Goal: Task Accomplishment & Management: Complete application form

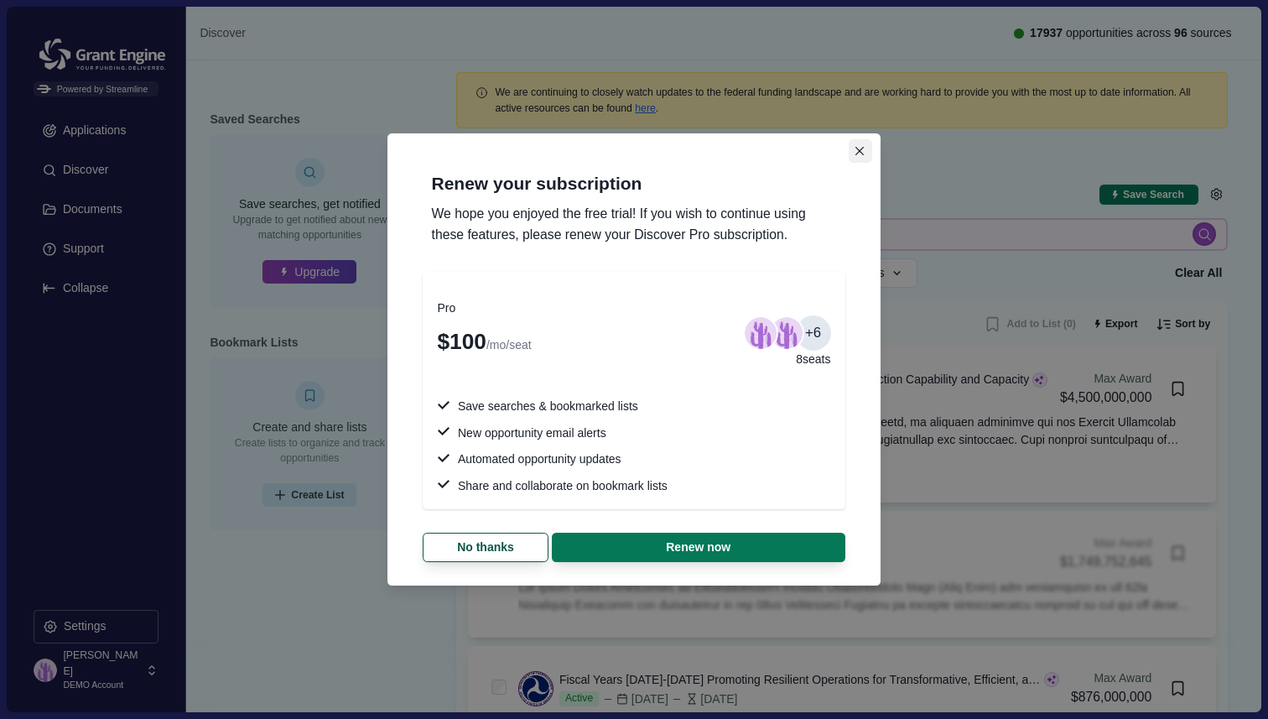
click at [863, 156] on button "Close" at bounding box center [860, 150] width 23 height 23
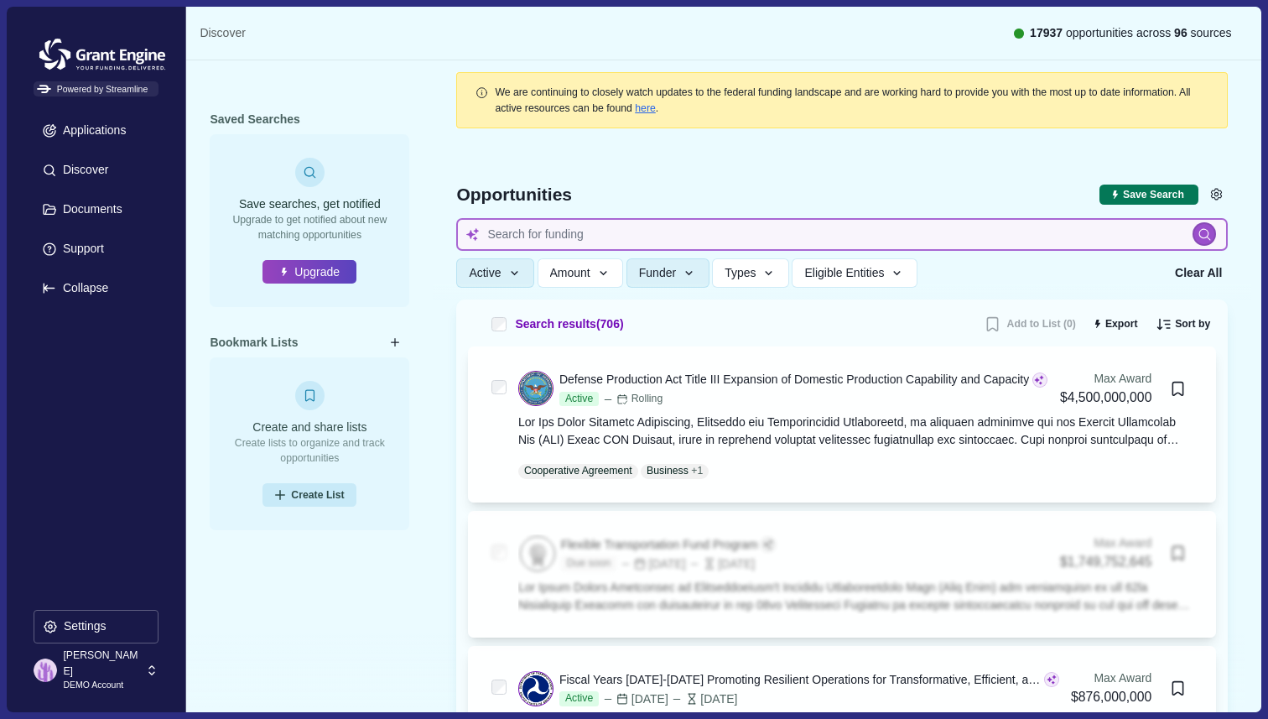
click at [599, 231] on input at bounding box center [842, 234] width 772 height 33
type input "[MEDICAL_DATA] therapeutics"
click at [783, 237] on input "[MEDICAL_DATA] therapeutics" at bounding box center [842, 234] width 772 height 33
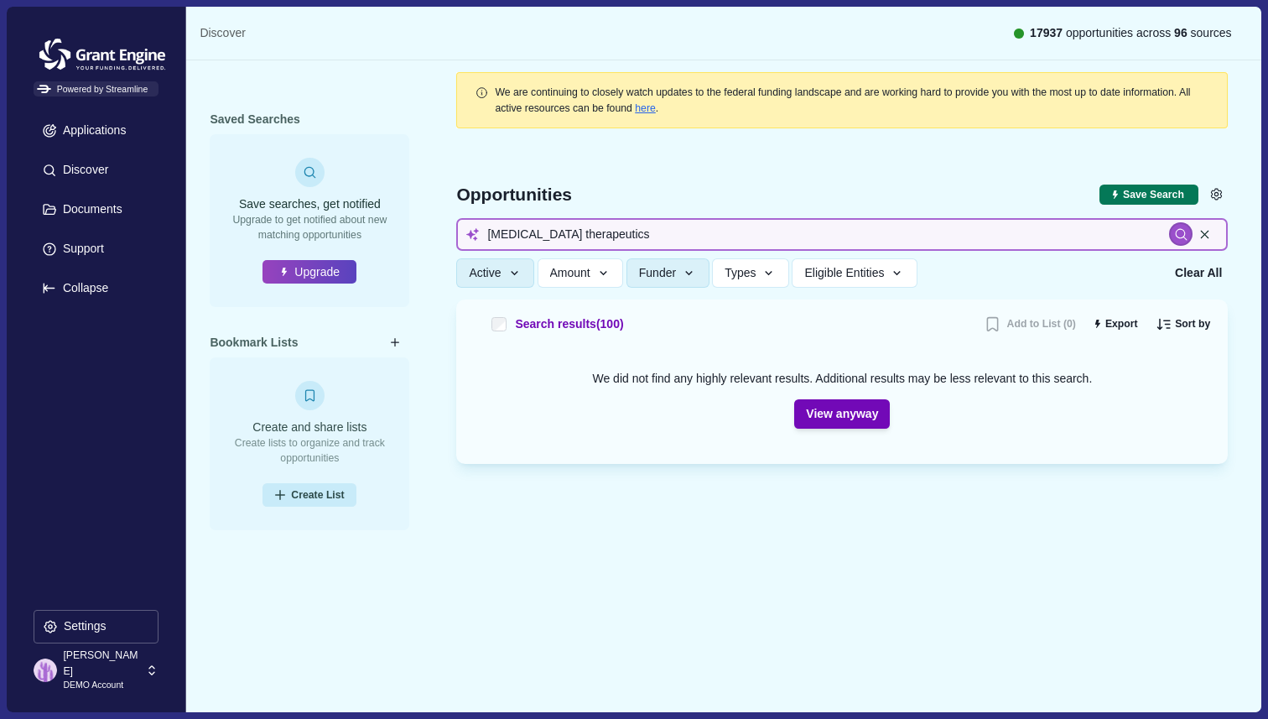
click at [602, 232] on input "[MEDICAL_DATA] therapeutics" at bounding box center [842, 234] width 772 height 33
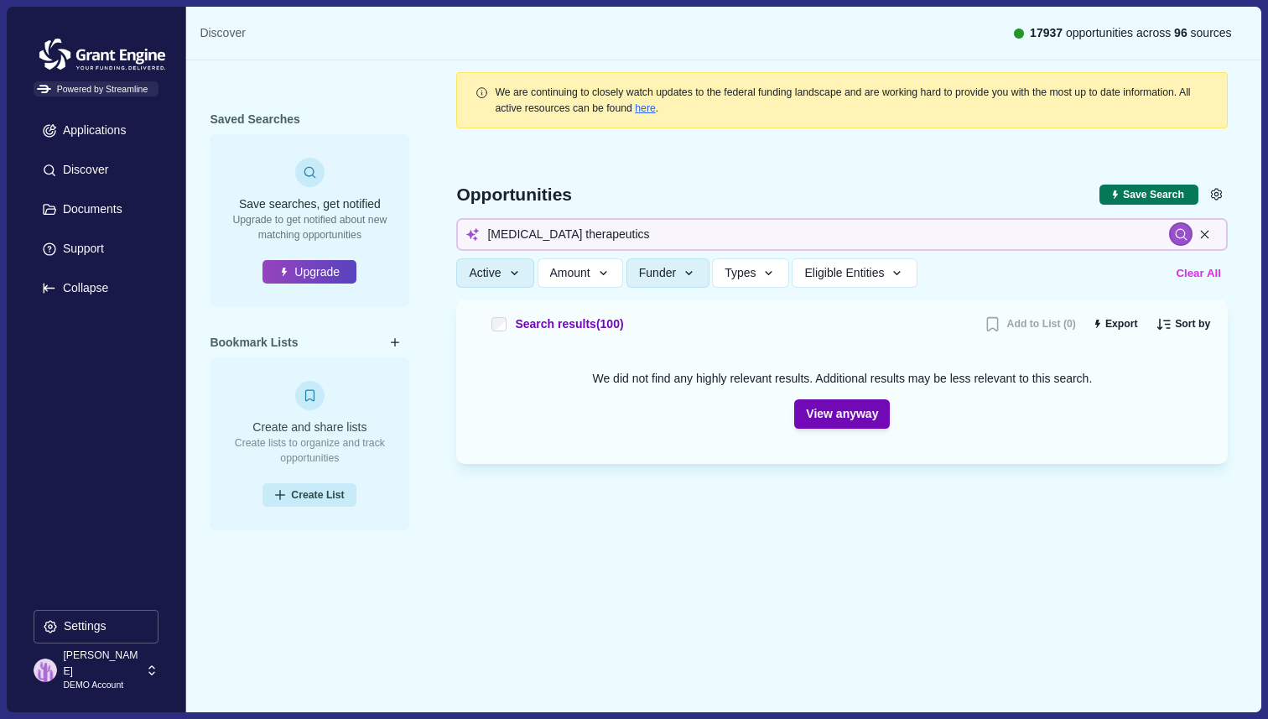
click at [1197, 278] on button "Clear All" at bounding box center [1199, 273] width 56 height 28
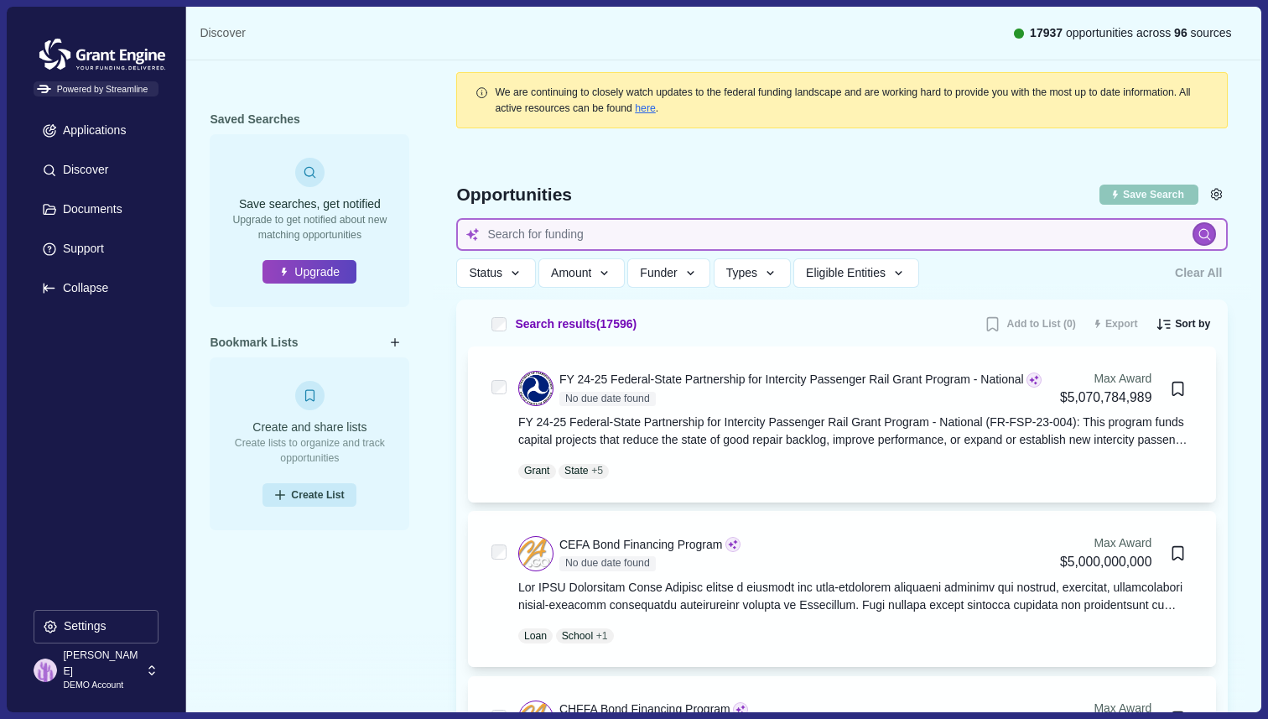
click at [810, 237] on input at bounding box center [842, 234] width 772 height 33
type input "[MEDICAL_DATA] therapeutics"
click at [762, 235] on input "[MEDICAL_DATA] therapeutics" at bounding box center [842, 234] width 772 height 33
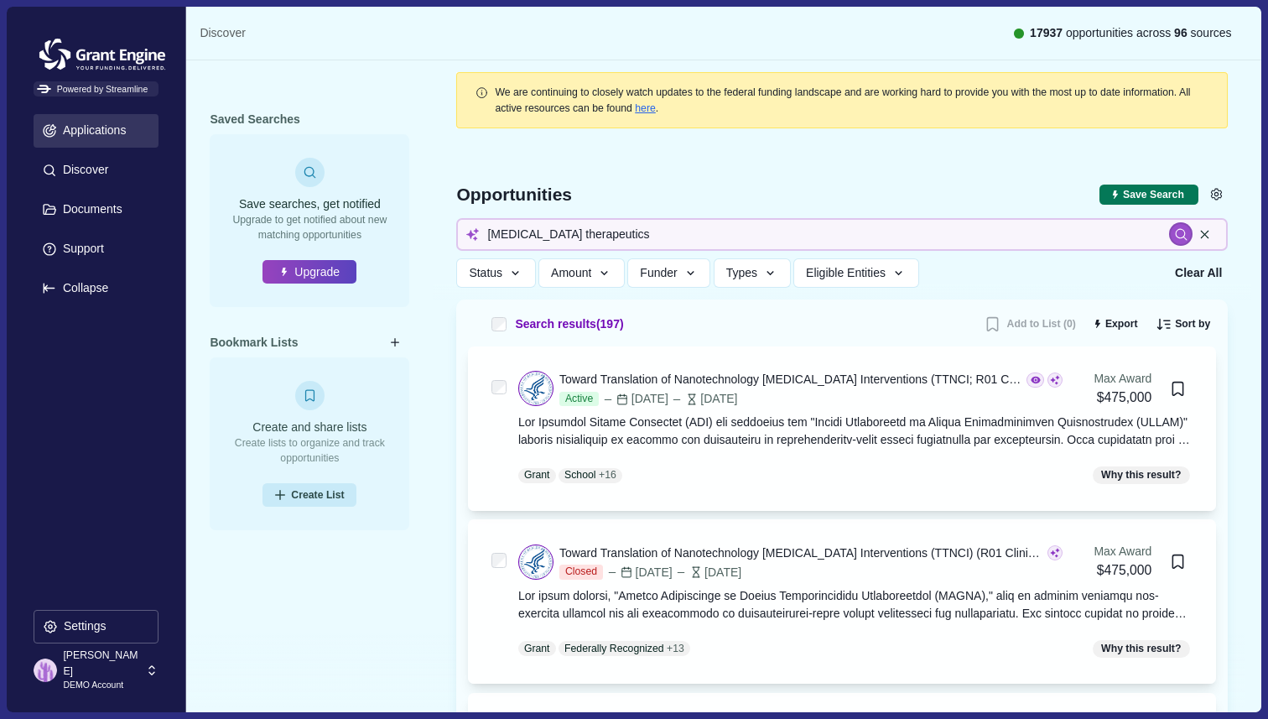
click at [114, 128] on p "Applications" at bounding box center [92, 130] width 70 height 14
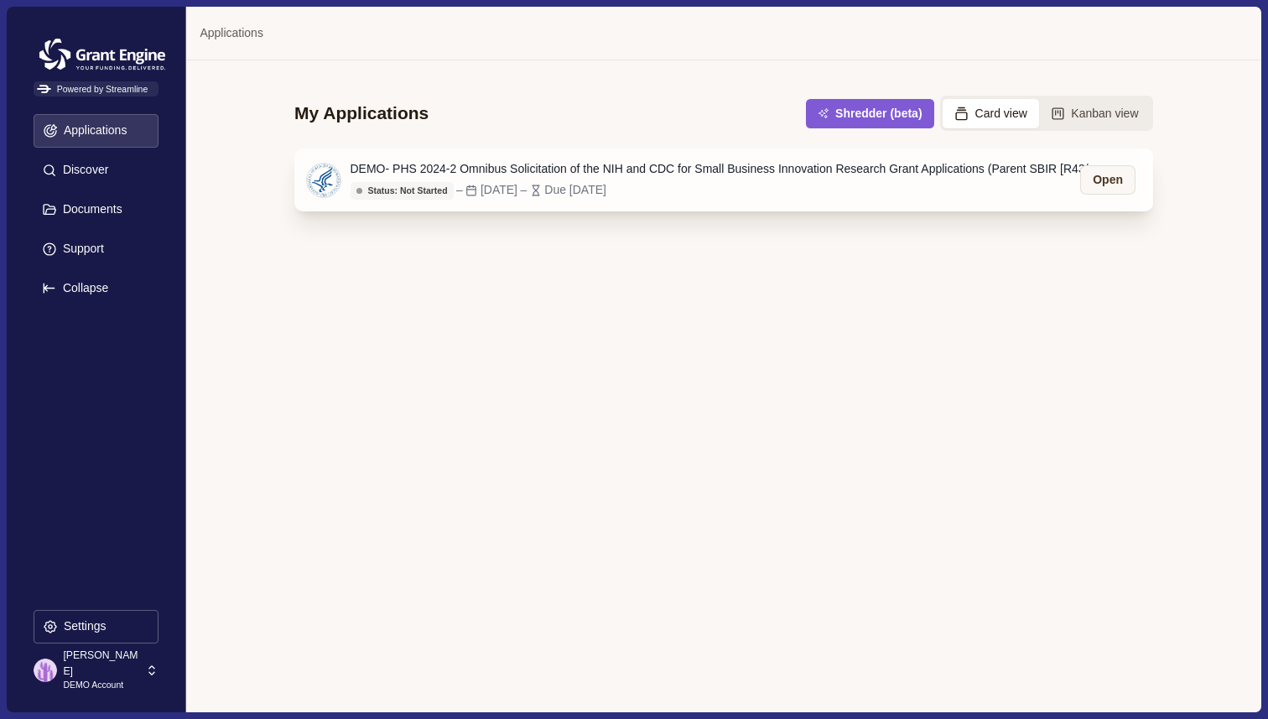
click at [726, 176] on div "DEMO- PHS 2024-2 Omnibus Solicitation of the NIH and CDC for Small Business Inn…" at bounding box center [728, 169] width 755 height 18
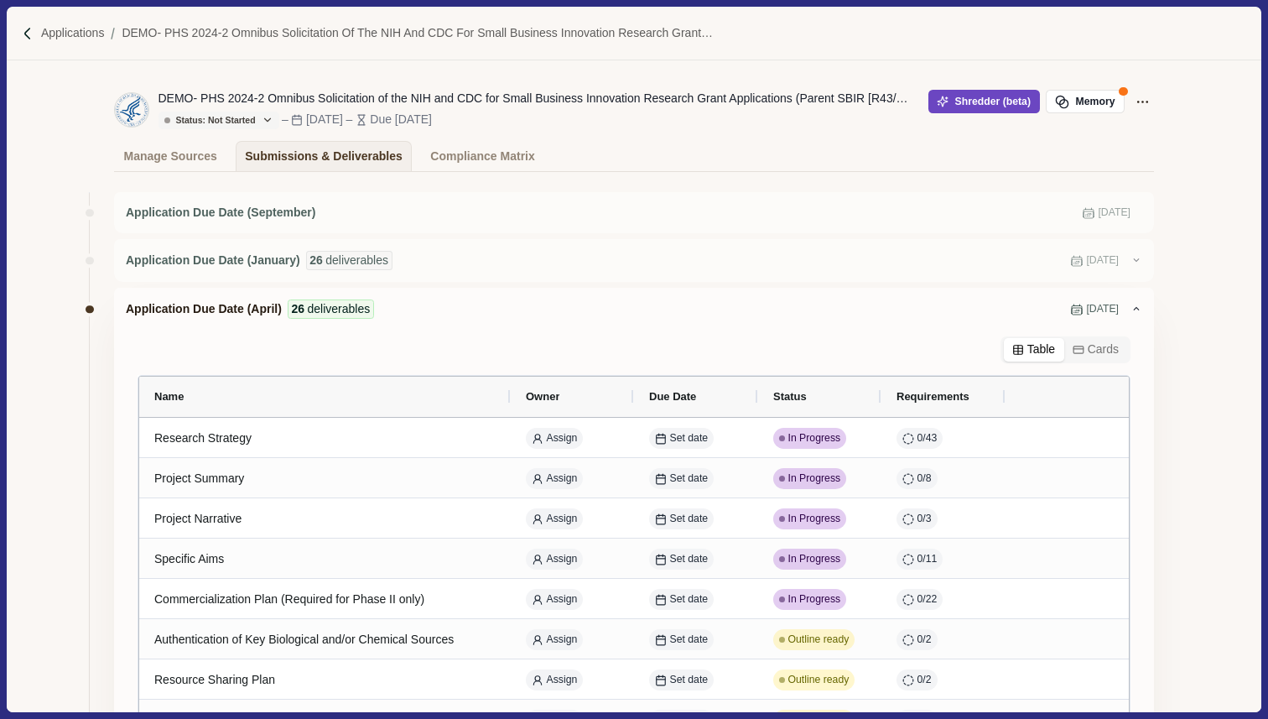
click at [975, 107] on button "Shredder (beta)" at bounding box center [984, 101] width 112 height 23
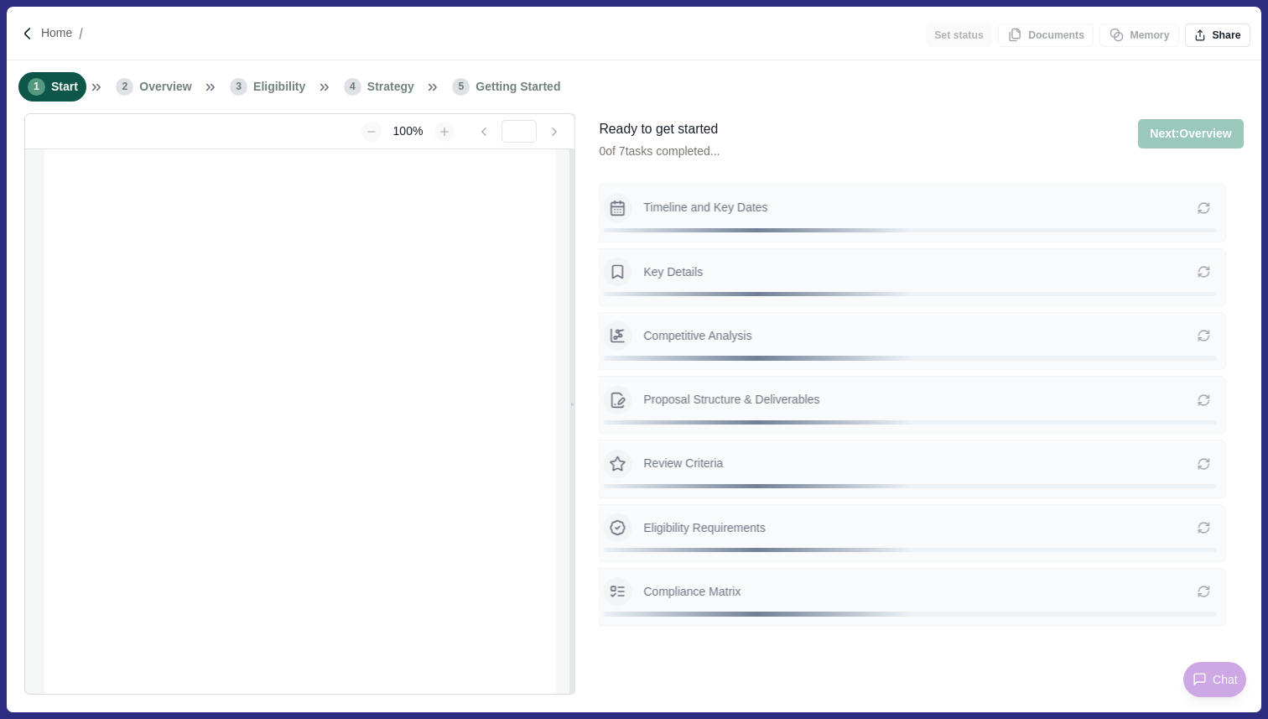
type input "**********"
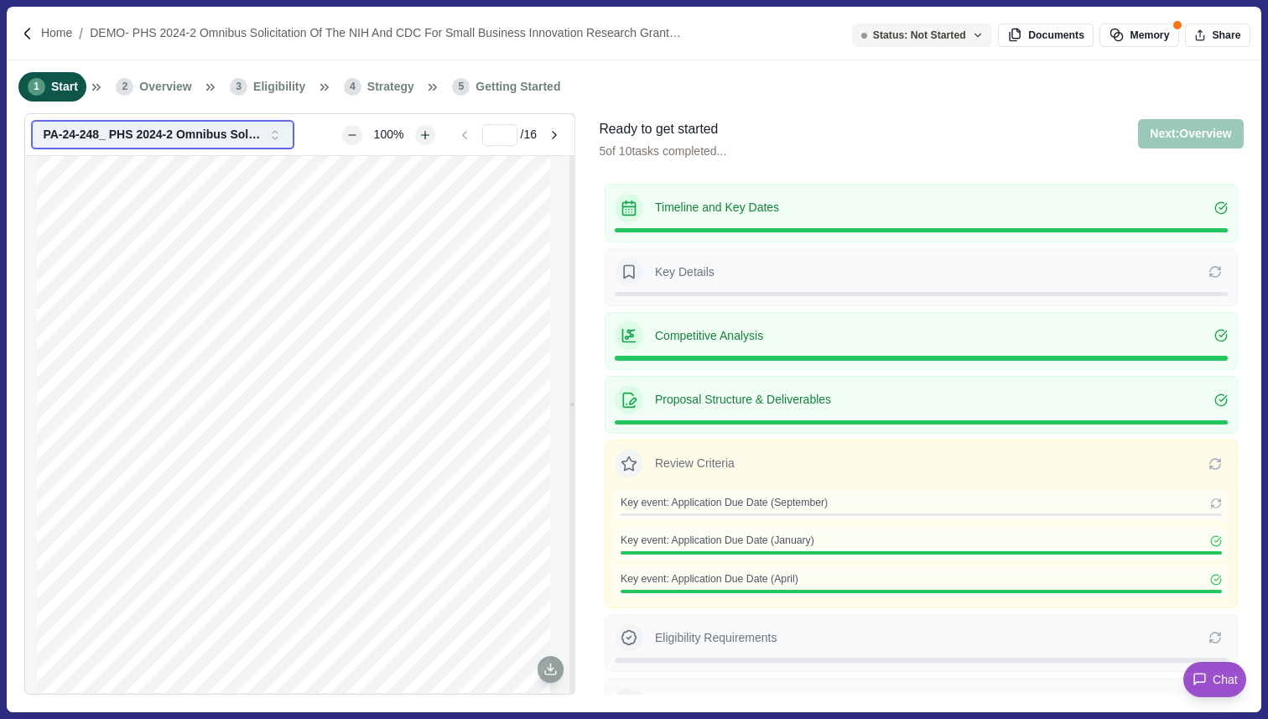
click at [271, 135] on icon "button" at bounding box center [275, 134] width 15 height 15
click at [725, 97] on div "1 Start 2 Overview 3 Eligibility 4 Strategy 5 Getting Started" at bounding box center [634, 86] width 1254 height 53
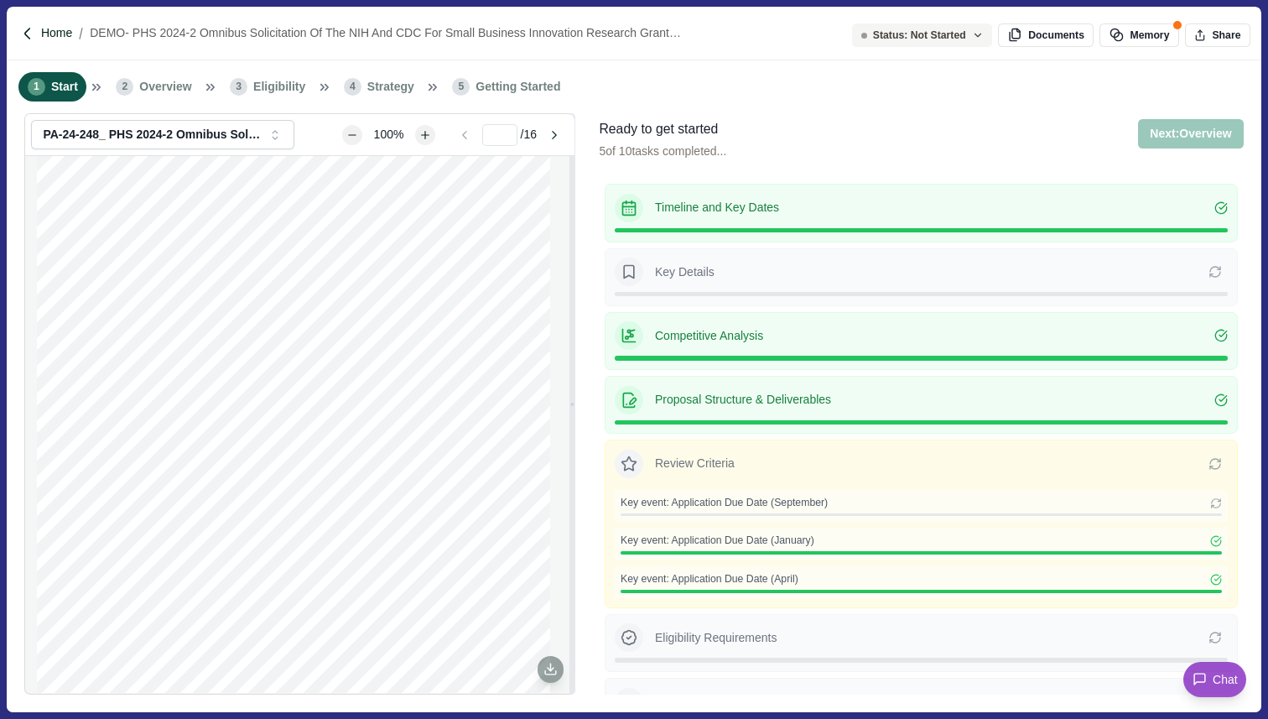
click at [58, 35] on p "Home" at bounding box center [56, 33] width 31 height 18
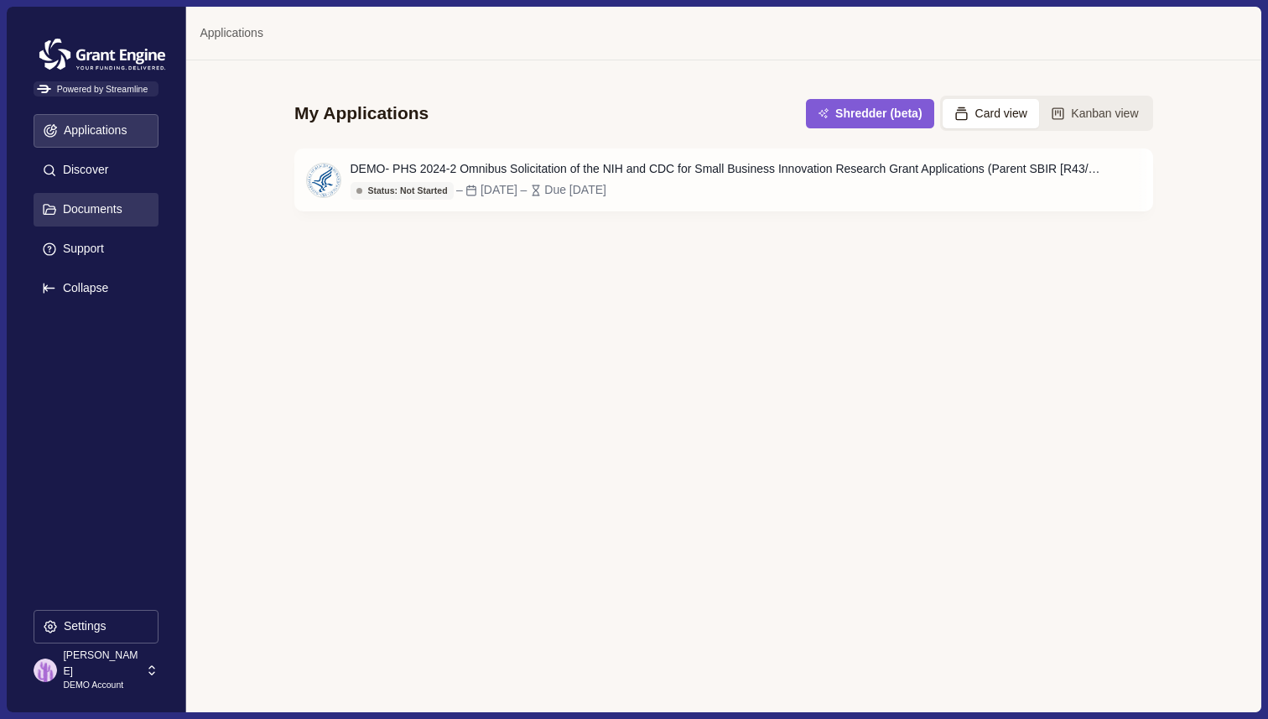
click at [105, 208] on p "Documents" at bounding box center [89, 209] width 65 height 14
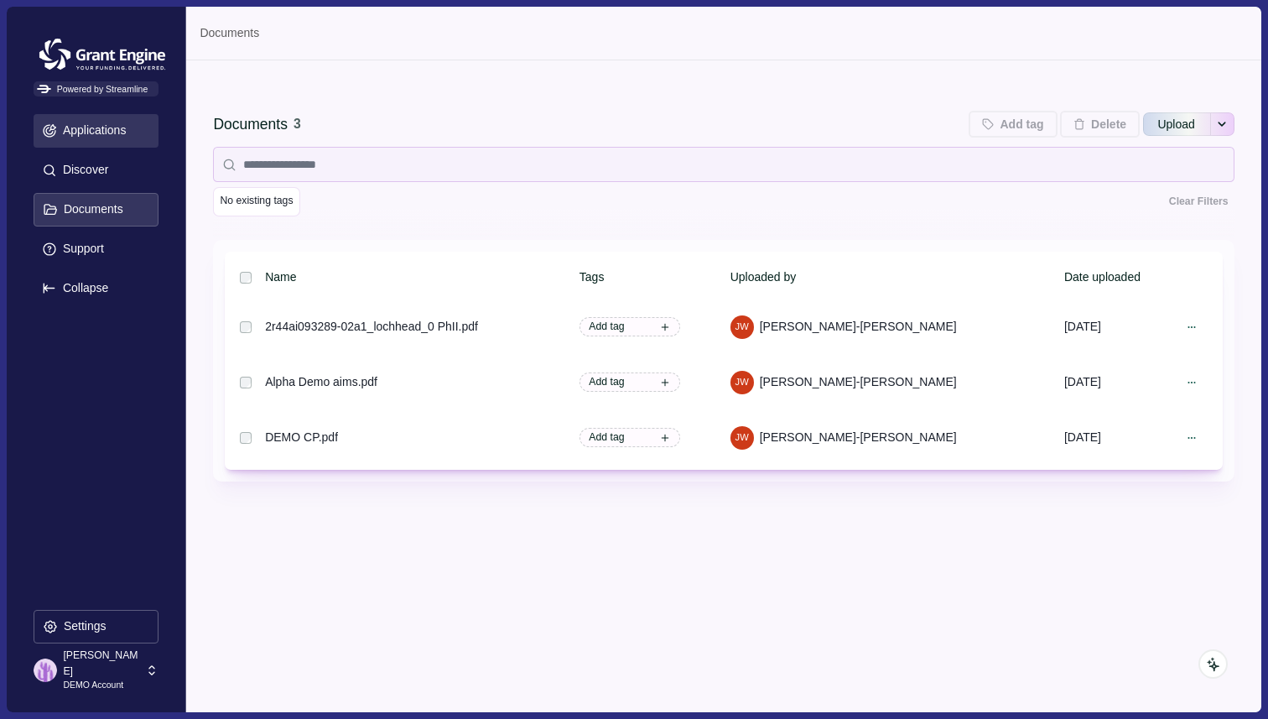
click at [93, 137] on p "Applications" at bounding box center [92, 130] width 70 height 14
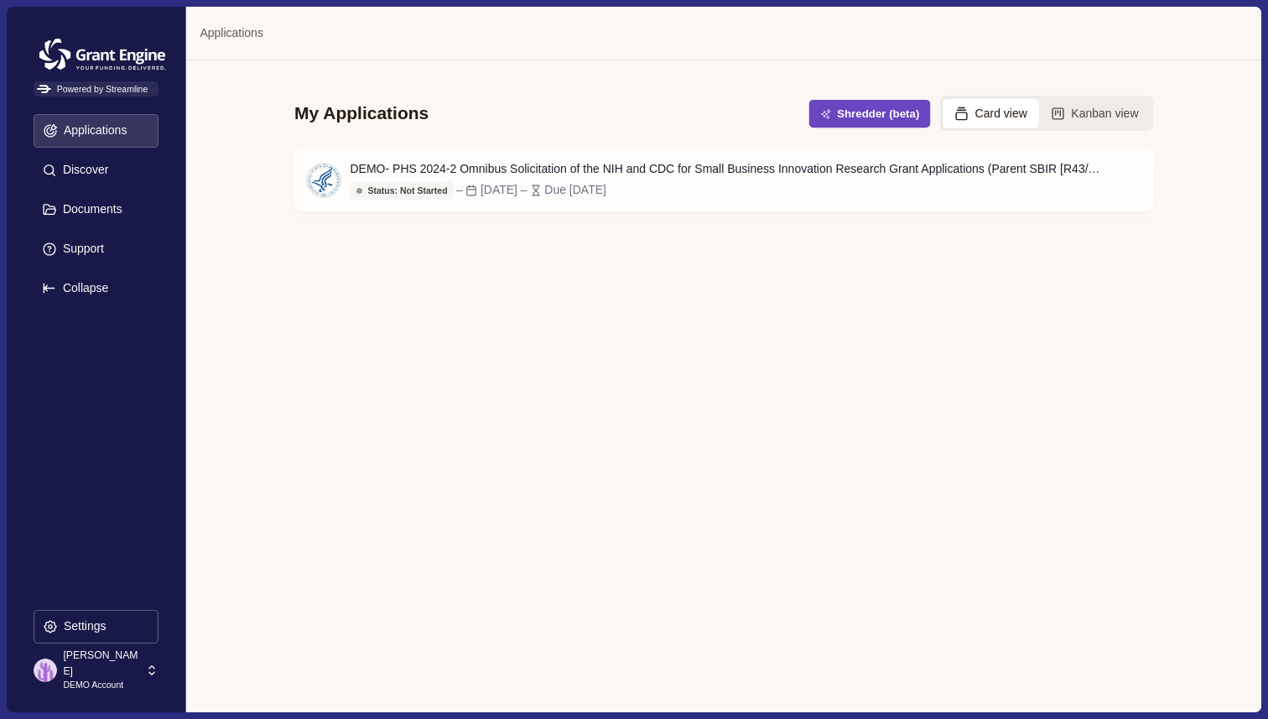
click at [860, 114] on button "Shredder (beta)" at bounding box center [870, 114] width 122 height 28
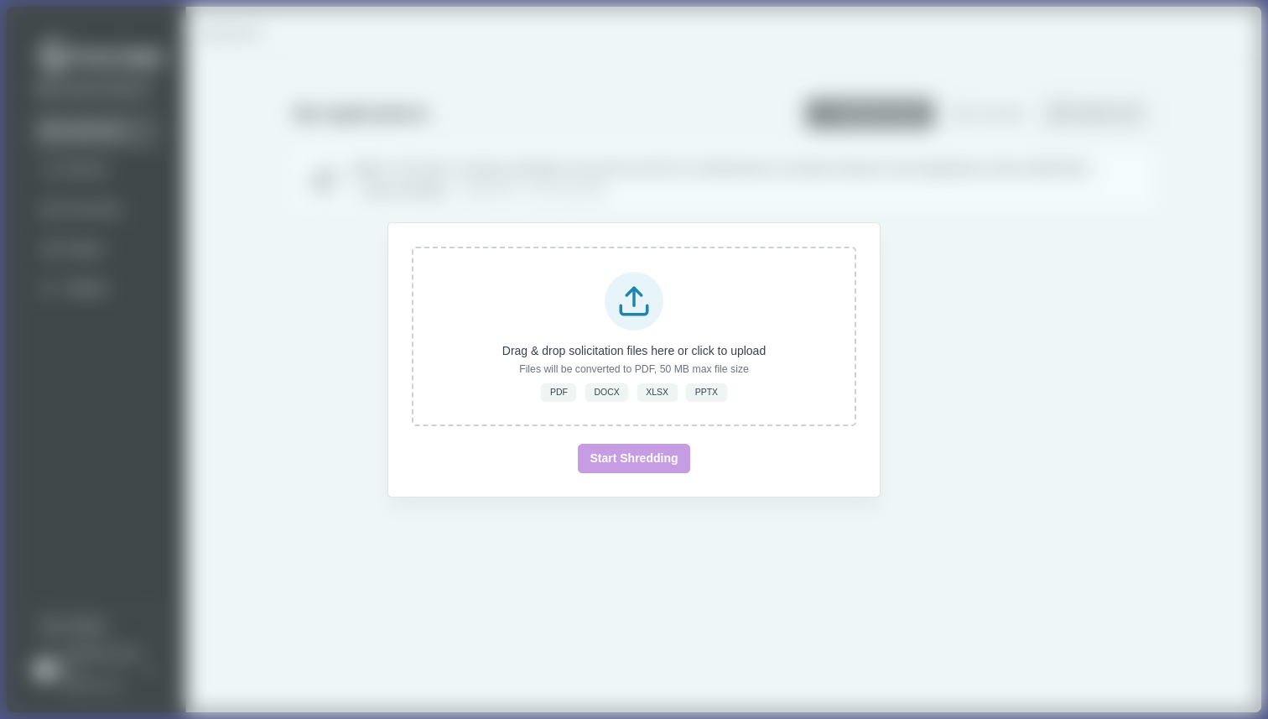
click at [1008, 263] on div "Drag & drop solicitation files here or click to upload Files will be converted …" at bounding box center [634, 359] width 1268 height 719
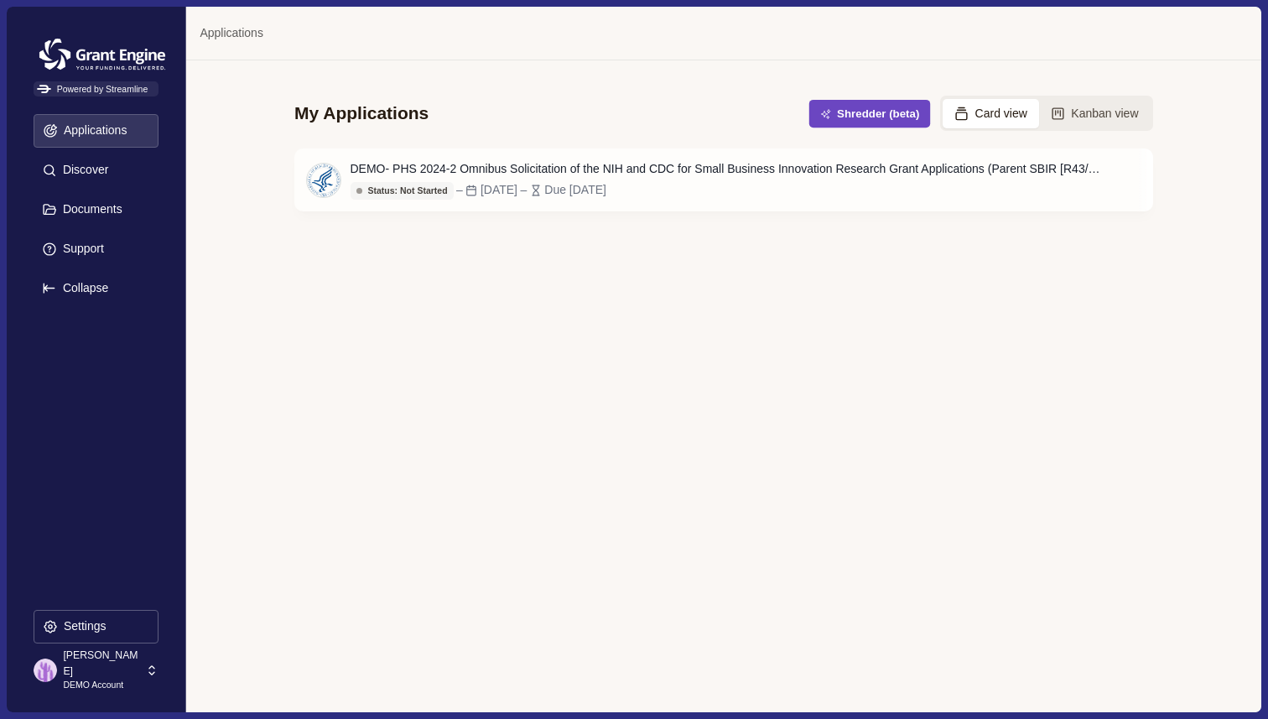
click at [822, 113] on icon "button" at bounding box center [825, 113] width 11 height 11
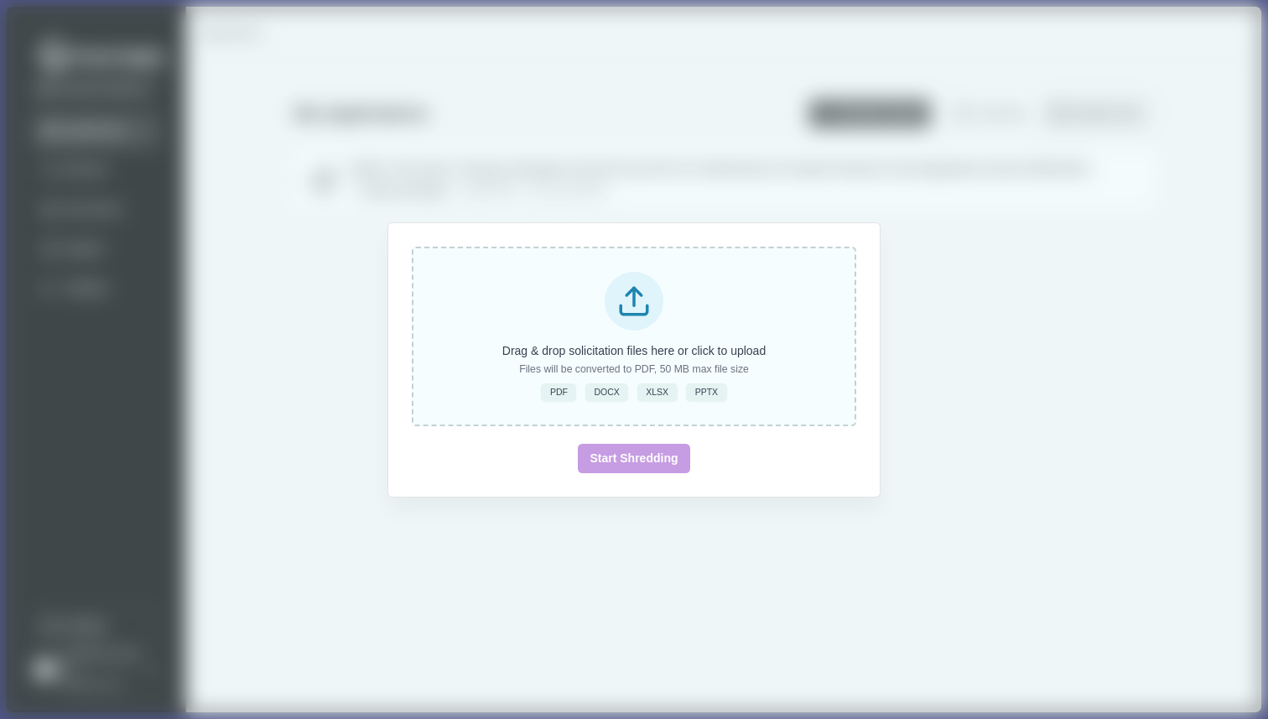
click at [631, 304] on icon at bounding box center [633, 300] width 35 height 35
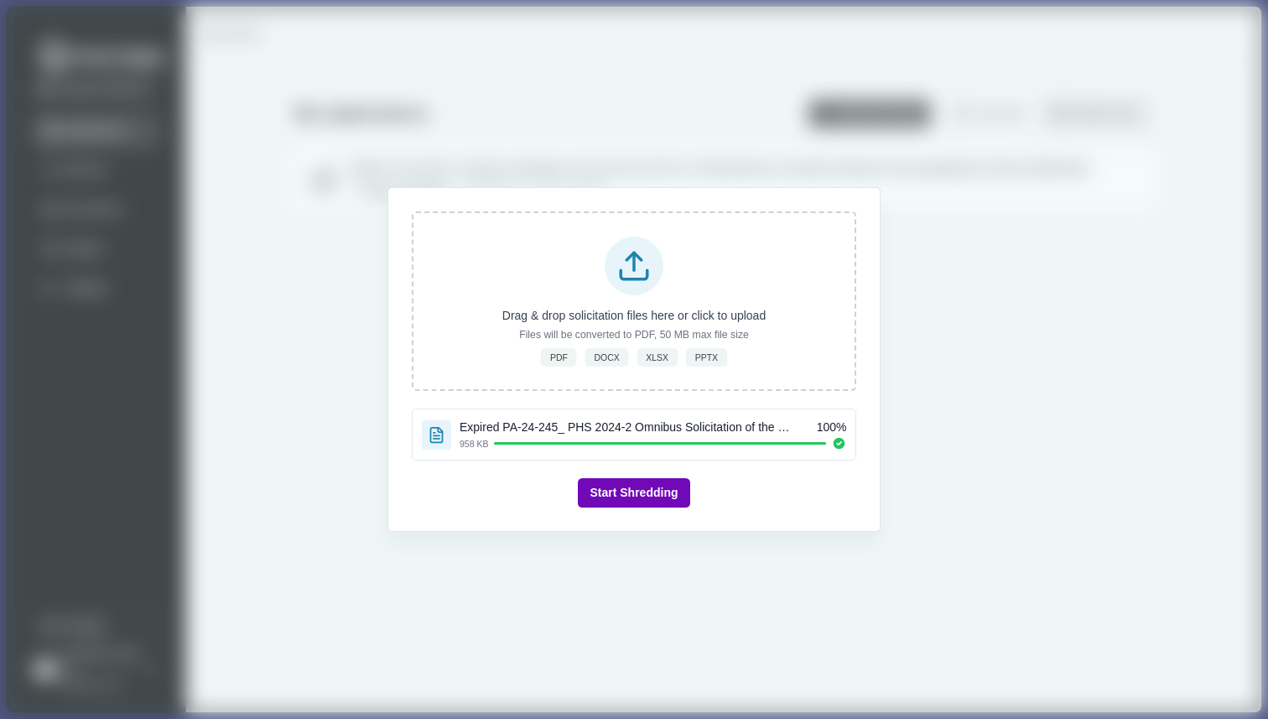
click at [658, 493] on button "Start Shredding" at bounding box center [634, 492] width 112 height 29
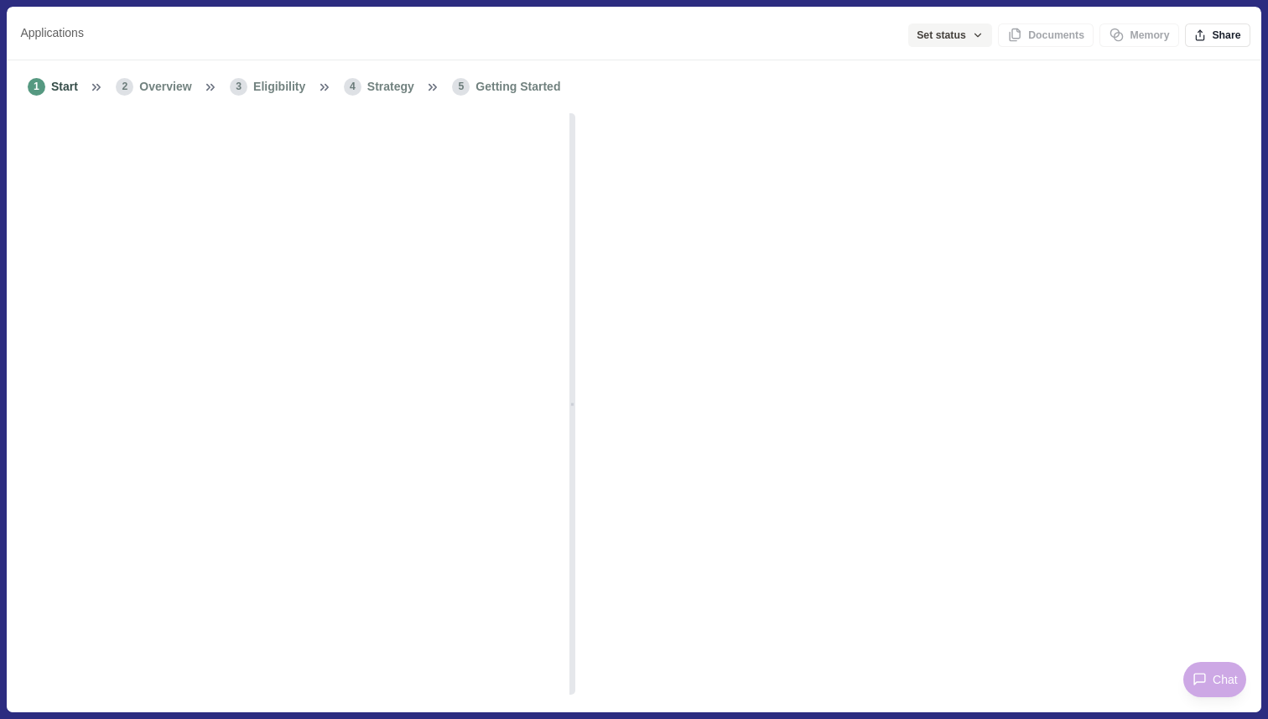
type input "*"
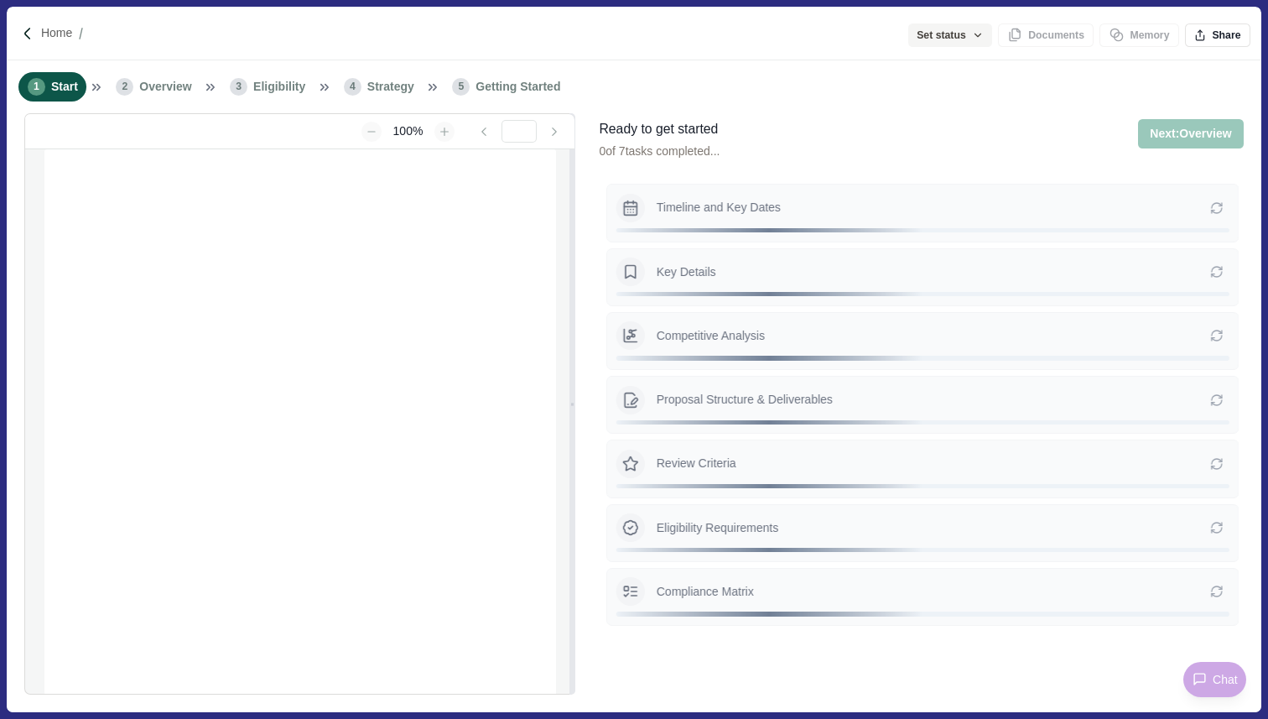
type input "**********"
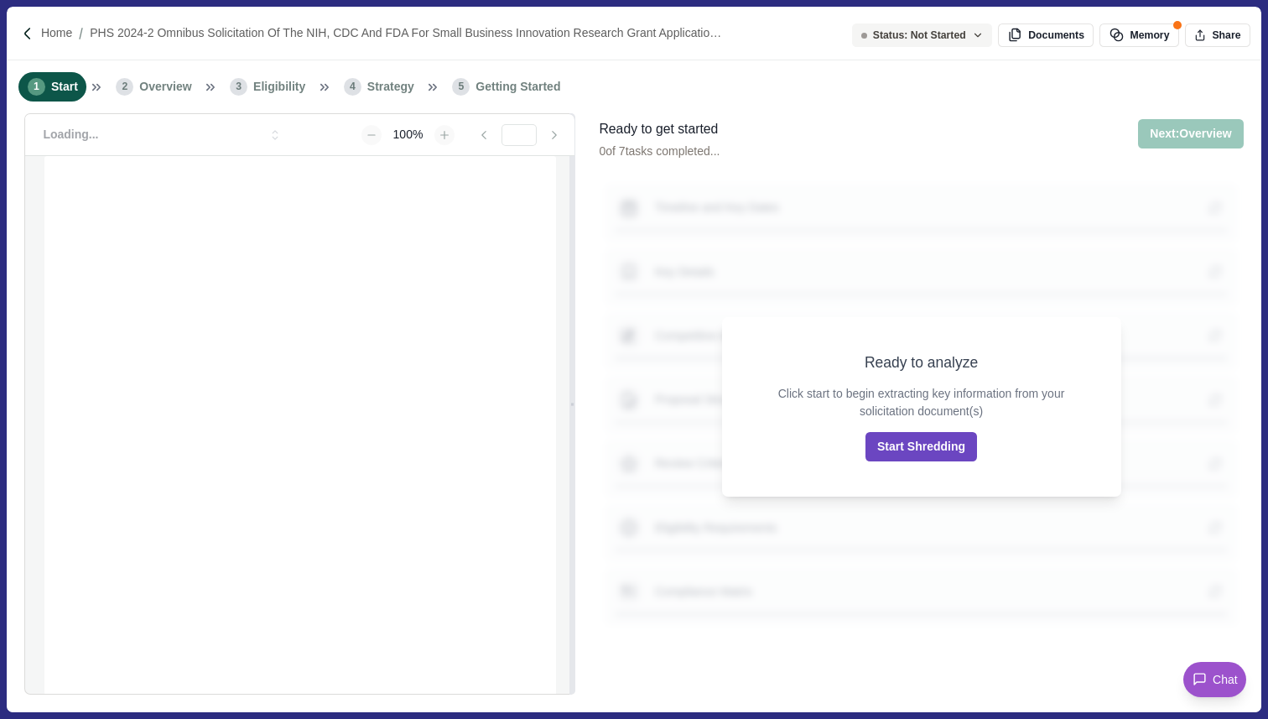
click at [936, 449] on button "Start Shredding" at bounding box center [922, 446] width 112 height 29
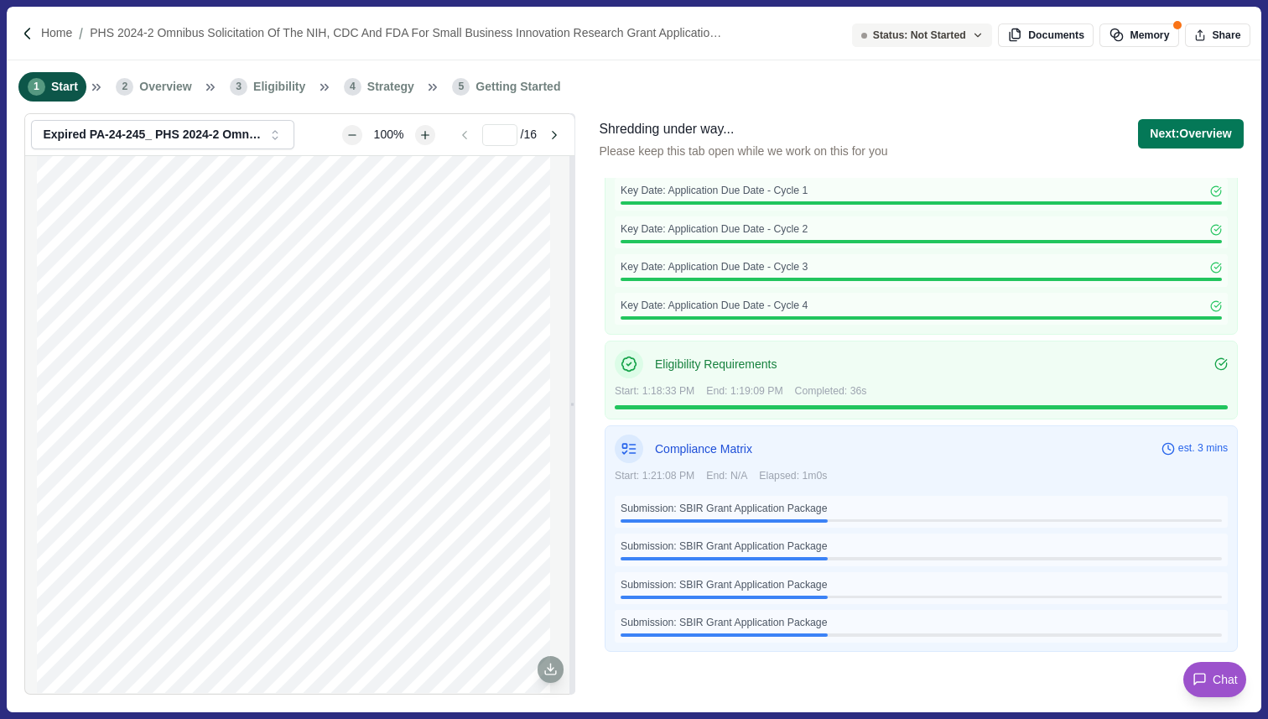
scroll to position [419, 0]
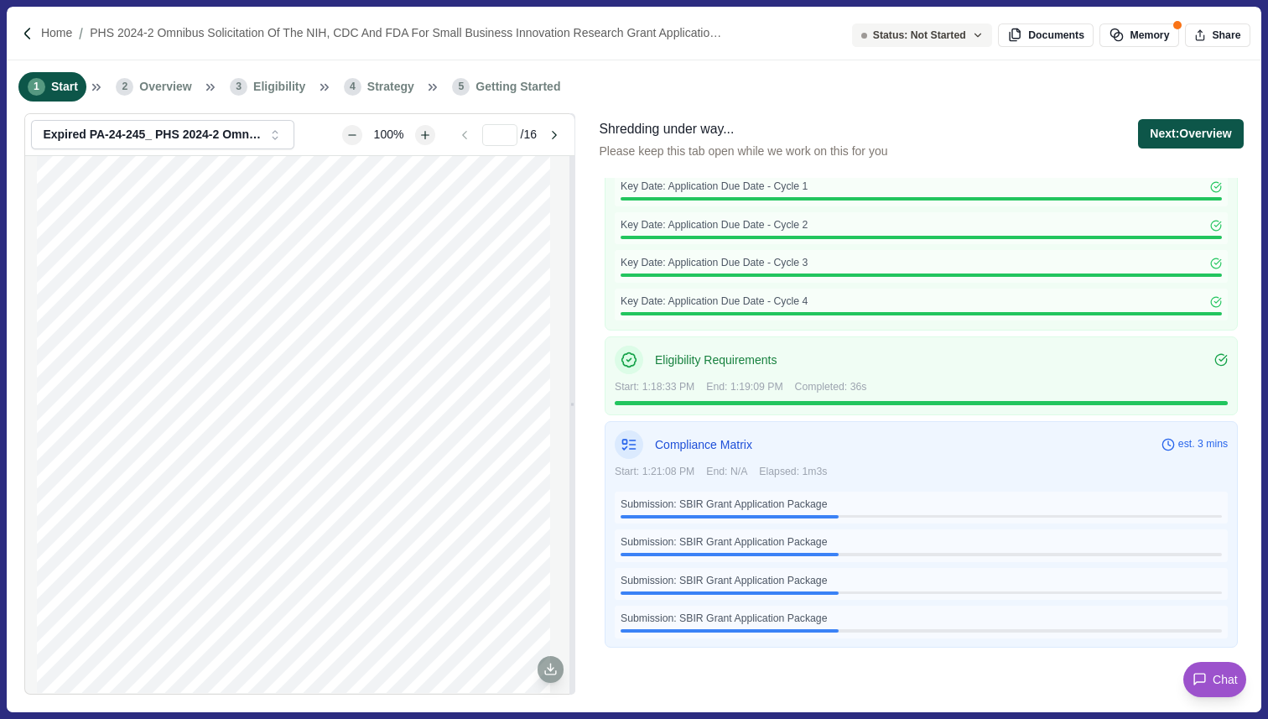
click at [1177, 133] on button "Next: Overview" at bounding box center [1190, 133] width 105 height 29
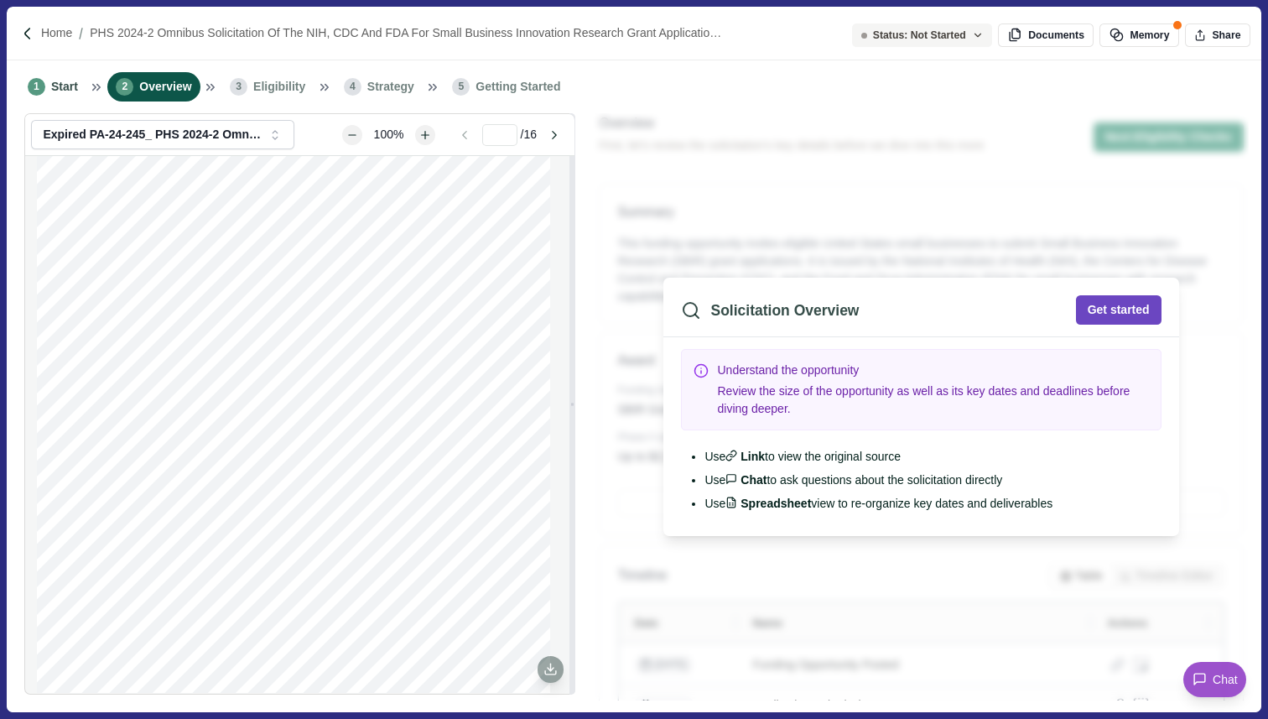
click at [1093, 314] on button "Get started" at bounding box center [1119, 309] width 86 height 29
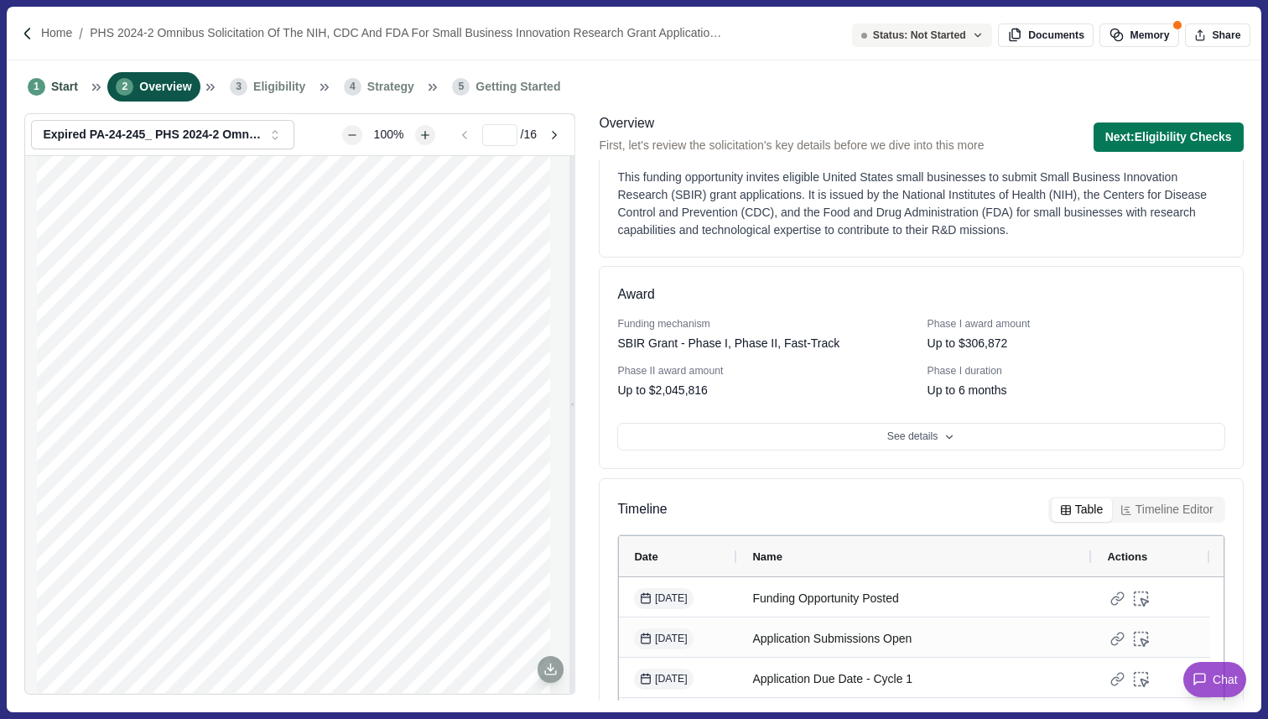
scroll to position [75, 0]
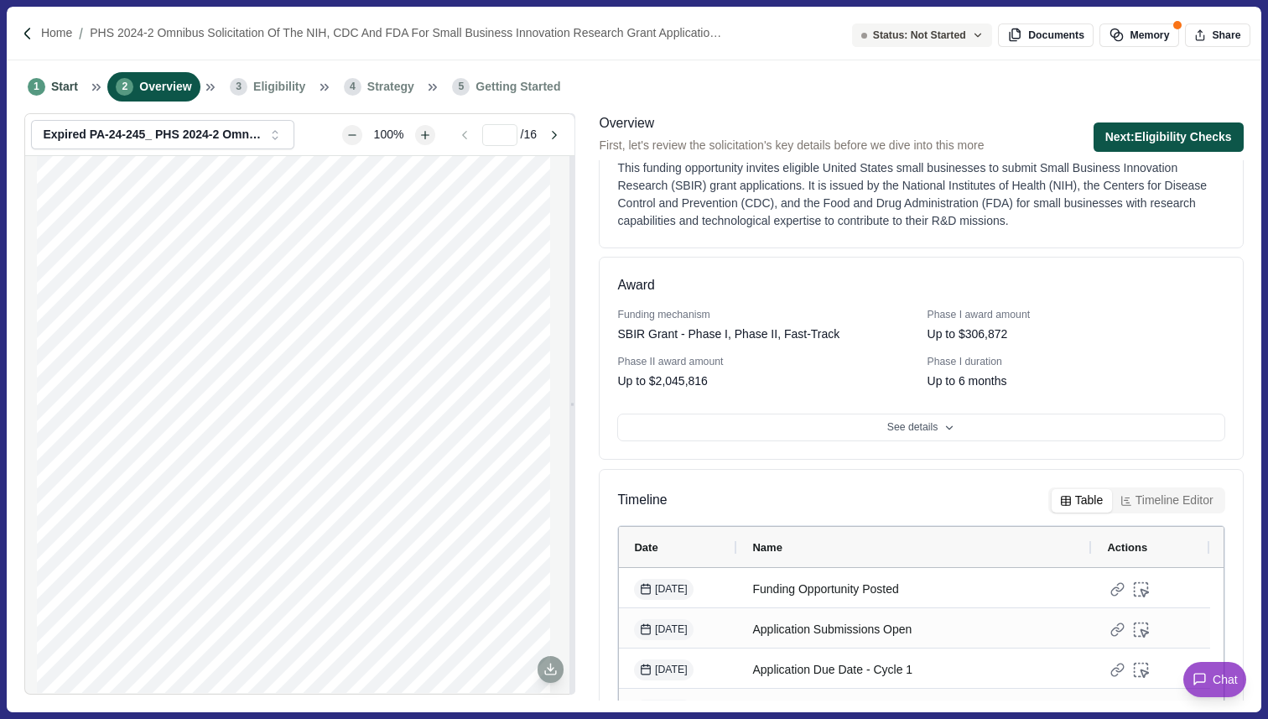
click at [1152, 137] on button "Next: Eligibility Checks" at bounding box center [1169, 136] width 150 height 29
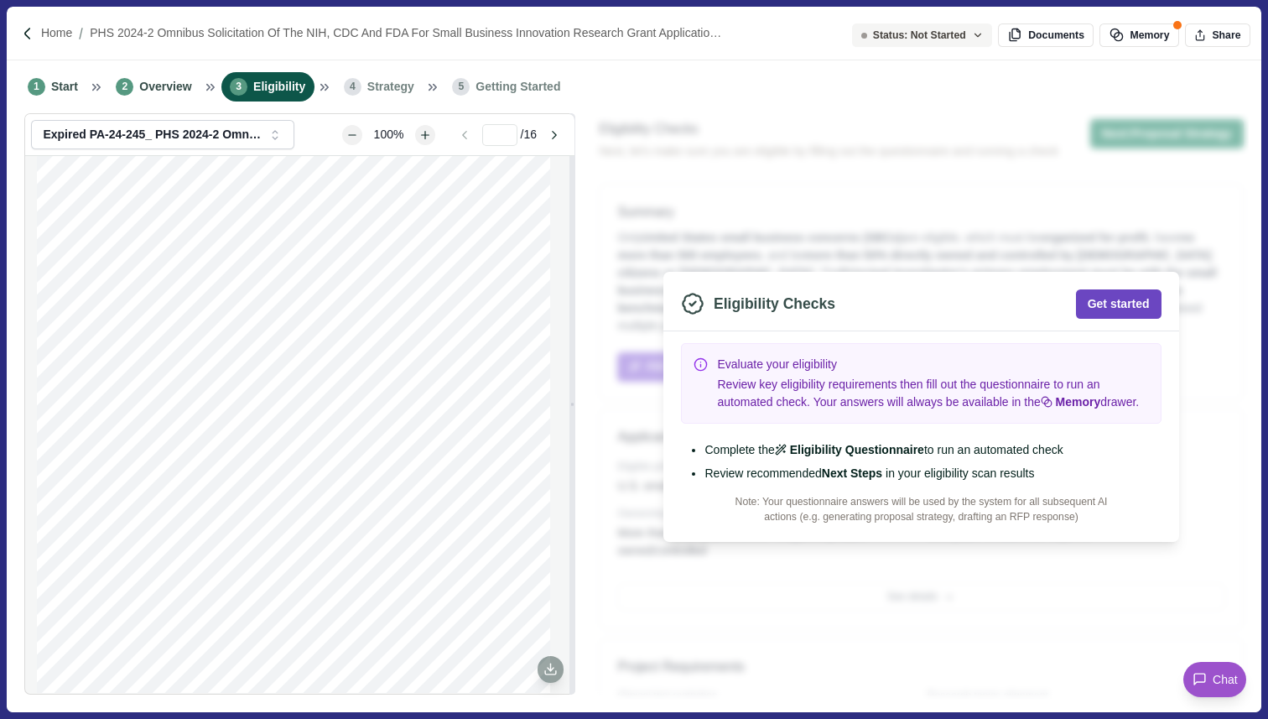
click at [1123, 299] on button "Get started" at bounding box center [1119, 303] width 86 height 29
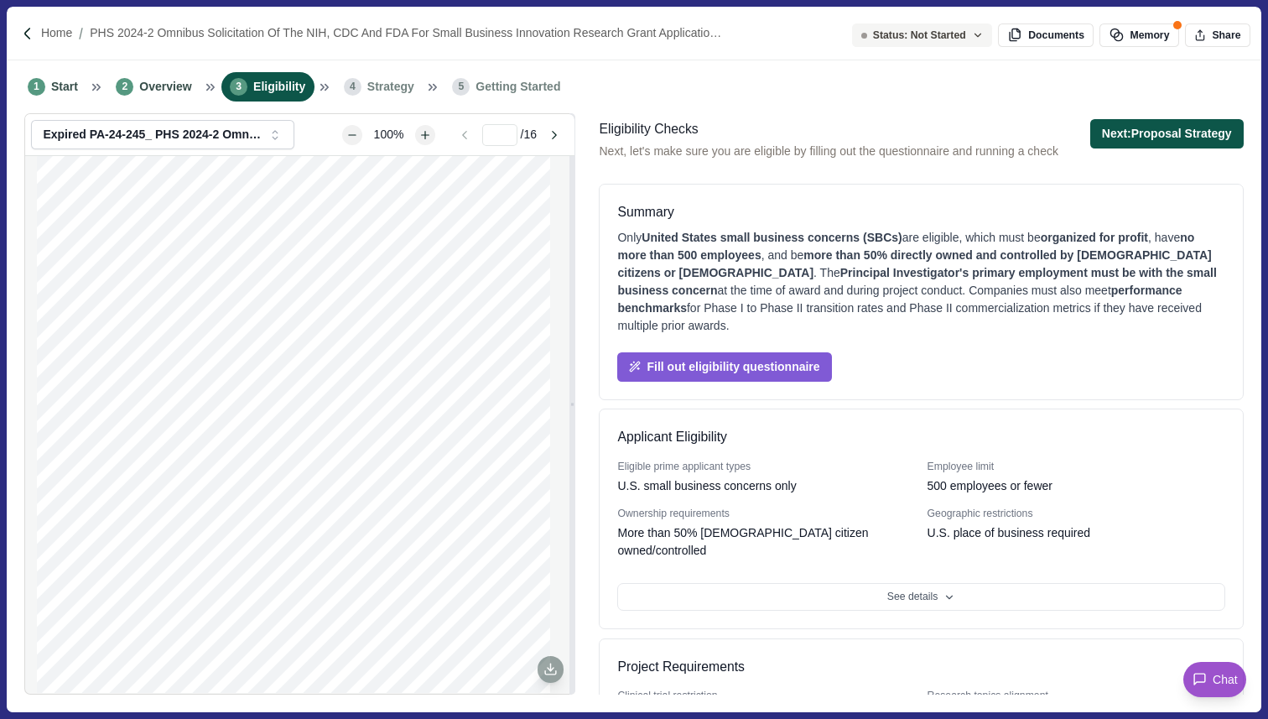
click at [1182, 139] on button "Next: Proposal Strategy" at bounding box center [1166, 133] width 153 height 29
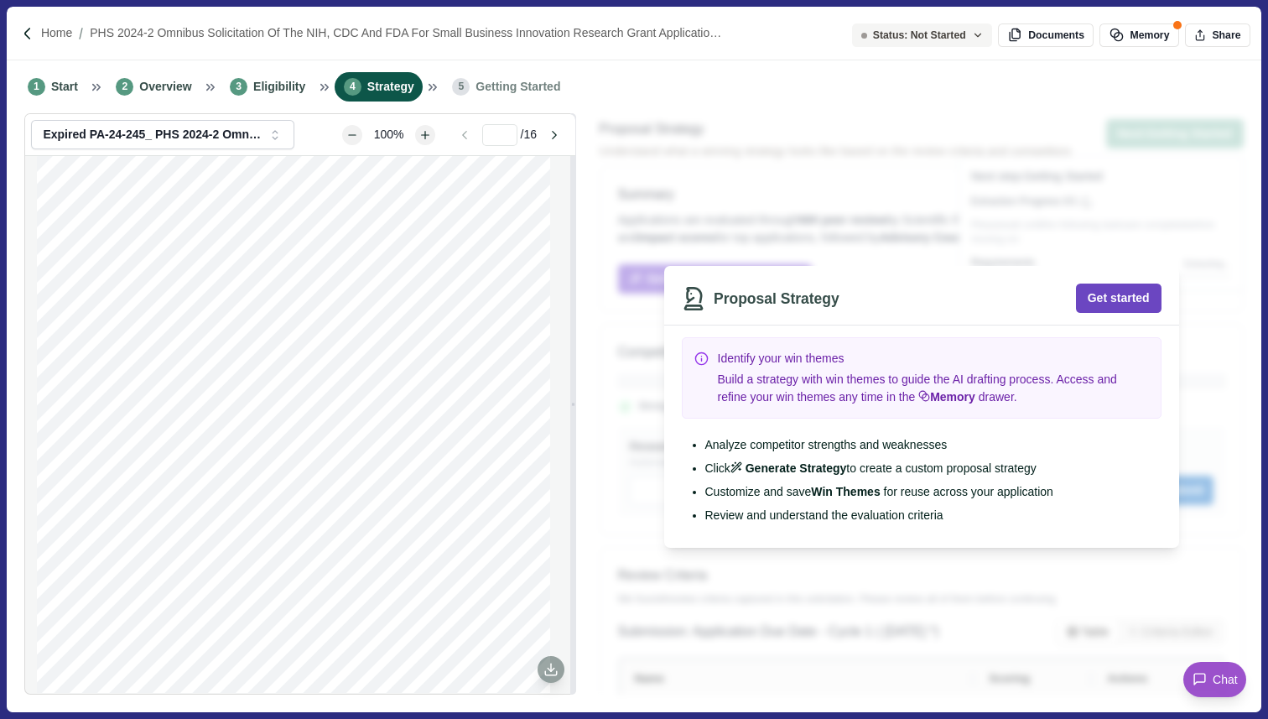
click at [1135, 297] on button "Get started" at bounding box center [1119, 297] width 86 height 29
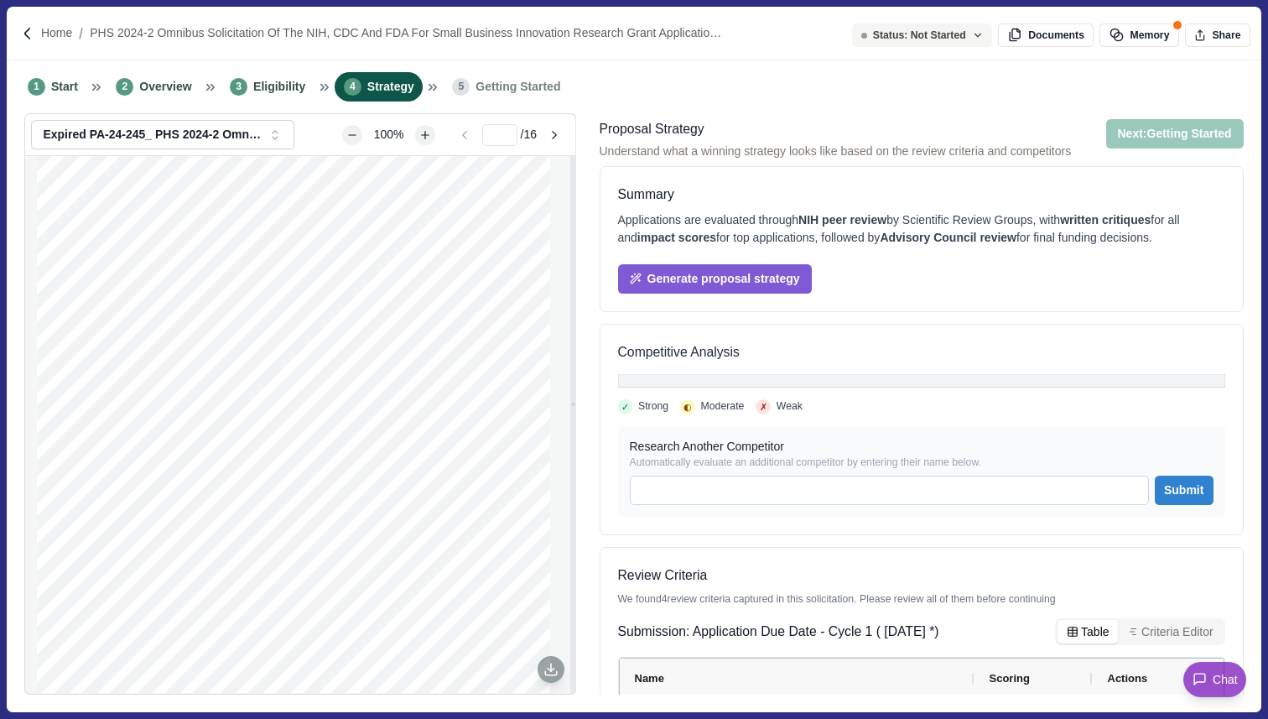
click at [510, 93] on span "Getting Started" at bounding box center [518, 87] width 85 height 18
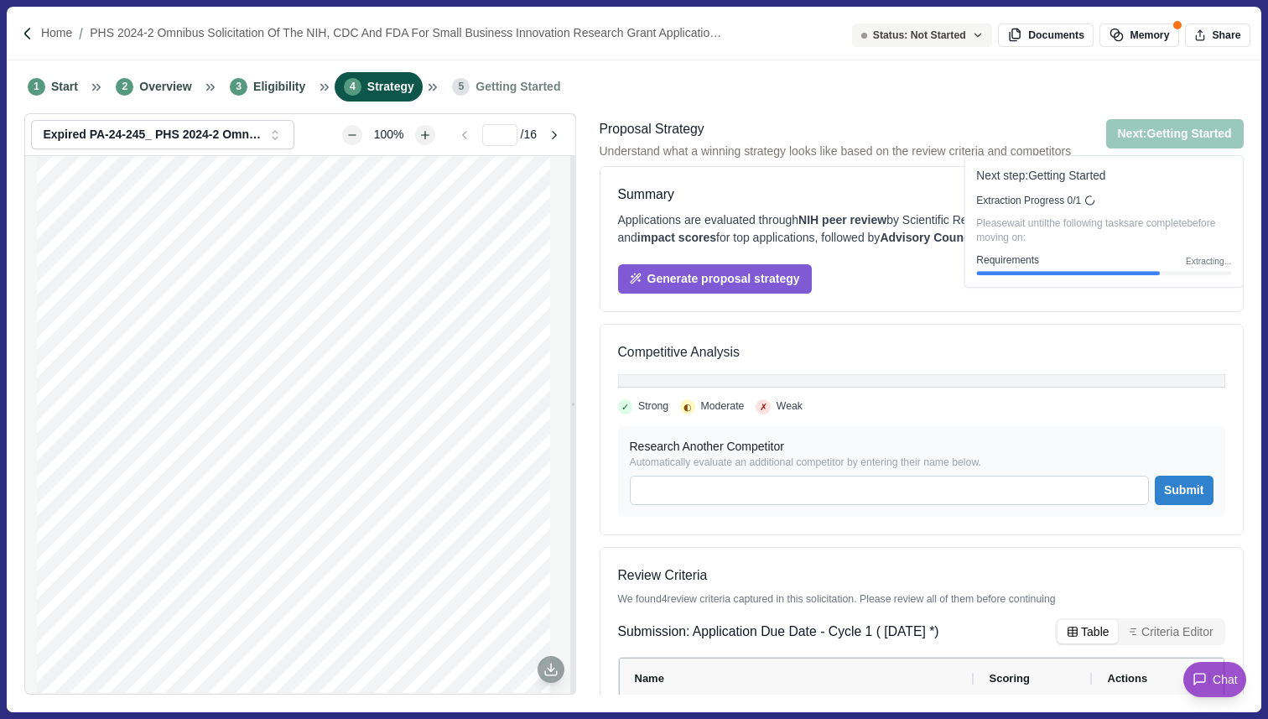
click at [1168, 139] on button "Next: Getting Started" at bounding box center [1175, 133] width 138 height 29
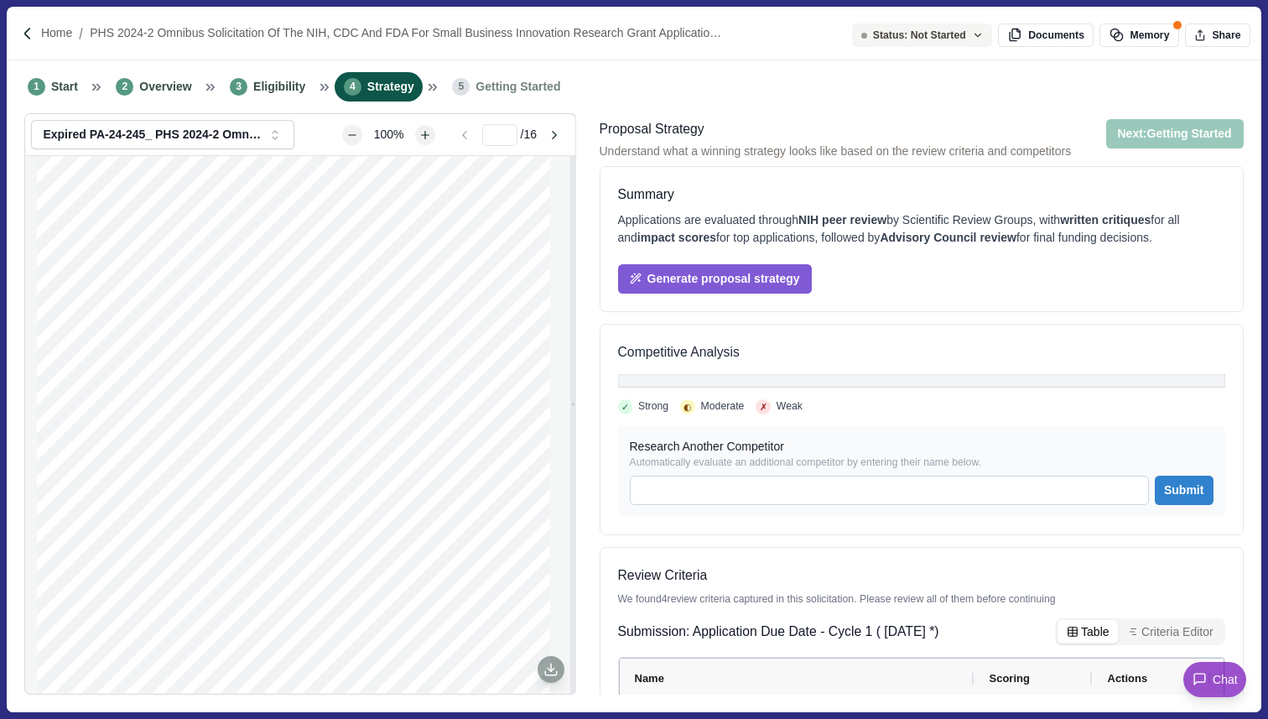
click at [1168, 139] on button "Next: Getting Started" at bounding box center [1175, 133] width 138 height 29
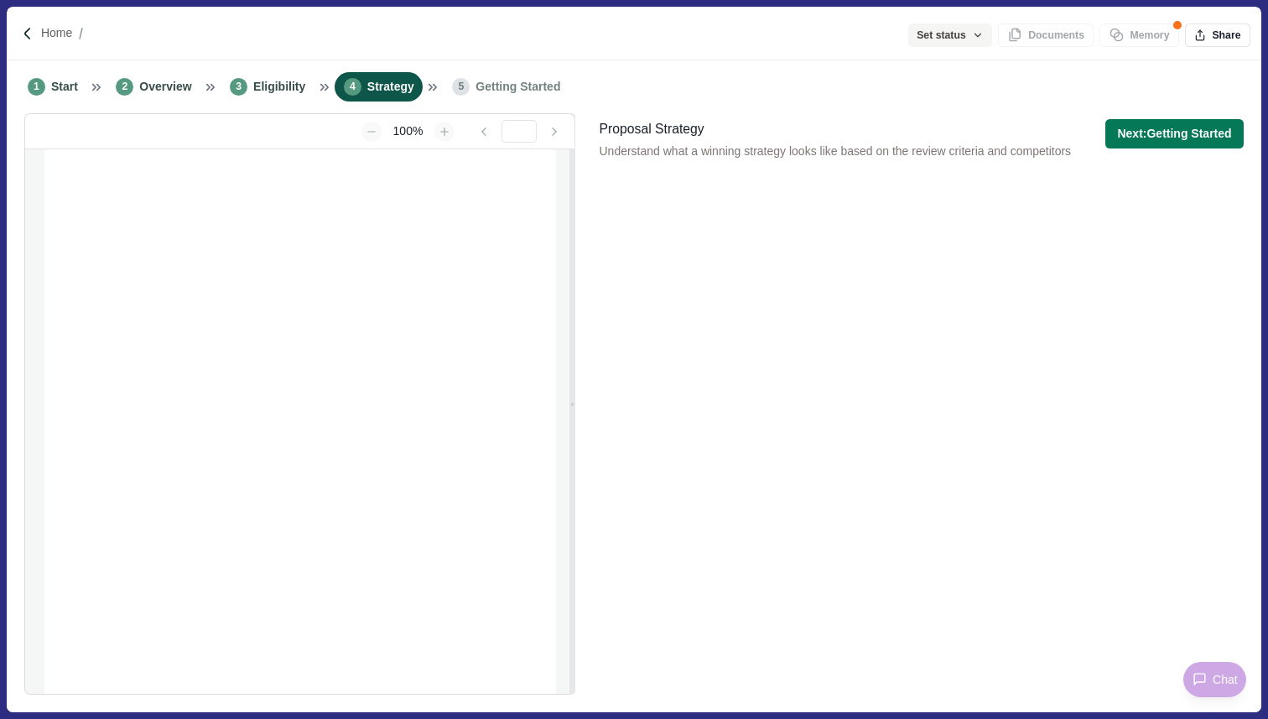
type input "**********"
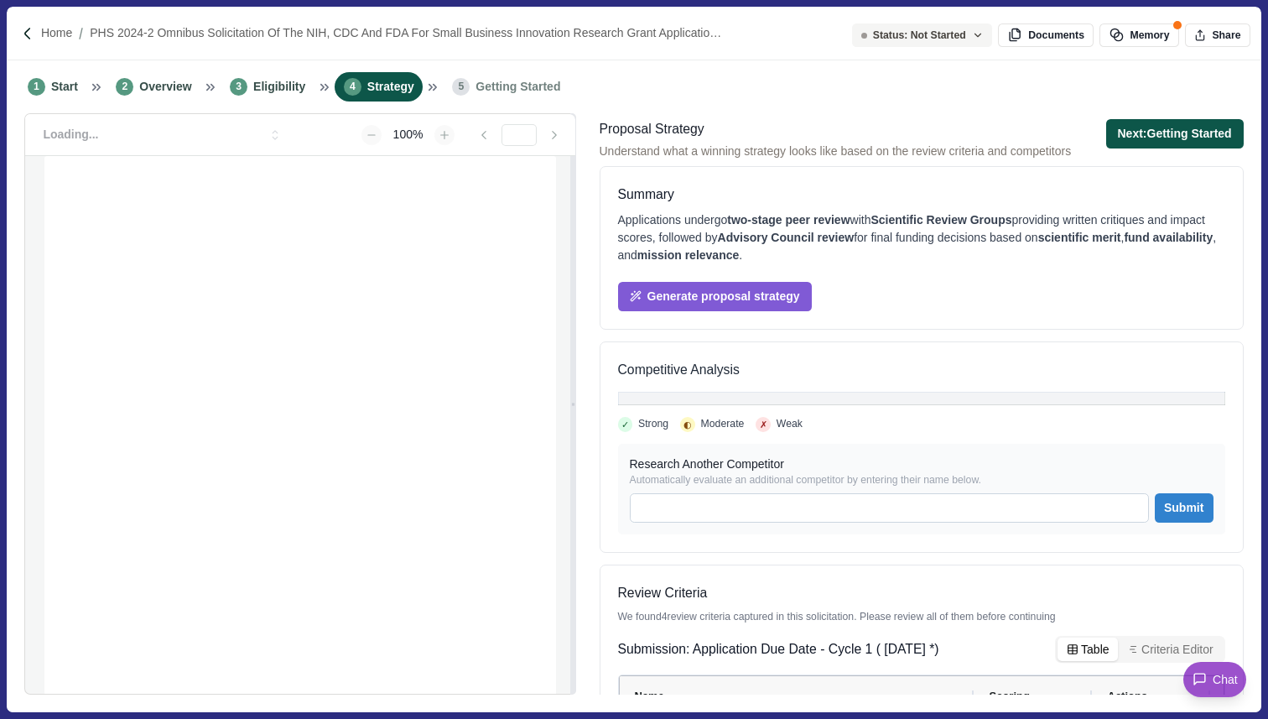
click at [1181, 140] on button "Next: Getting Started" at bounding box center [1175, 133] width 138 height 29
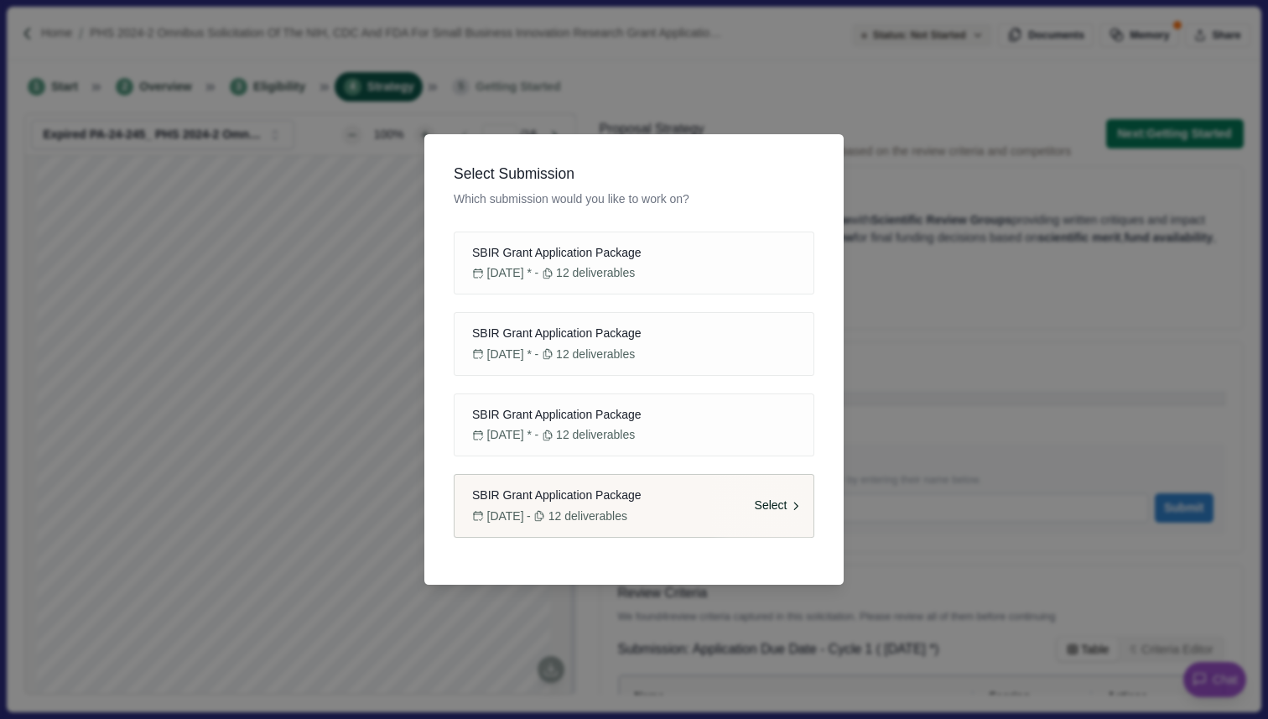
click at [649, 504] on button "SBIR Grant Application Package September 05, 2025 - 12 deliverables Select" at bounding box center [634, 506] width 361 height 64
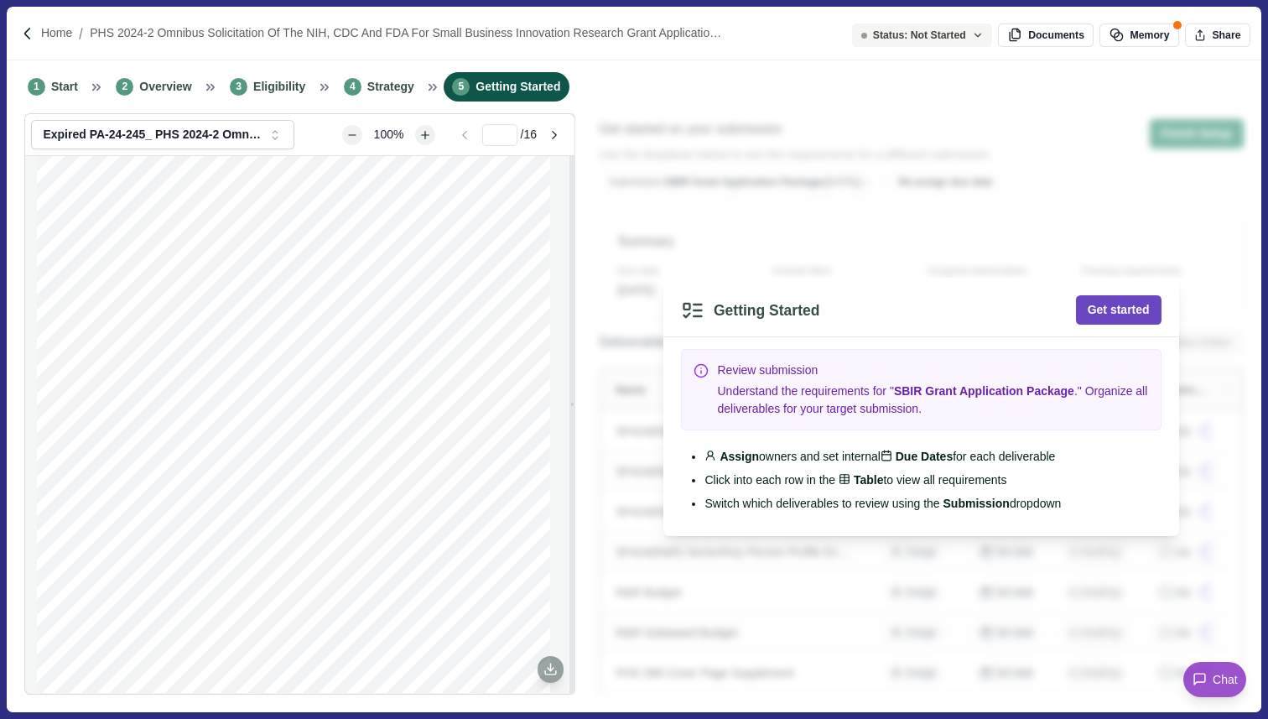
click at [1122, 320] on button "Get started" at bounding box center [1119, 309] width 86 height 29
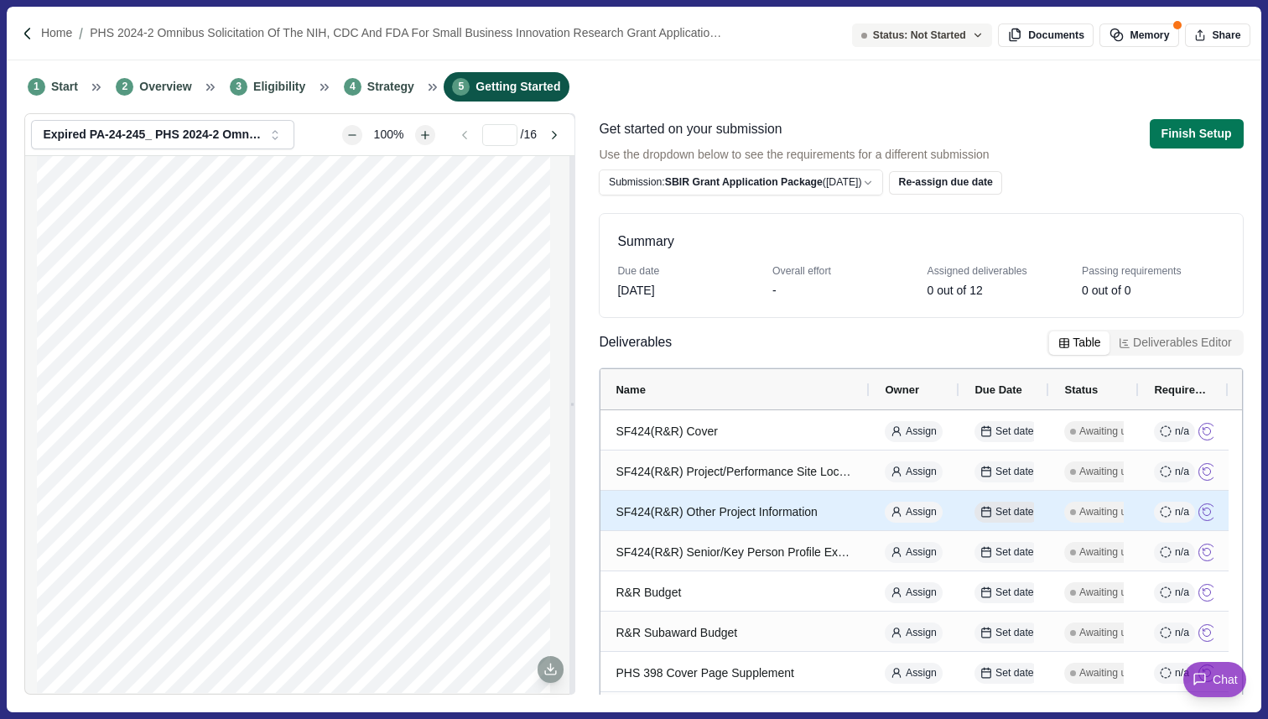
click at [1009, 508] on span "Set date" at bounding box center [1015, 512] width 39 height 15
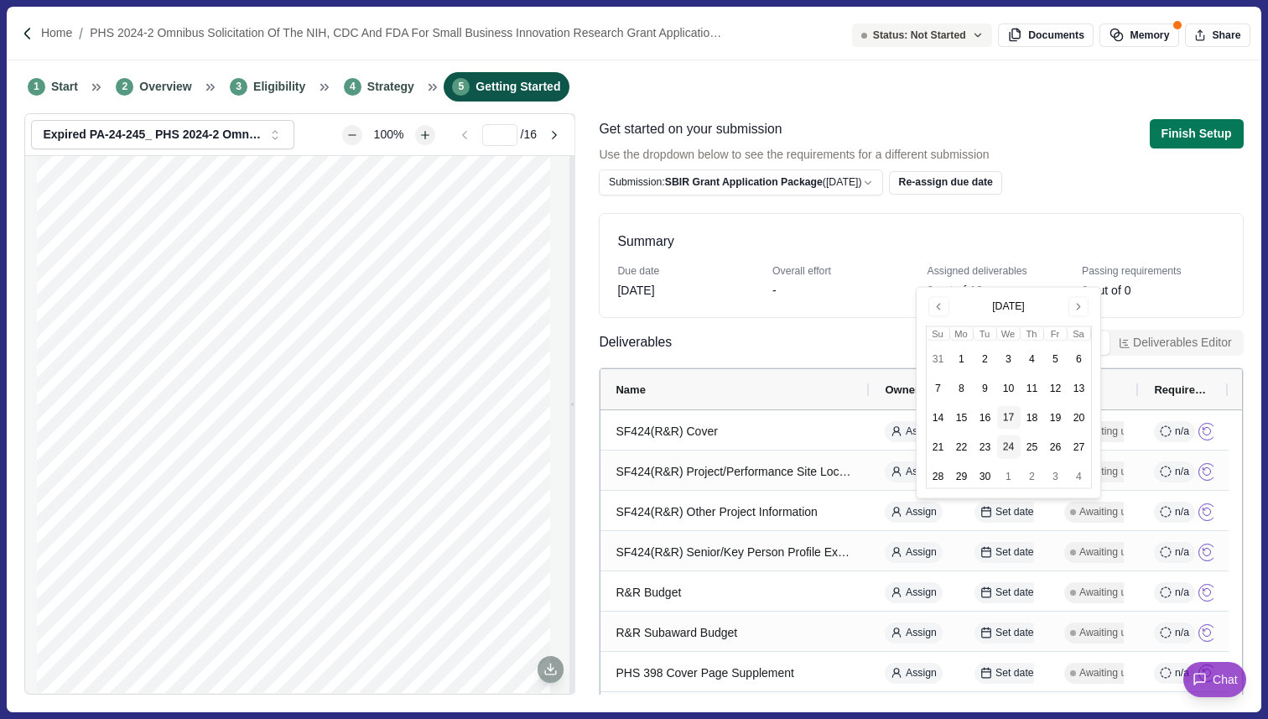
click at [1013, 450] on button "24" at bounding box center [1008, 446] width 23 height 23
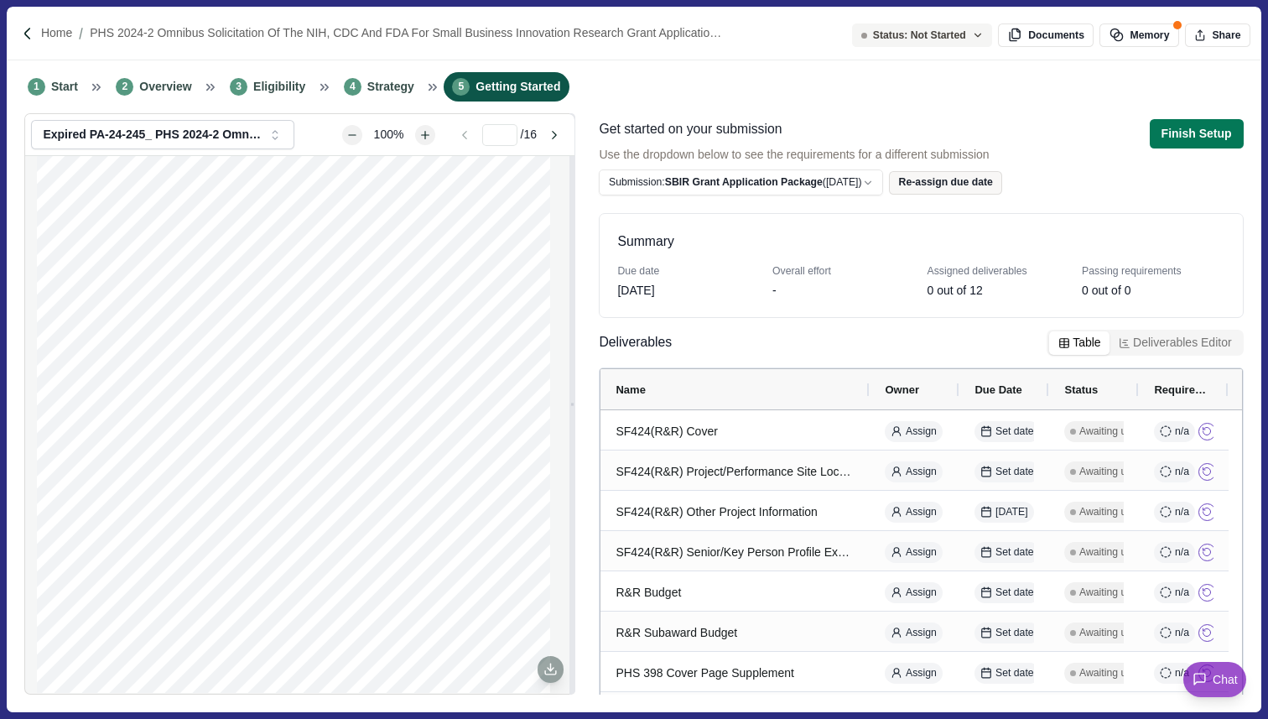
click at [981, 176] on button "Re-assign due date" at bounding box center [945, 182] width 113 height 23
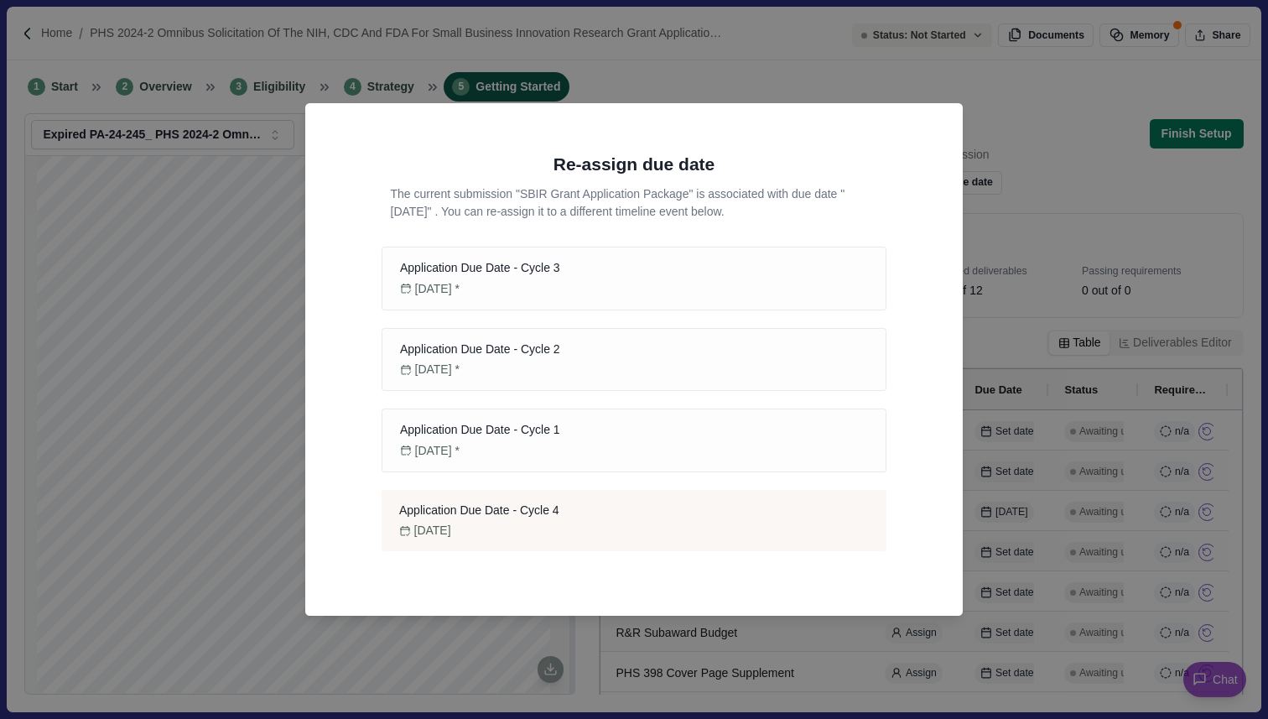
click at [1055, 190] on div "Re-assign due date The current submission " SBIR Grant Application Package " is…" at bounding box center [634, 359] width 1268 height 719
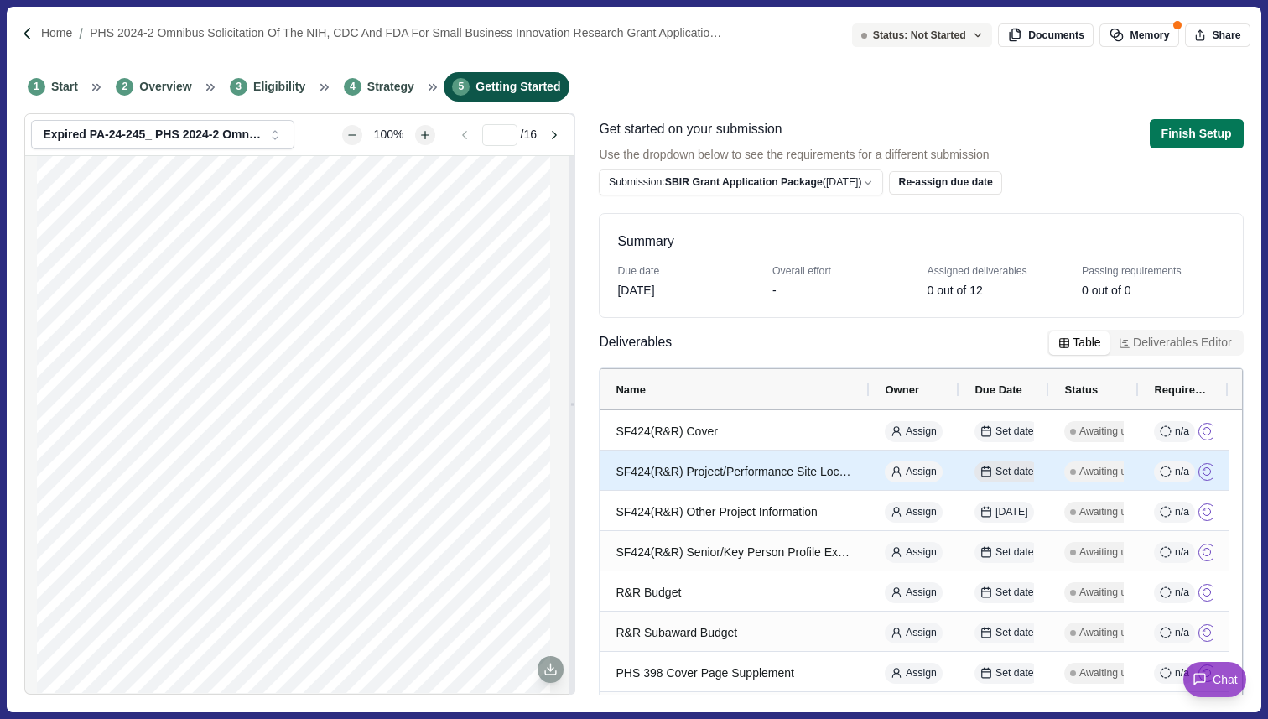
click at [1020, 474] on span "Set date" at bounding box center [1015, 472] width 39 height 15
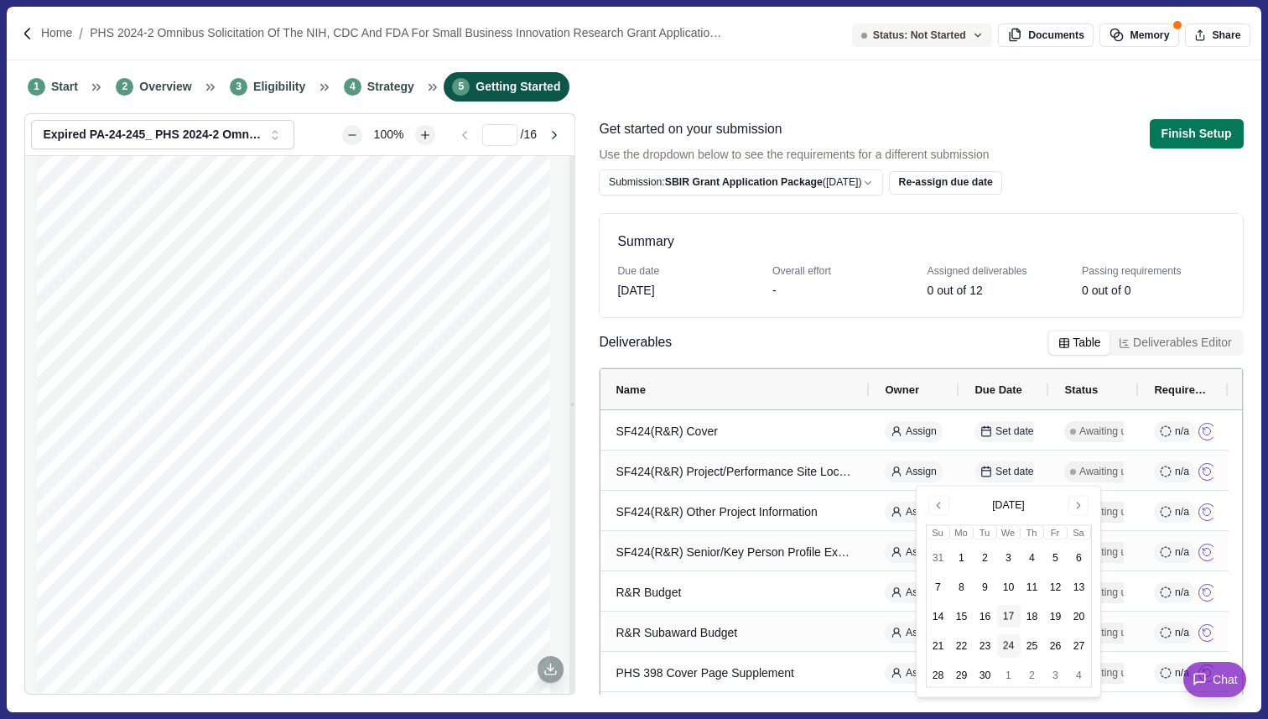
click at [1010, 649] on button "24" at bounding box center [1008, 645] width 23 height 23
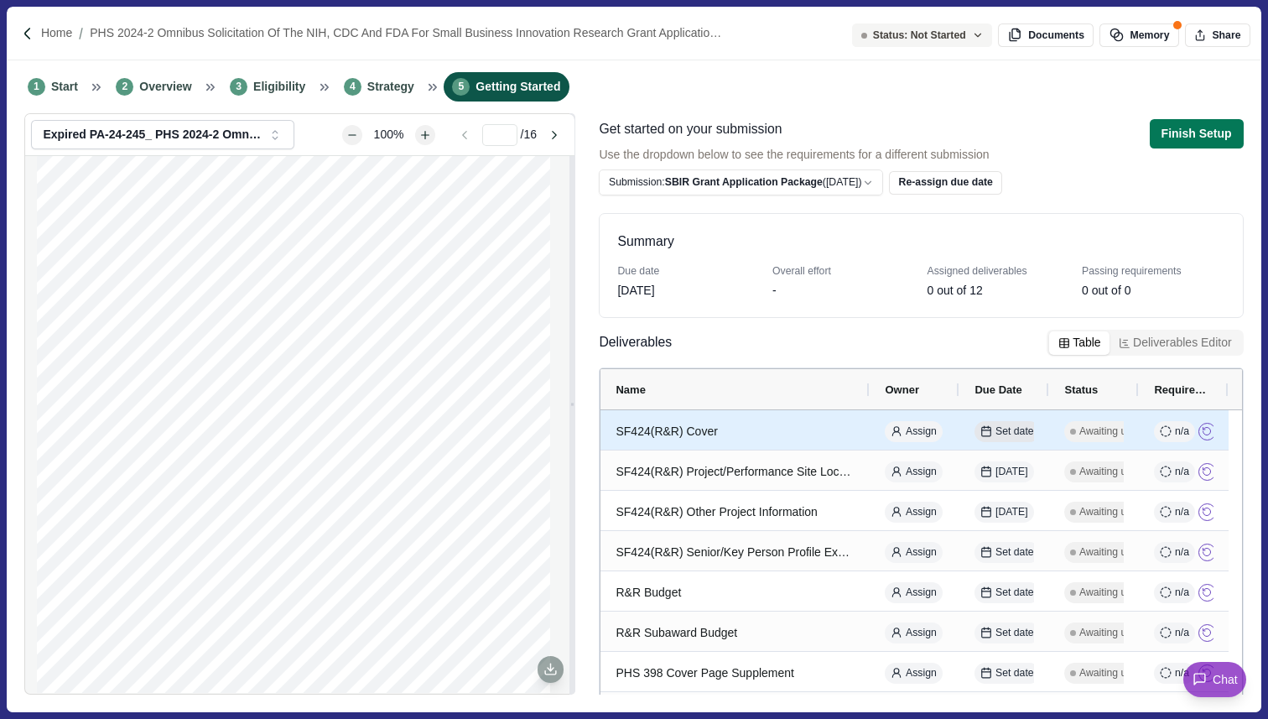
click at [1007, 432] on span "Set date" at bounding box center [1015, 431] width 39 height 15
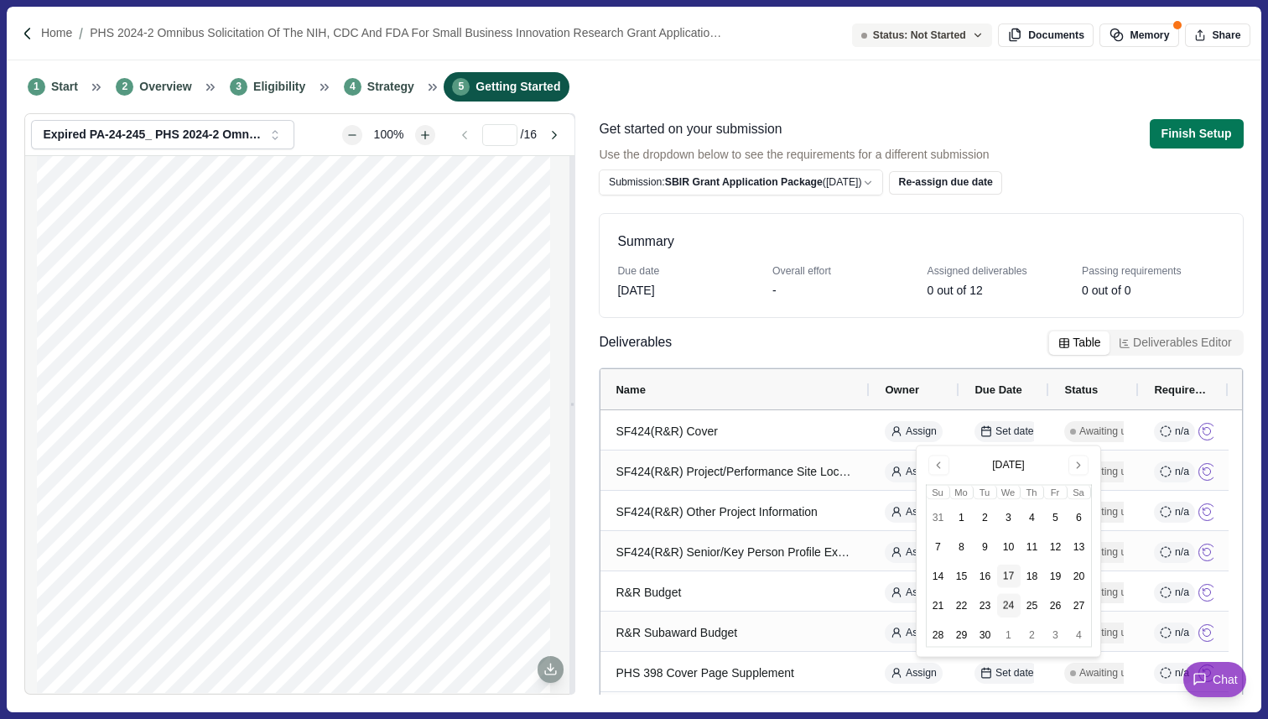
click at [1003, 613] on button "24" at bounding box center [1008, 605] width 23 height 23
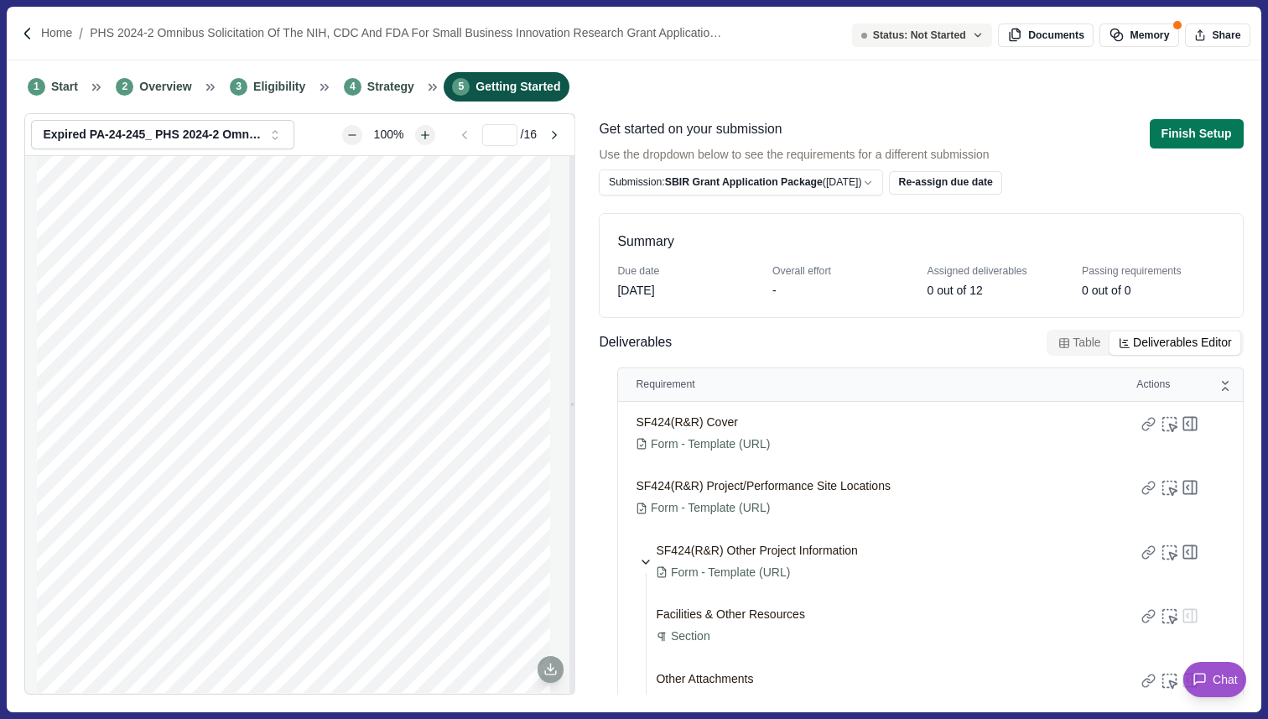
click at [1191, 346] on button "Deliverables Editor" at bounding box center [1175, 342] width 131 height 23
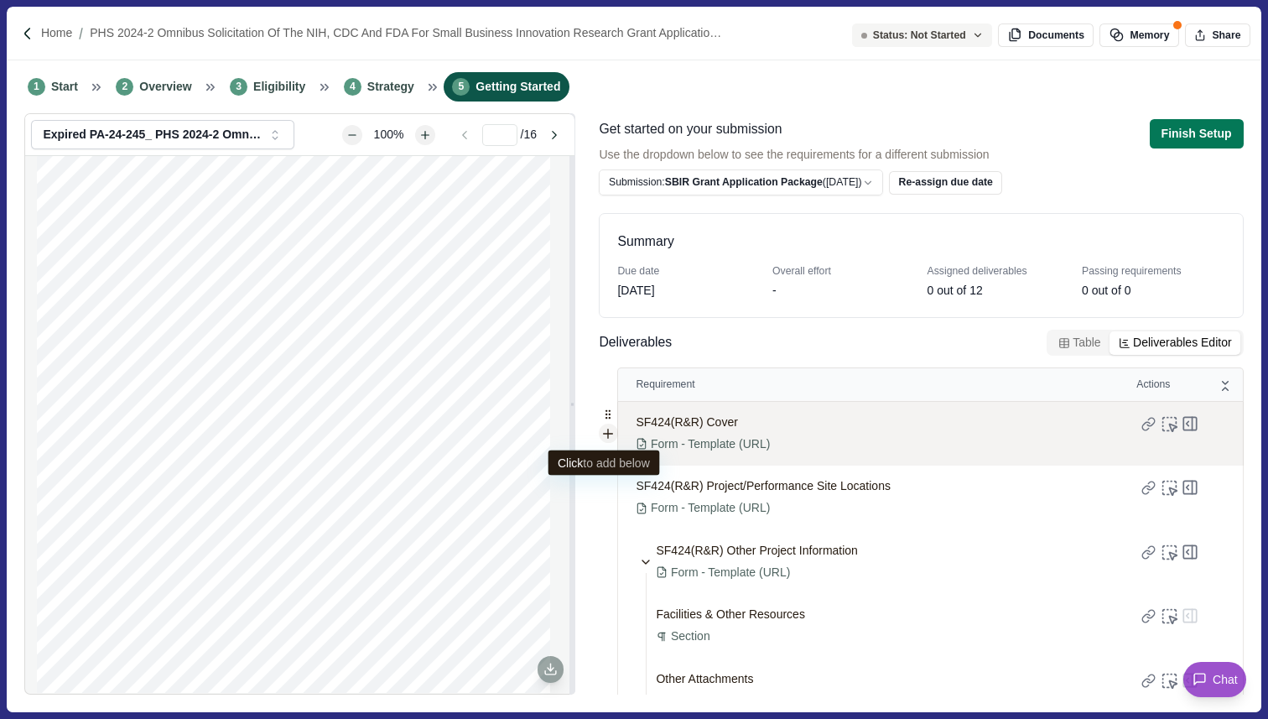
click at [608, 434] on icon at bounding box center [608, 433] width 9 height 9
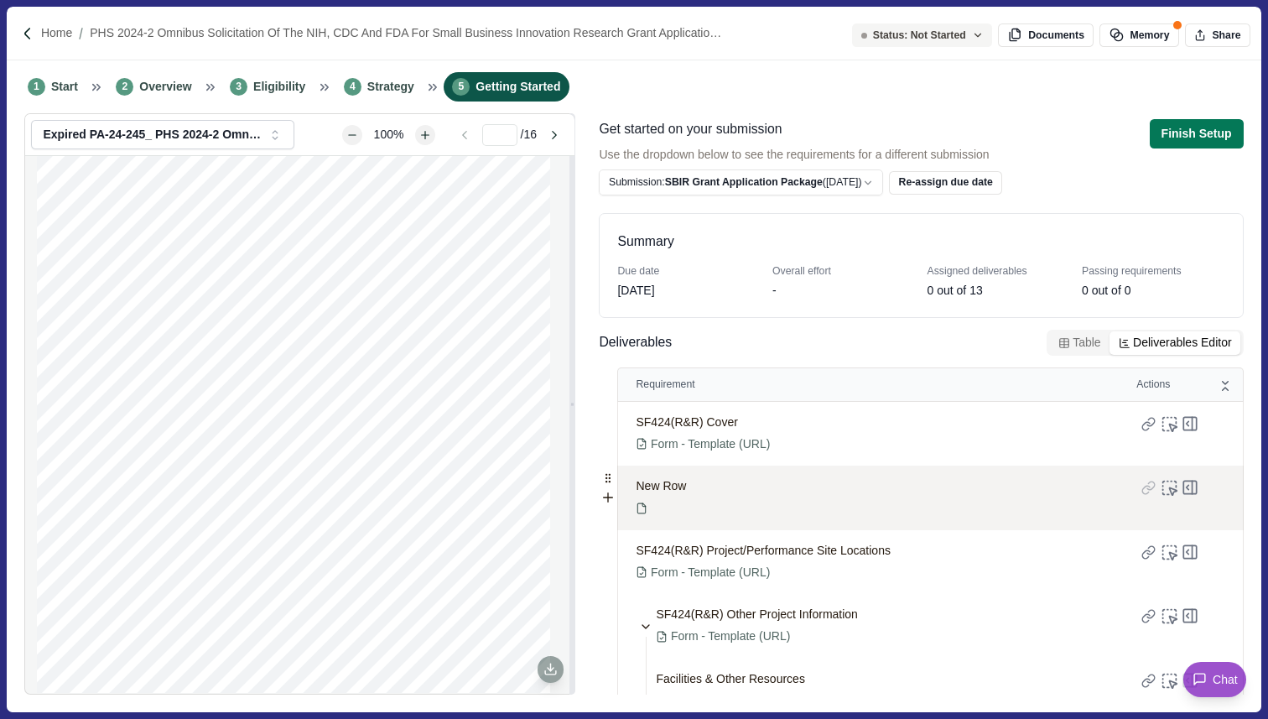
click at [692, 507] on div "New Row" at bounding box center [881, 497] width 491 height 65
click at [691, 487] on div "New Row" at bounding box center [881, 497] width 491 height 65
click at [744, 487] on div "New Row" at bounding box center [881, 497] width 491 height 65
click at [682, 486] on span "New Row" at bounding box center [661, 486] width 50 height 18
click at [697, 486] on div "New Row" at bounding box center [881, 497] width 491 height 65
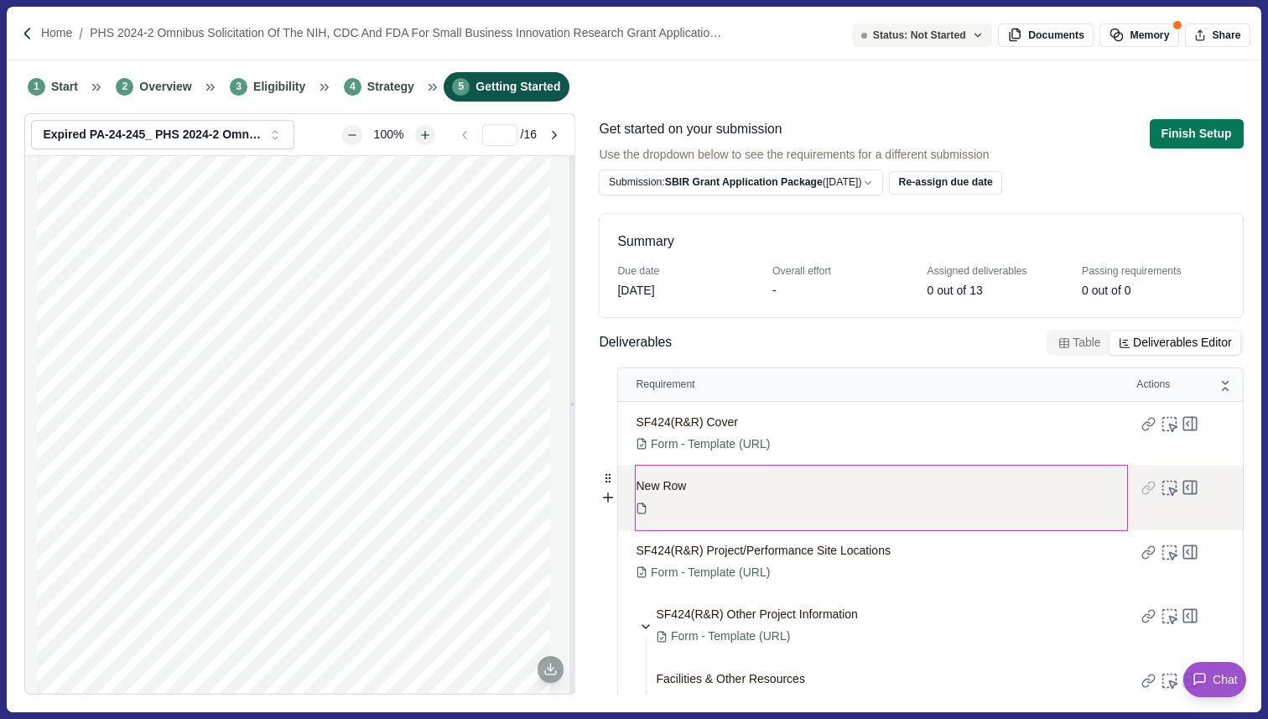
click at [653, 500] on div "New Row" at bounding box center [661, 497] width 50 height 41
click at [676, 494] on span "New Row" at bounding box center [661, 486] width 50 height 18
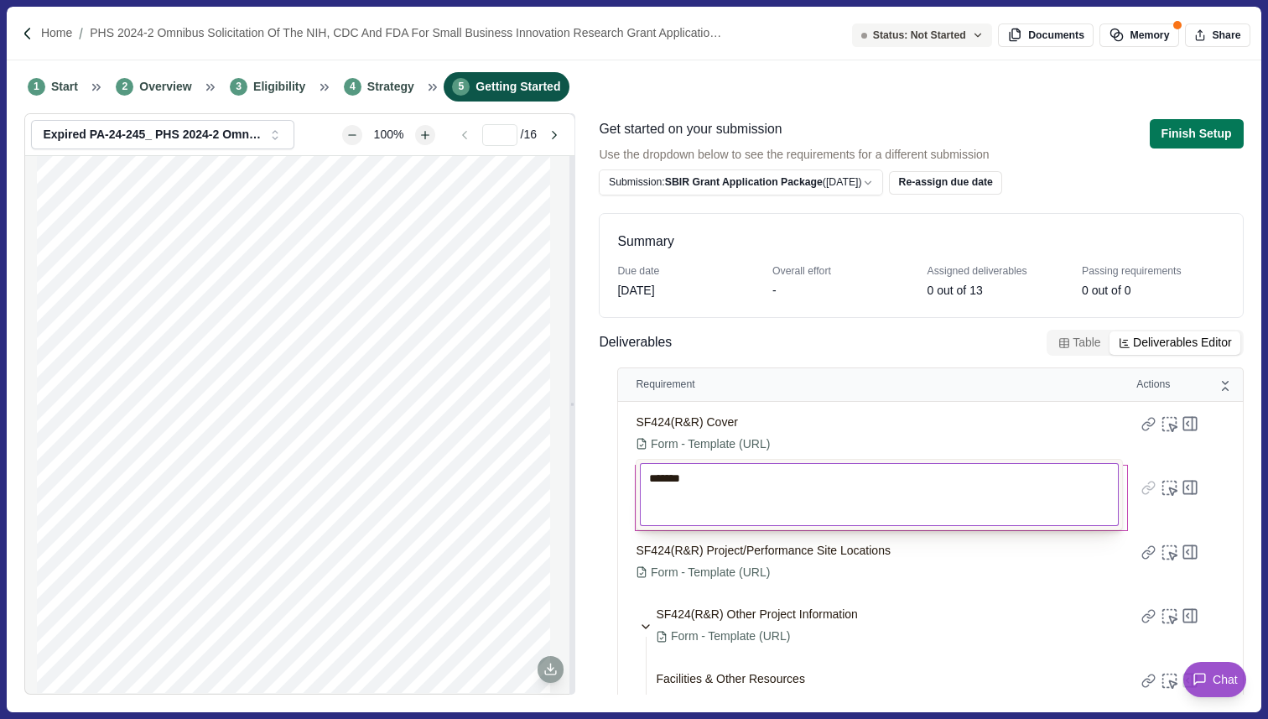
drag, startPoint x: 713, startPoint y: 482, endPoint x: 640, endPoint y: 473, distance: 73.6
click at [640, 474] on textarea "*******" at bounding box center [880, 495] width 480 height 64
type textarea "**********"
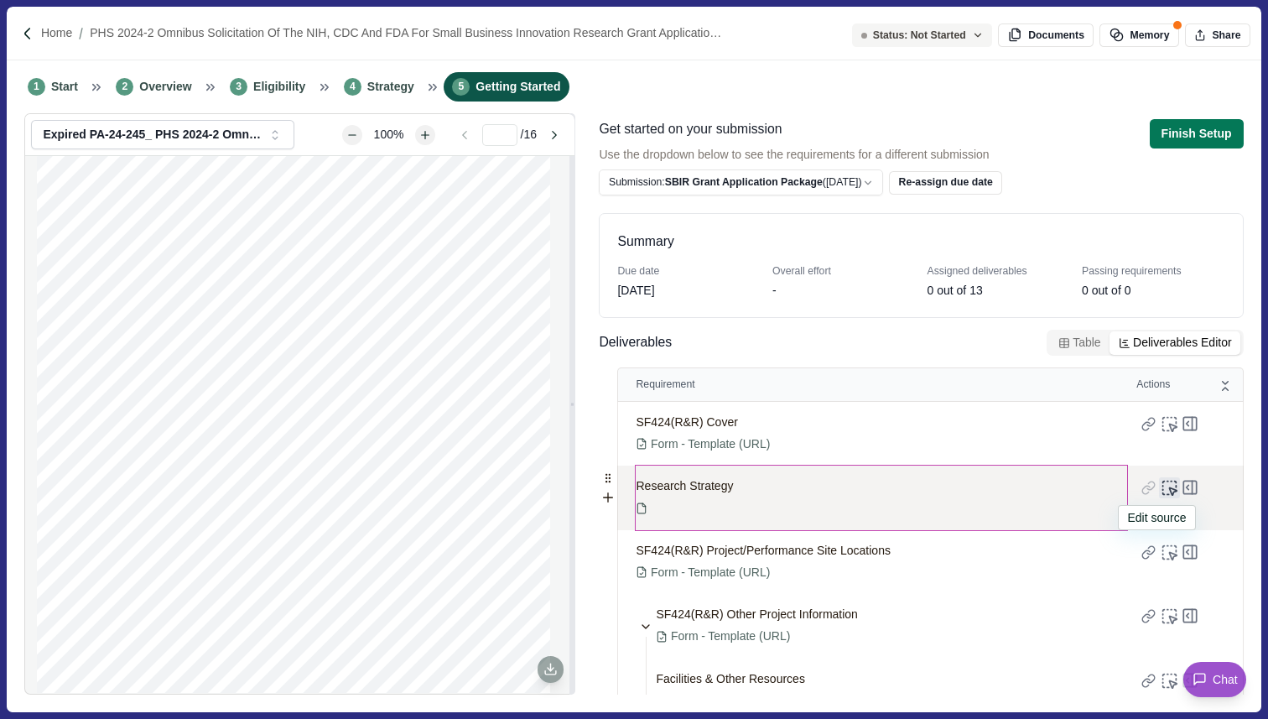
click at [1161, 491] on icon at bounding box center [1170, 488] width 18 height 18
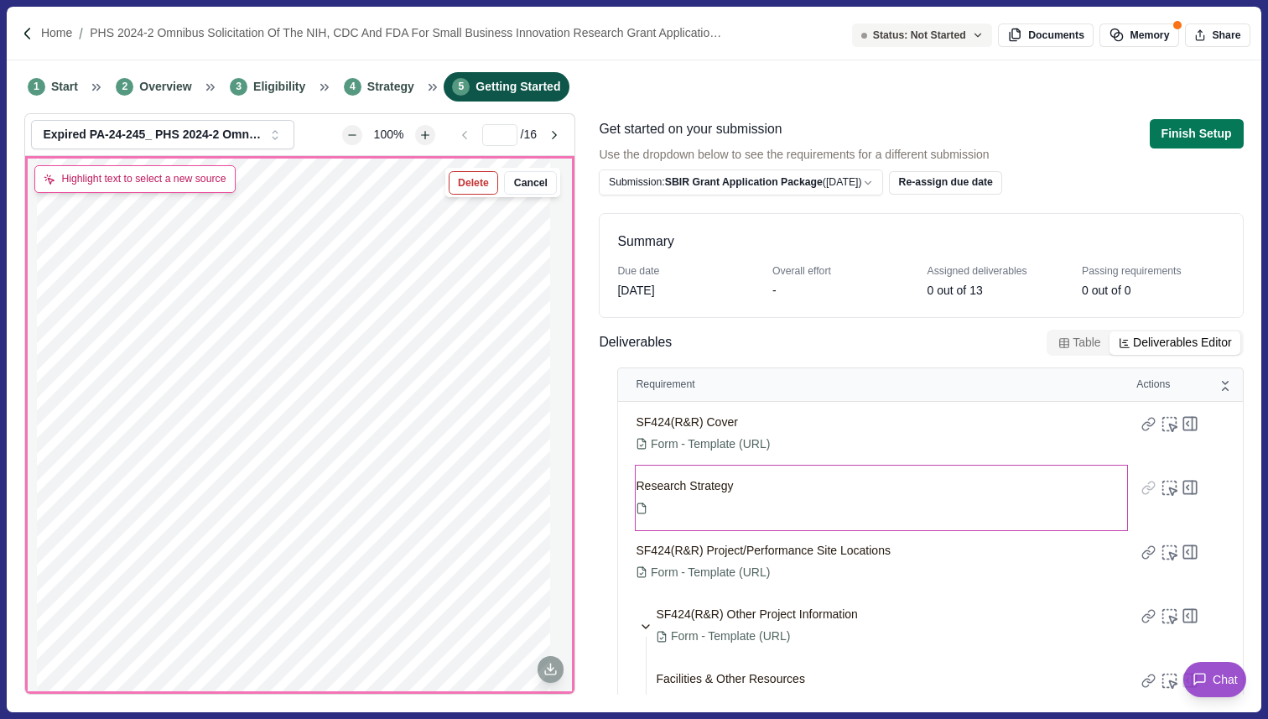
scroll to position [51, 0]
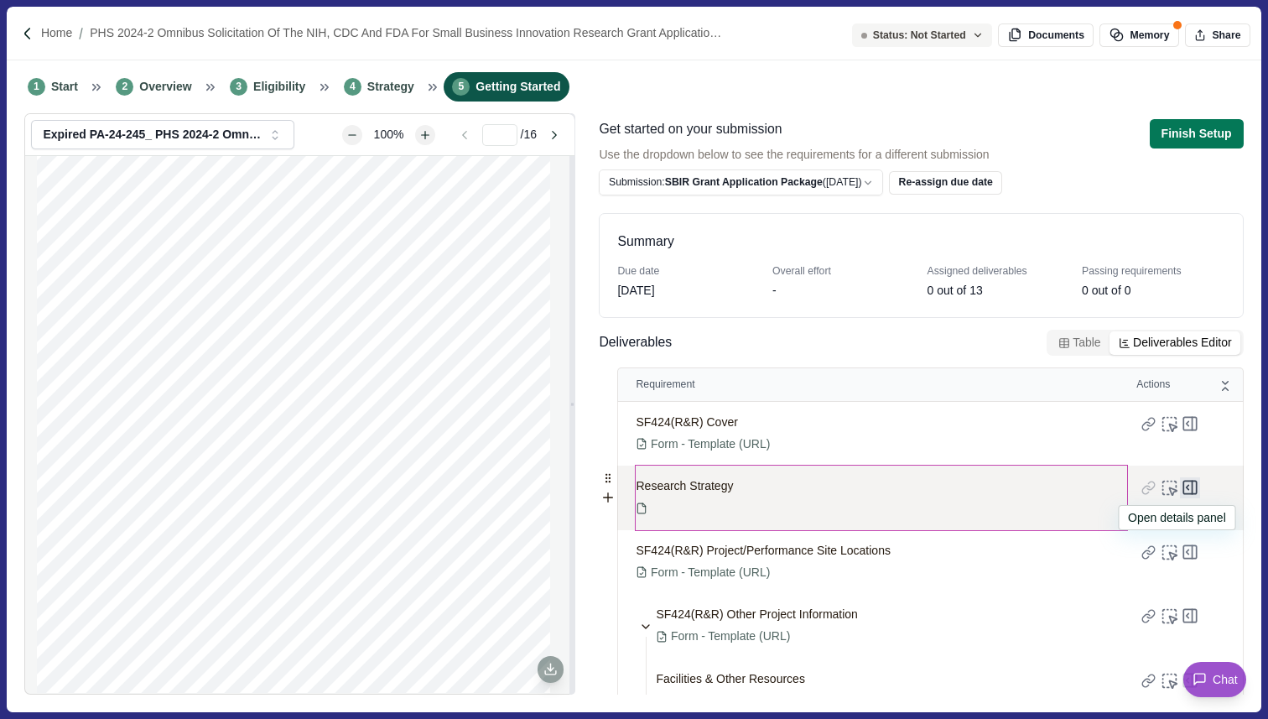
click at [1183, 486] on icon at bounding box center [1190, 487] width 21 height 21
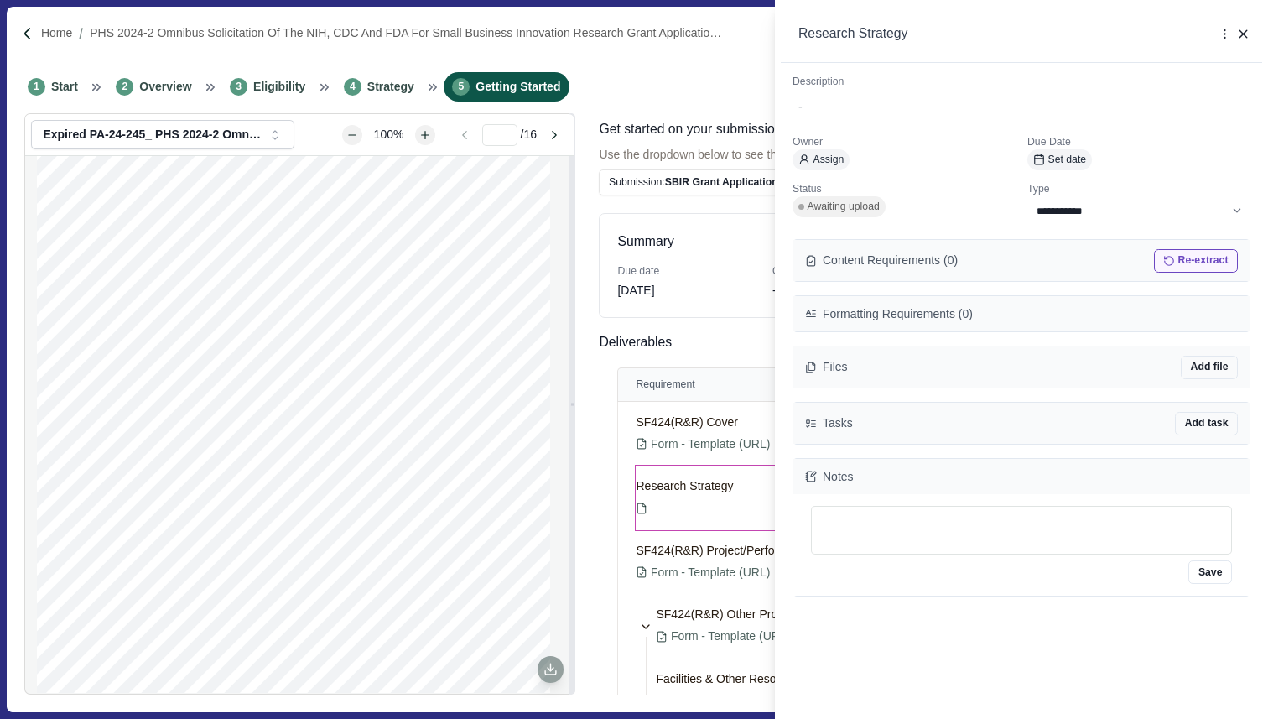
click at [1187, 257] on button "Re-extract" at bounding box center [1196, 260] width 84 height 23
click at [583, 214] on div "**********" at bounding box center [634, 359] width 1268 height 719
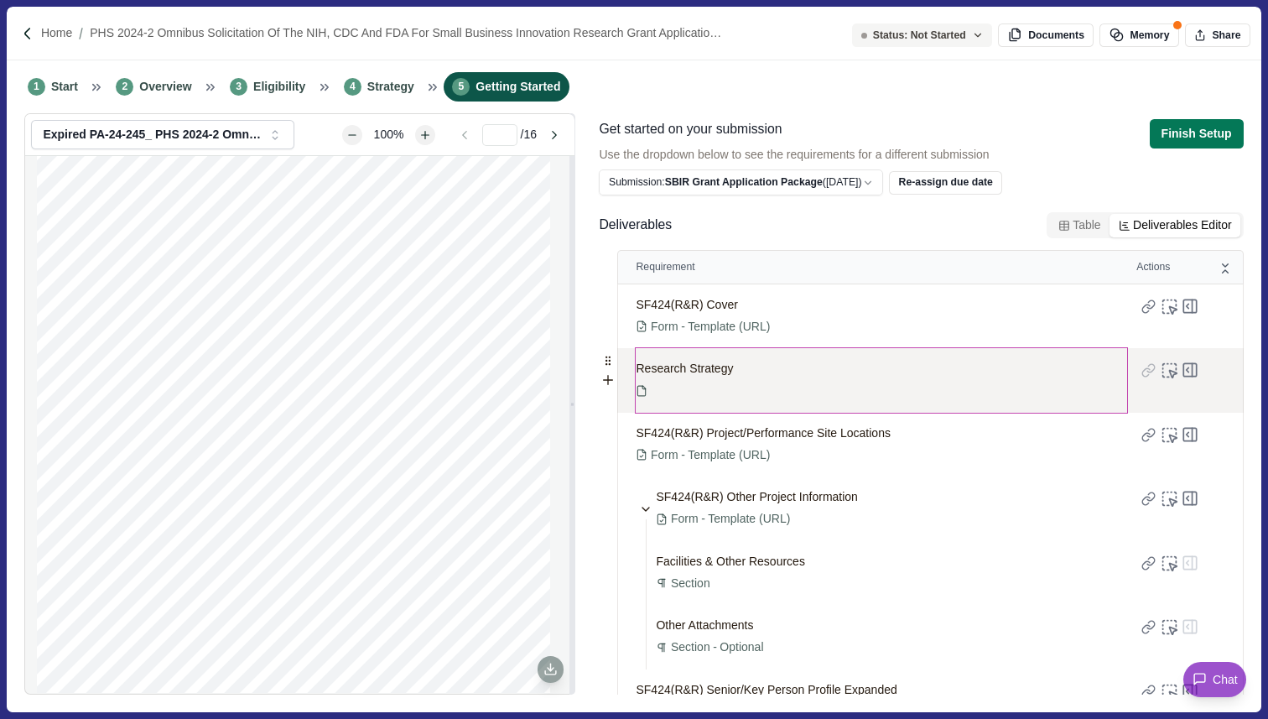
scroll to position [121, 0]
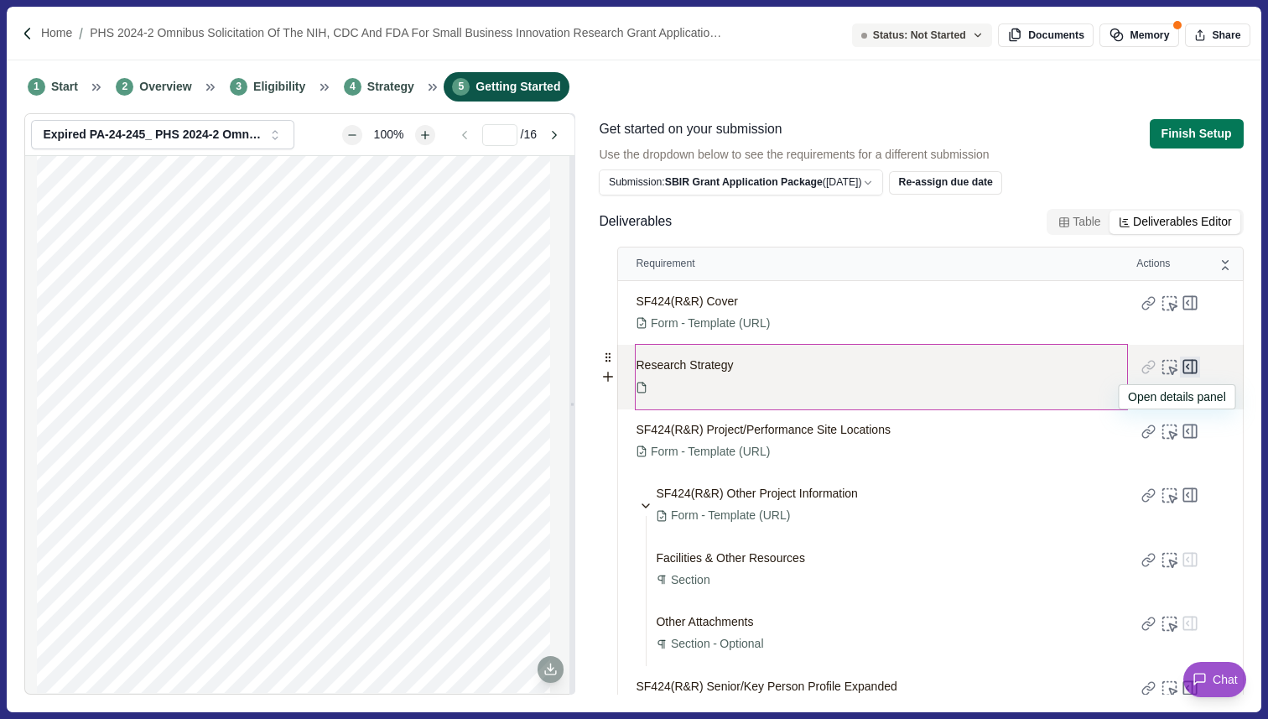
click at [1181, 367] on icon at bounding box center [1190, 366] width 21 height 21
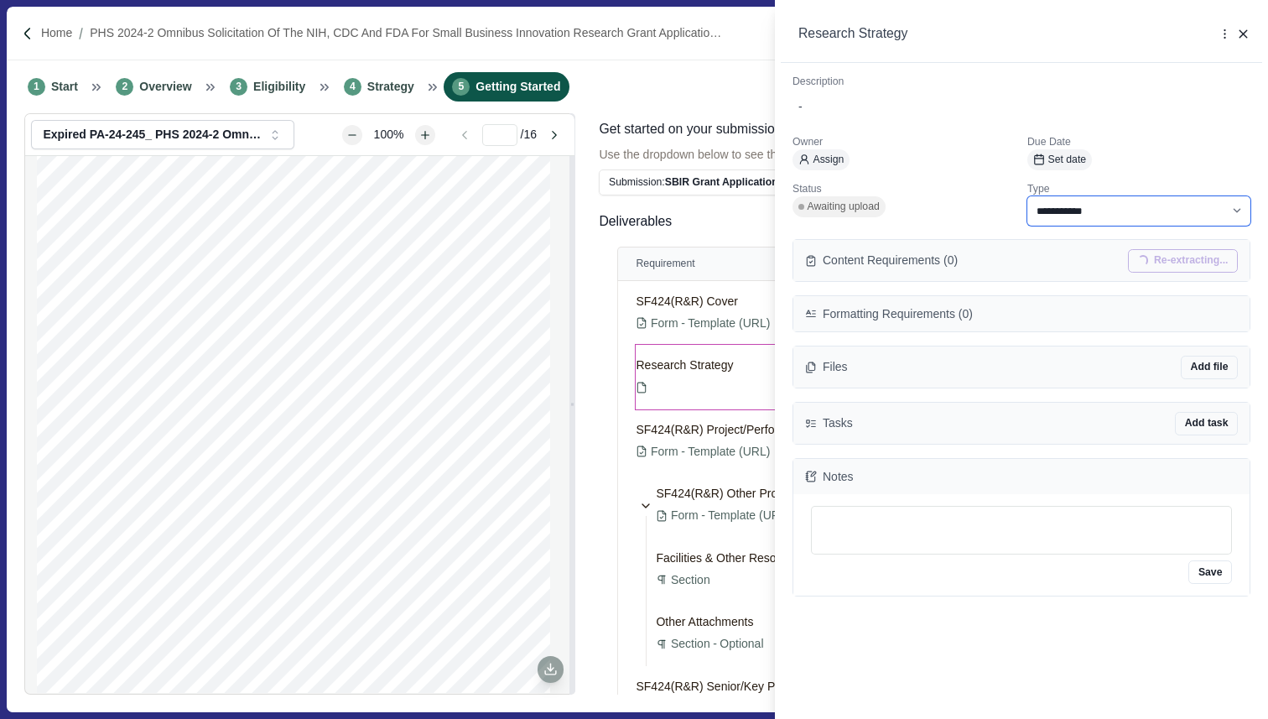
click at [1070, 218] on select "**********" at bounding box center [1138, 210] width 223 height 29
select select "********"
click at [1027, 196] on select "**********" at bounding box center [1138, 210] width 223 height 29
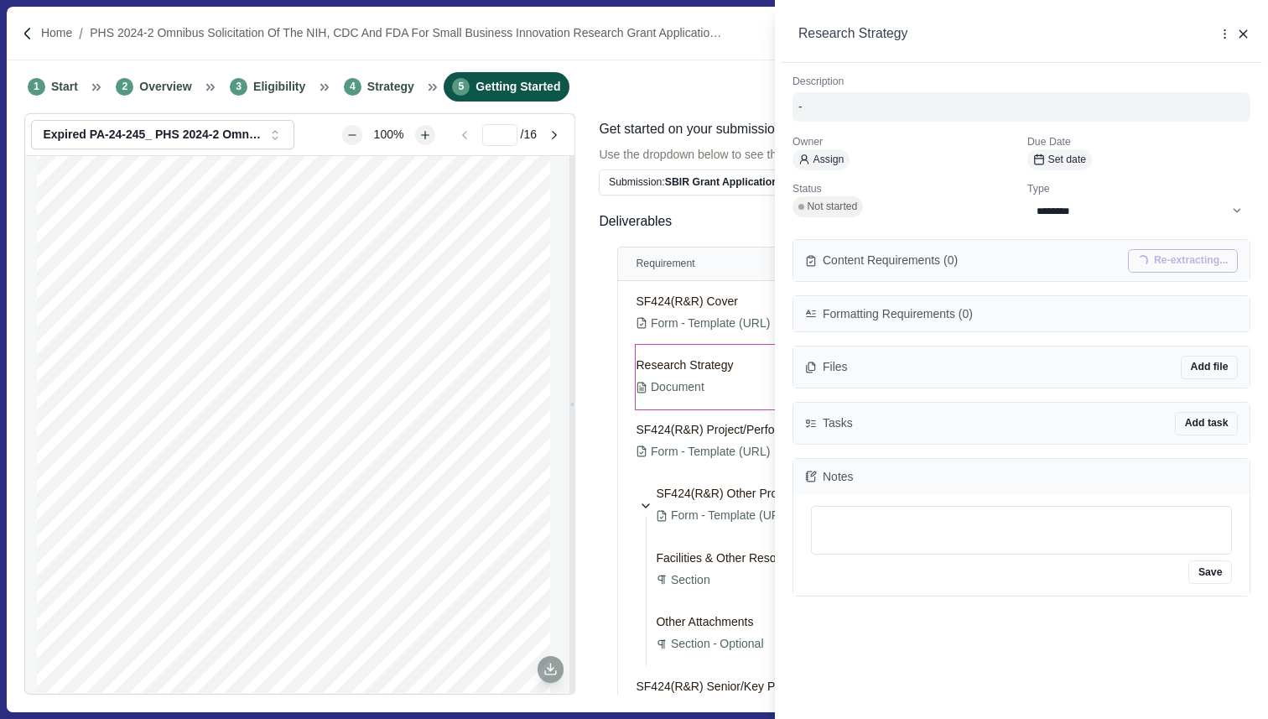
click at [818, 112] on div "-" at bounding box center [1021, 107] width 446 height 18
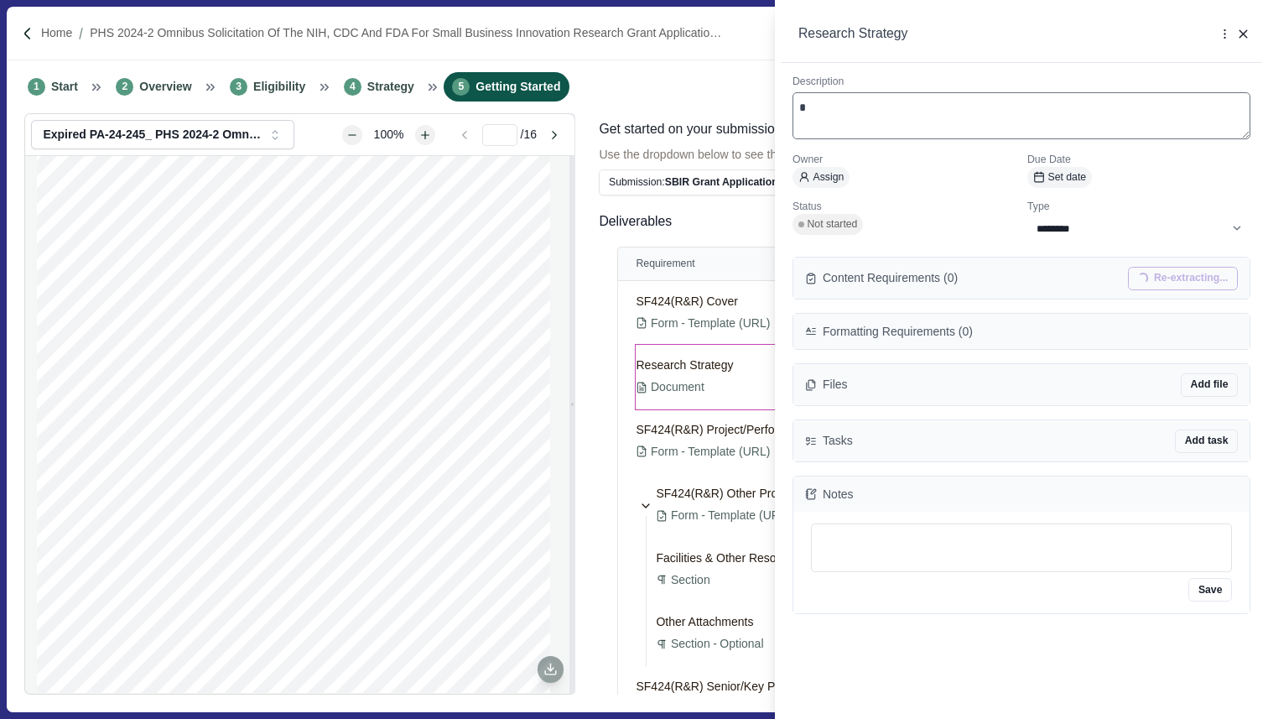
click at [818, 112] on textarea "*" at bounding box center [1022, 115] width 458 height 47
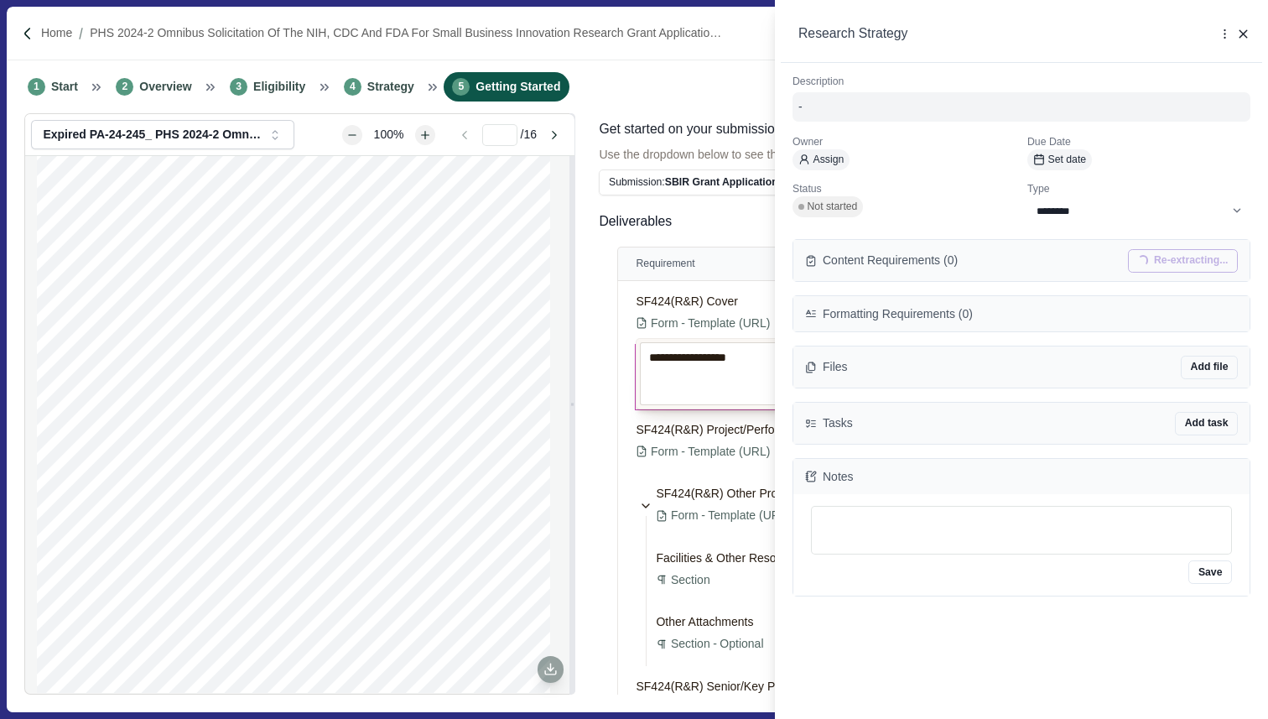
click at [846, 102] on div "-" at bounding box center [1021, 107] width 446 height 18
click at [846, 102] on textarea "*" at bounding box center [1022, 106] width 458 height 29
click at [888, 130] on div "**********" at bounding box center [1021, 416] width 481 height 707
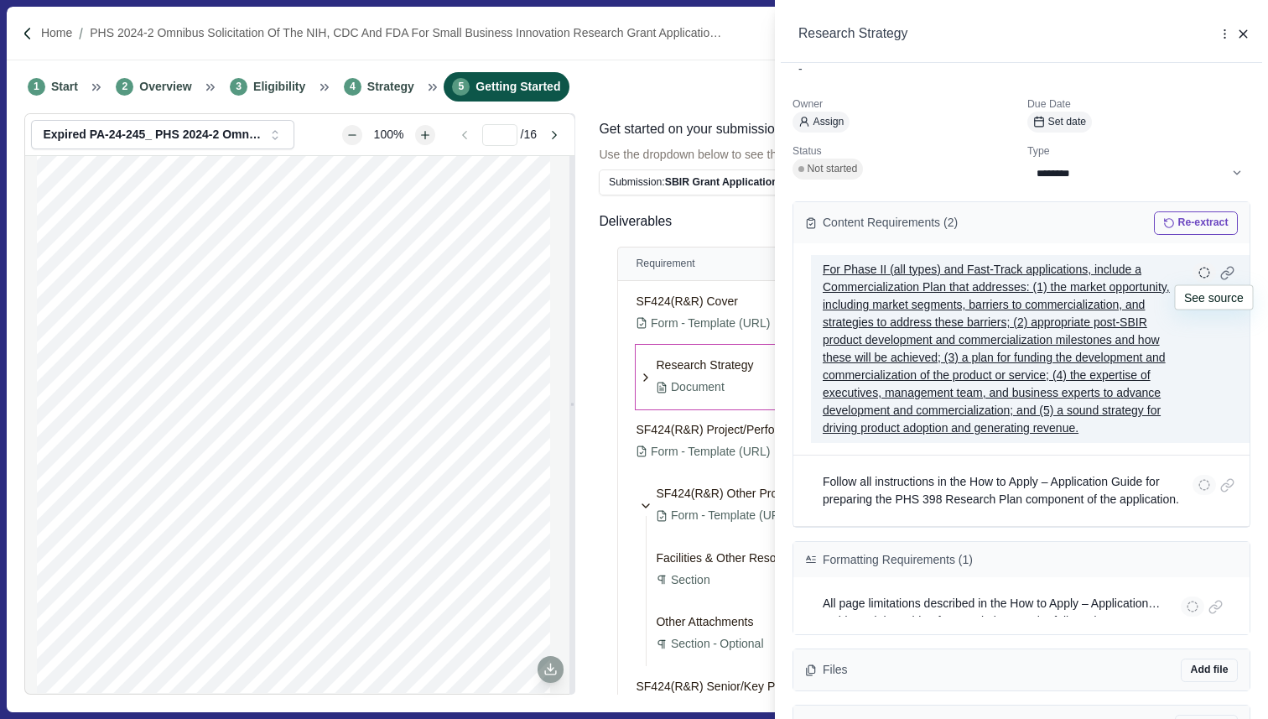
scroll to position [46, 0]
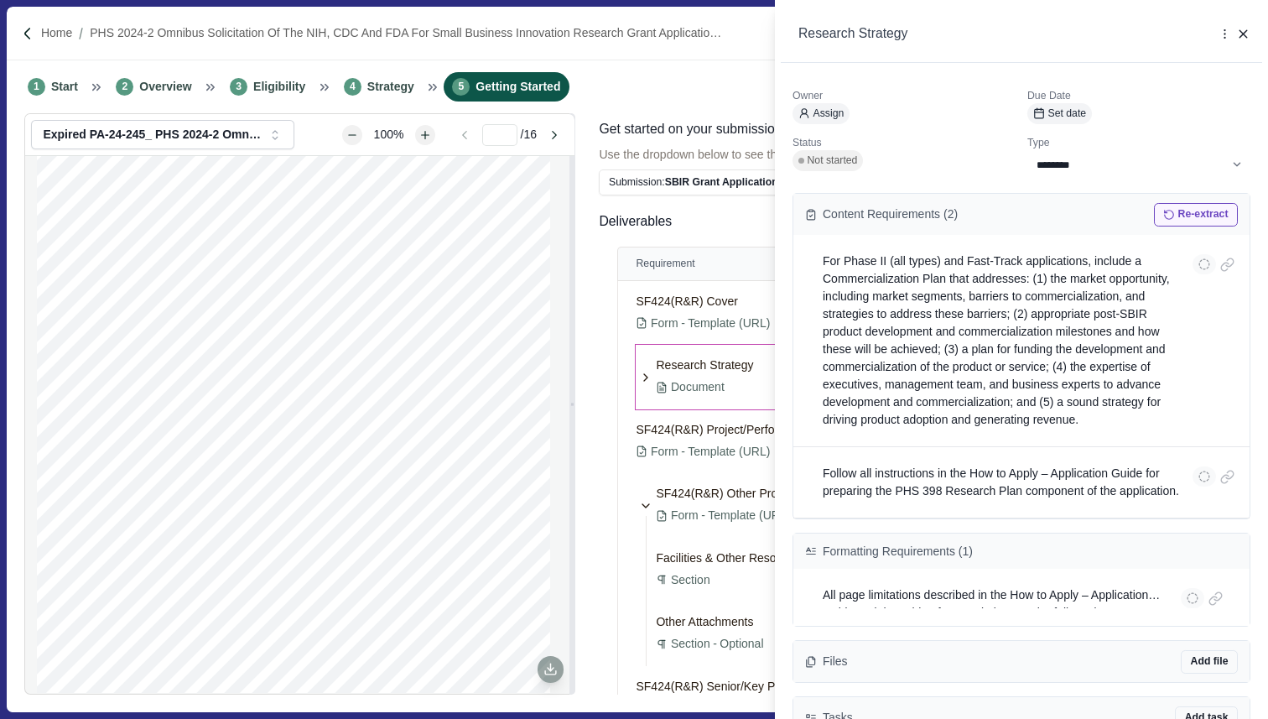
click at [1182, 219] on button "Re-extract" at bounding box center [1196, 214] width 84 height 23
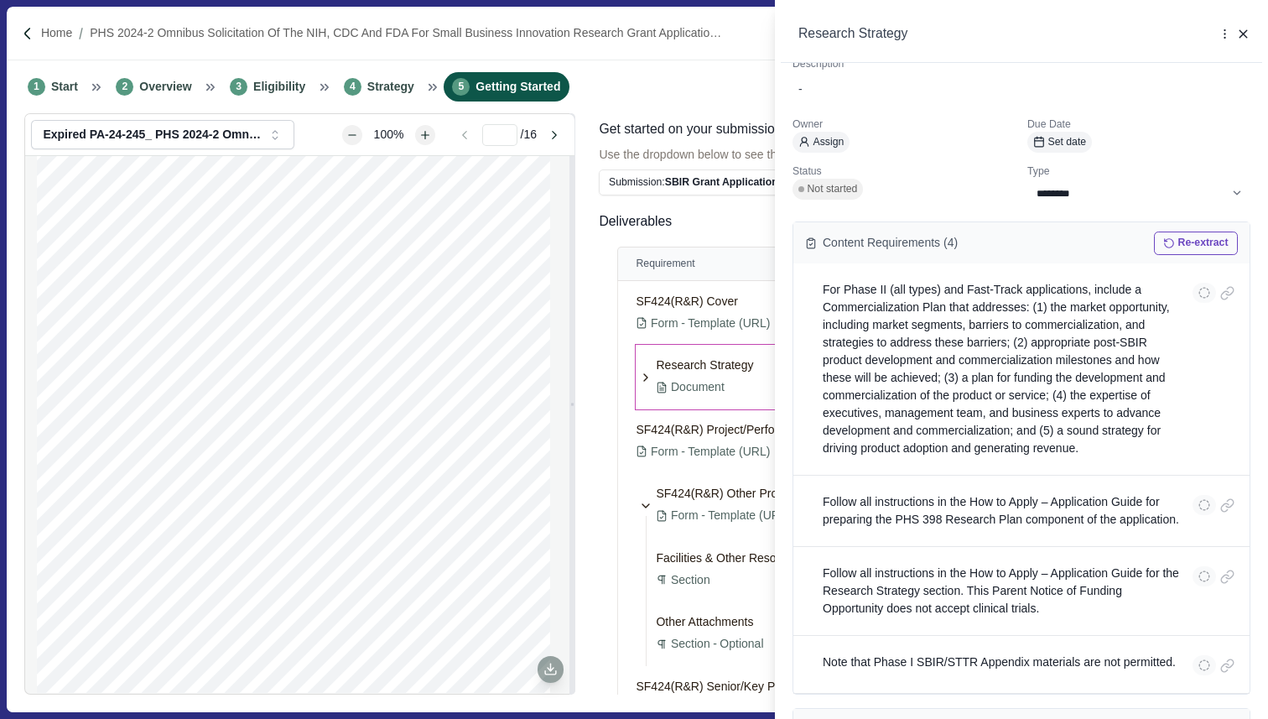
scroll to position [0, 0]
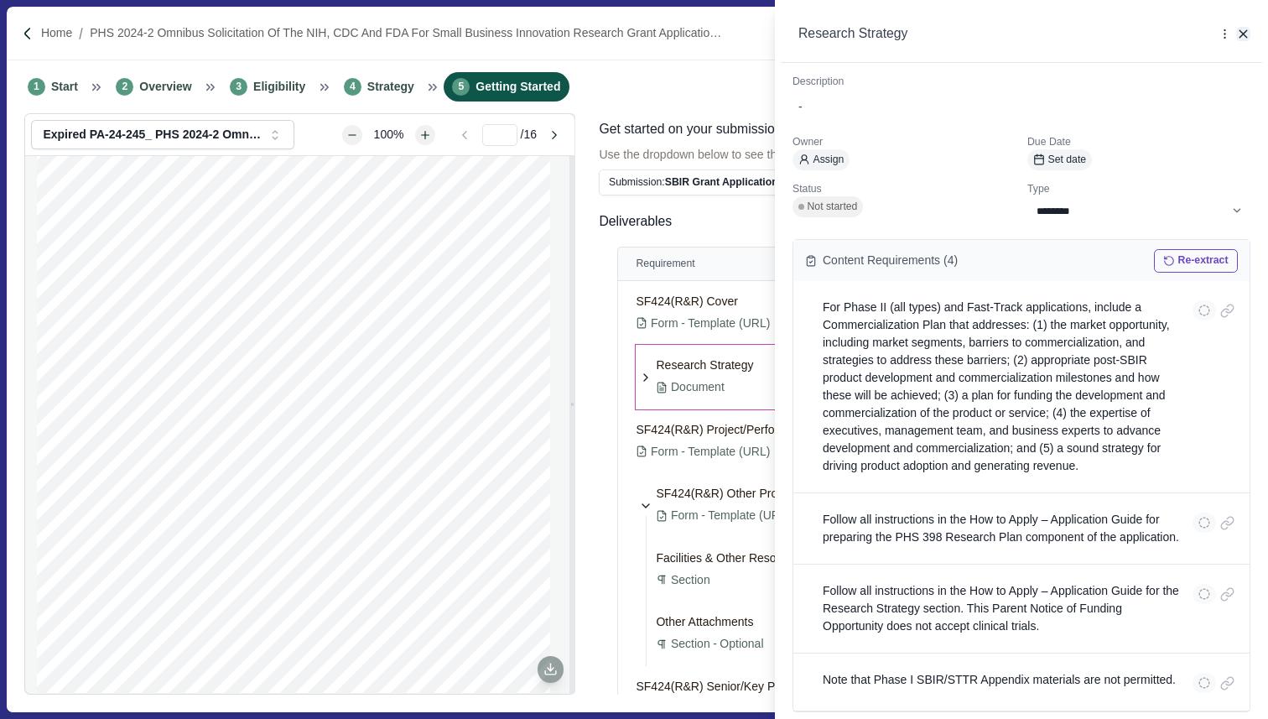
click at [1245, 38] on icon "button" at bounding box center [1243, 34] width 15 height 15
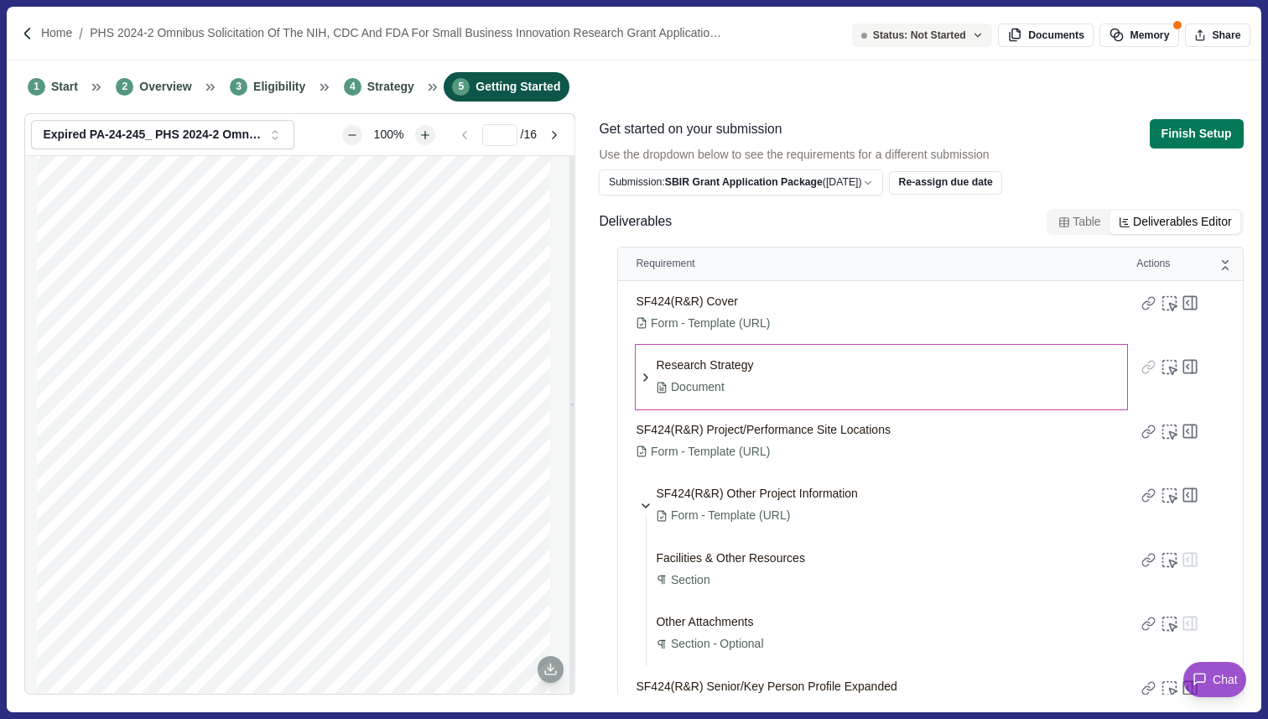
scroll to position [166, 0]
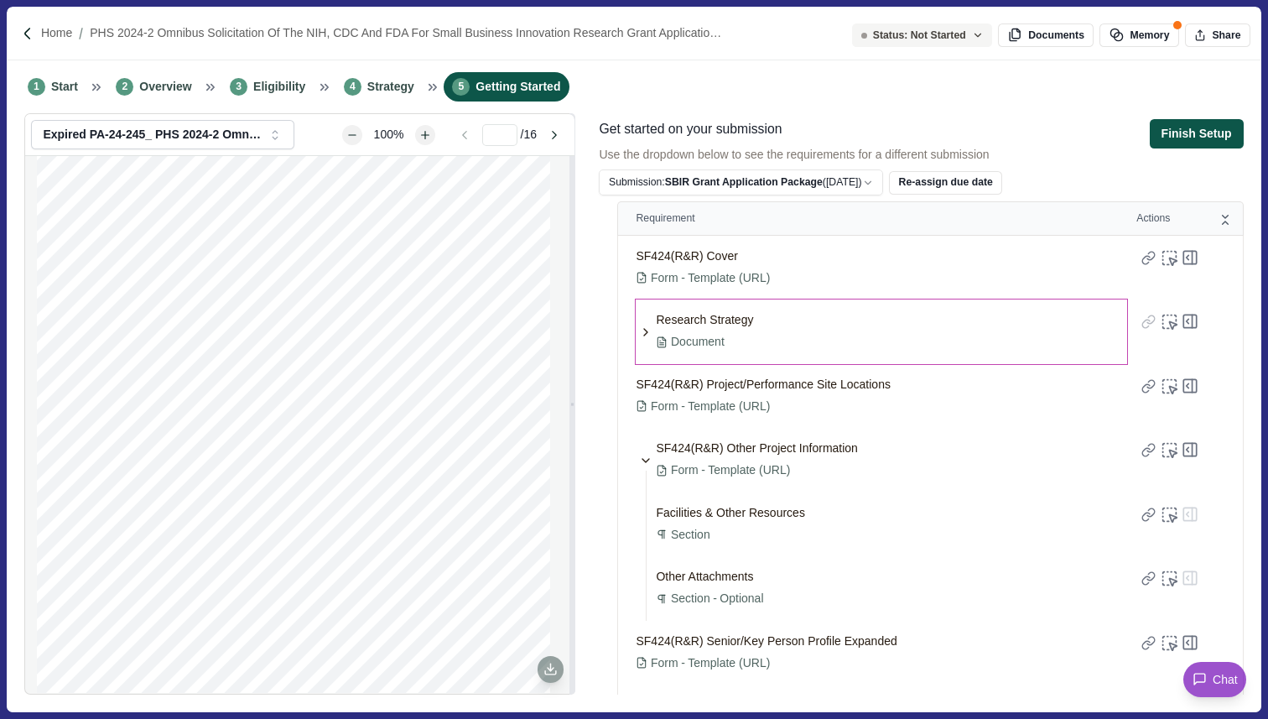
click at [1190, 132] on button "Finish Setup" at bounding box center [1197, 133] width 94 height 29
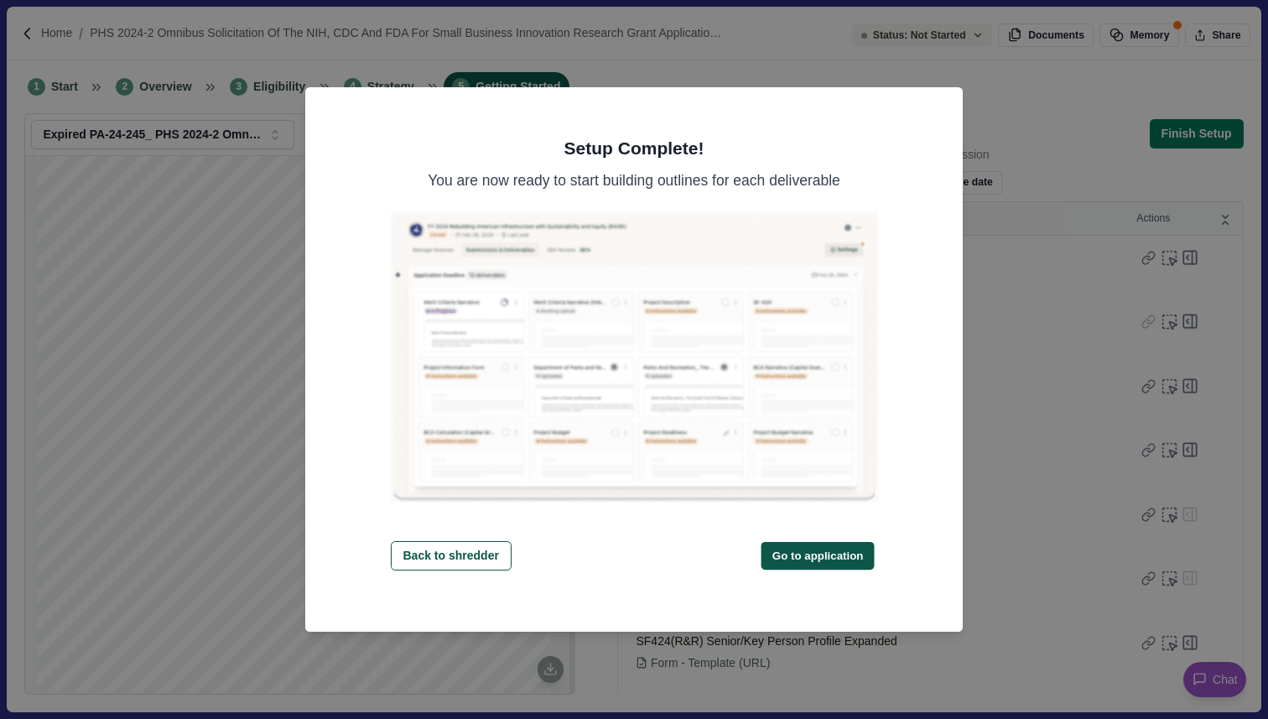
click at [815, 552] on button "Go to application" at bounding box center [818, 555] width 113 height 28
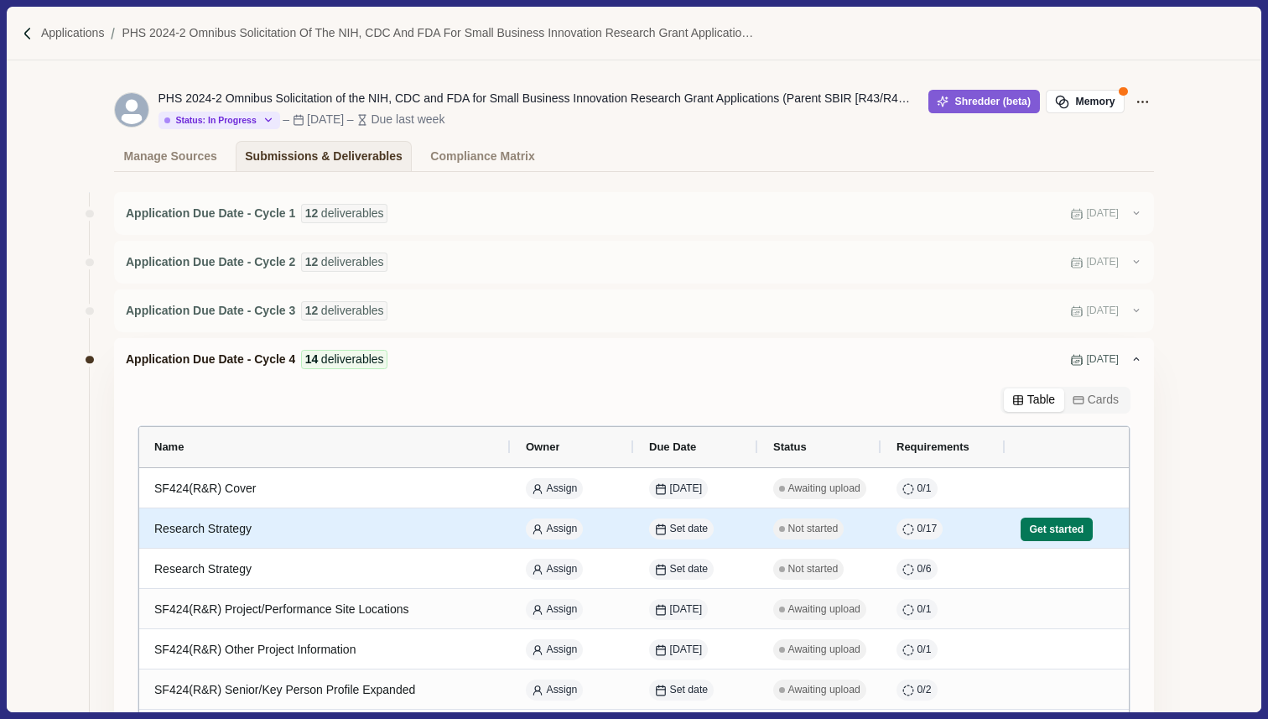
click at [226, 530] on div "Research Strategy" at bounding box center [324, 528] width 341 height 33
select select "********"
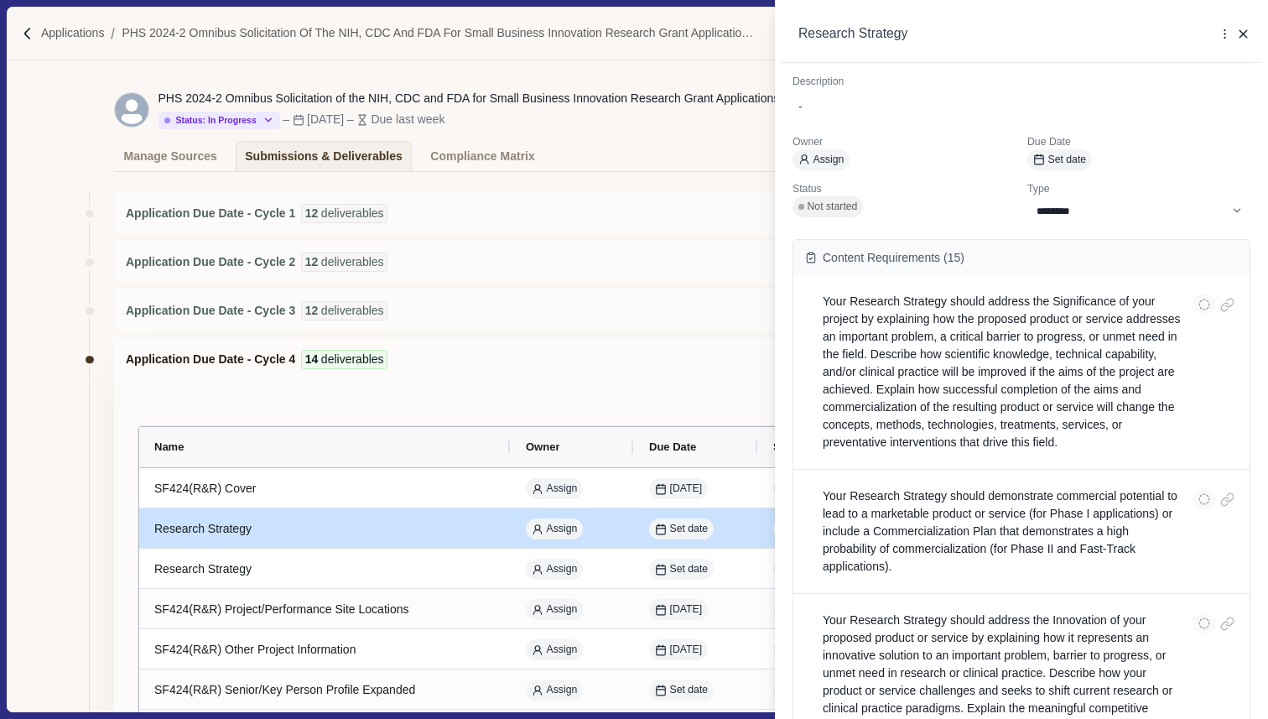
click at [607, 350] on div "**********" at bounding box center [634, 359] width 1268 height 719
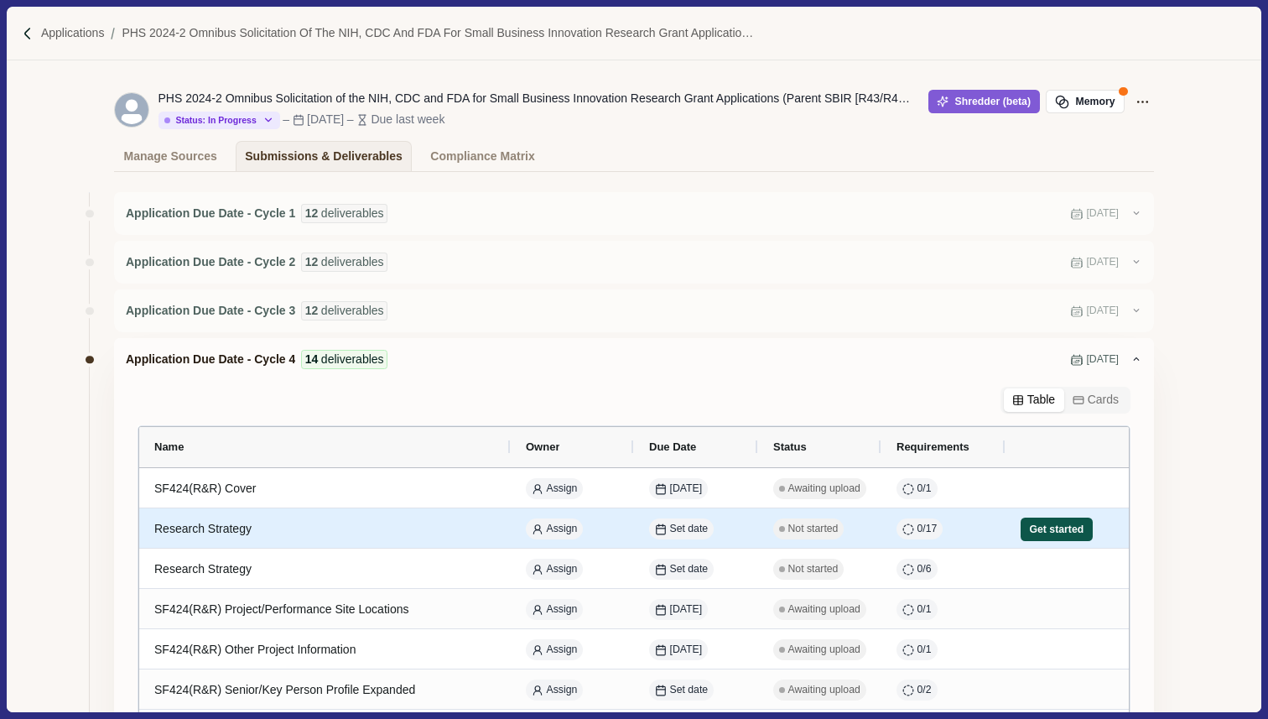
click at [1051, 533] on button "Get started" at bounding box center [1057, 528] width 72 height 23
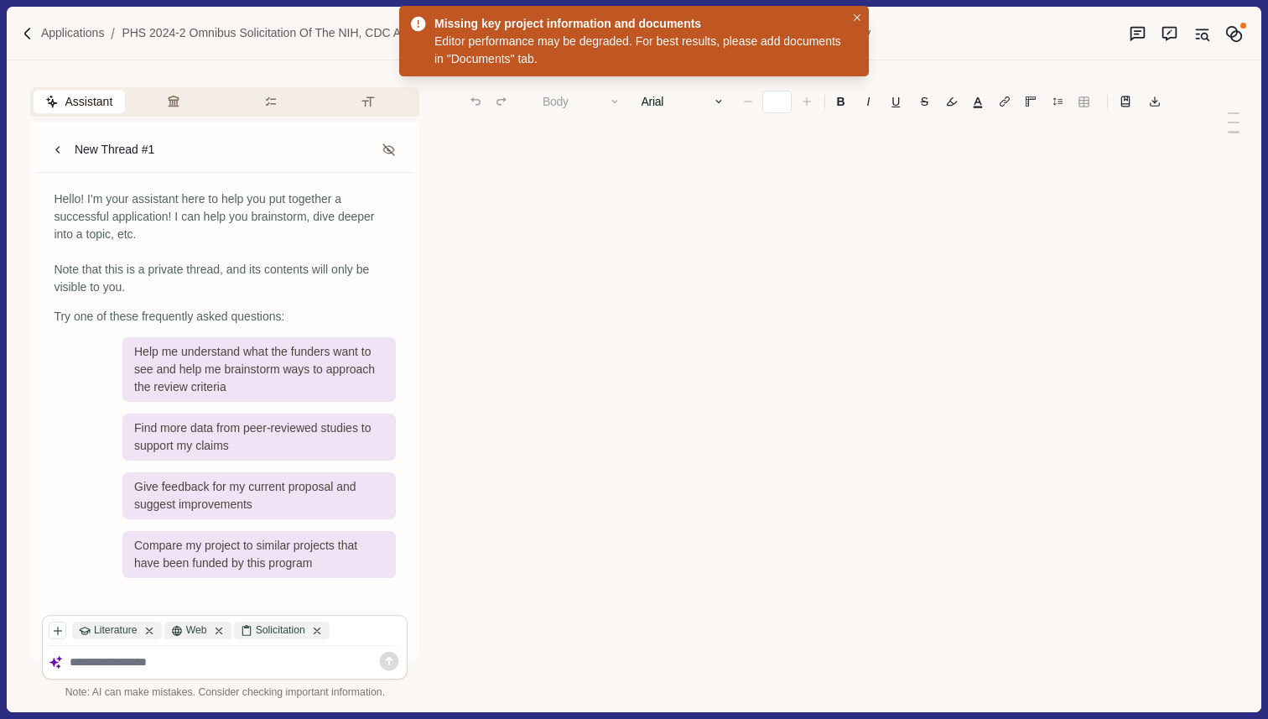
type input "**"
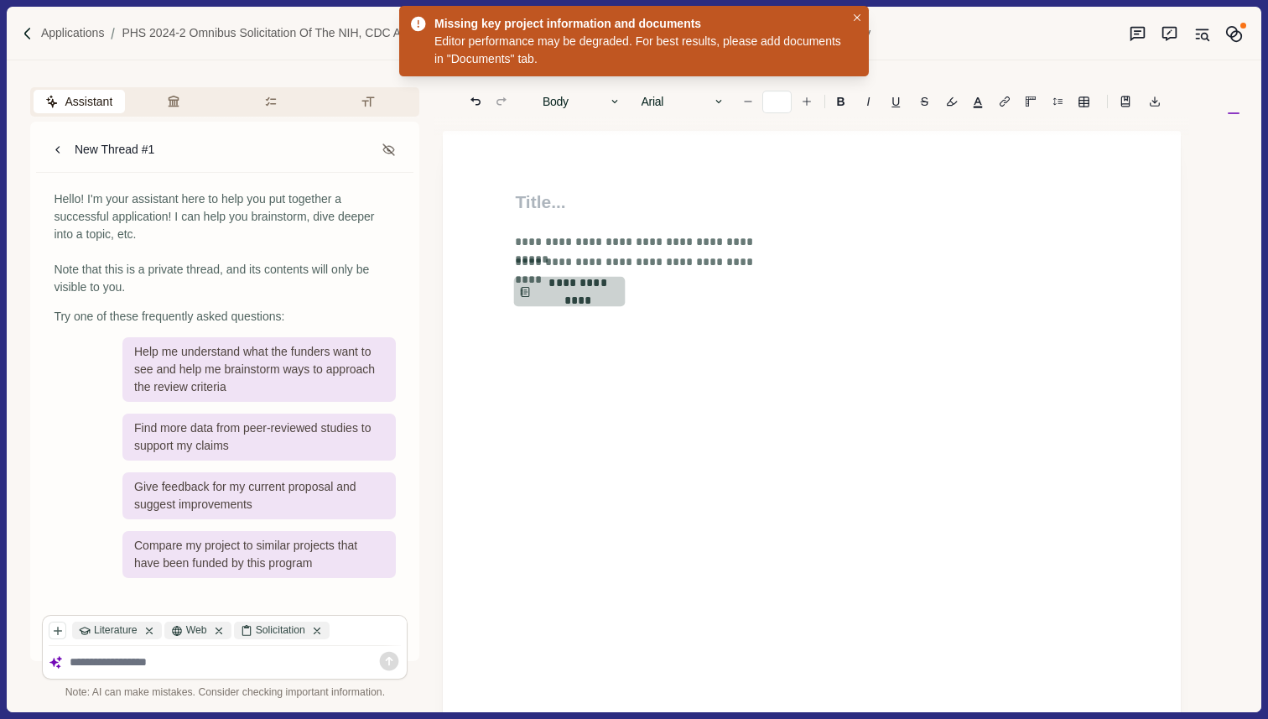
click at [586, 290] on button "**********" at bounding box center [569, 292] width 111 height 30
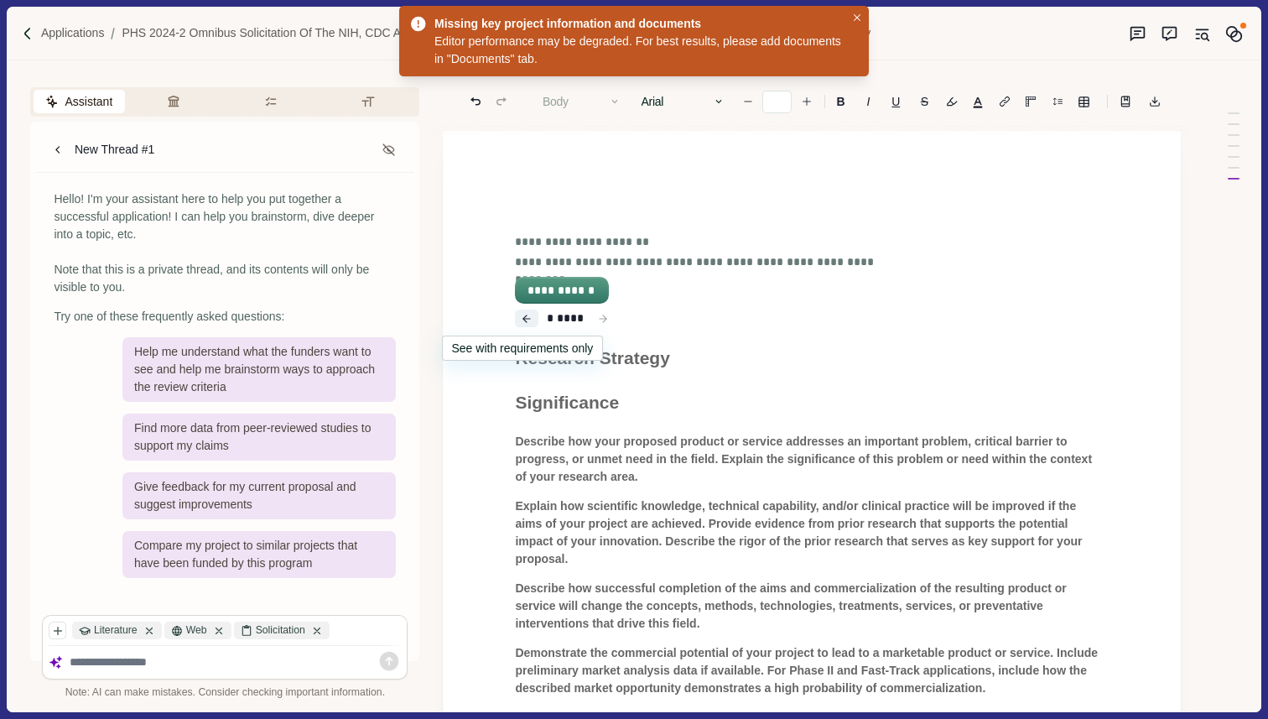
click at [527, 316] on icon "button" at bounding box center [527, 319] width 12 height 20
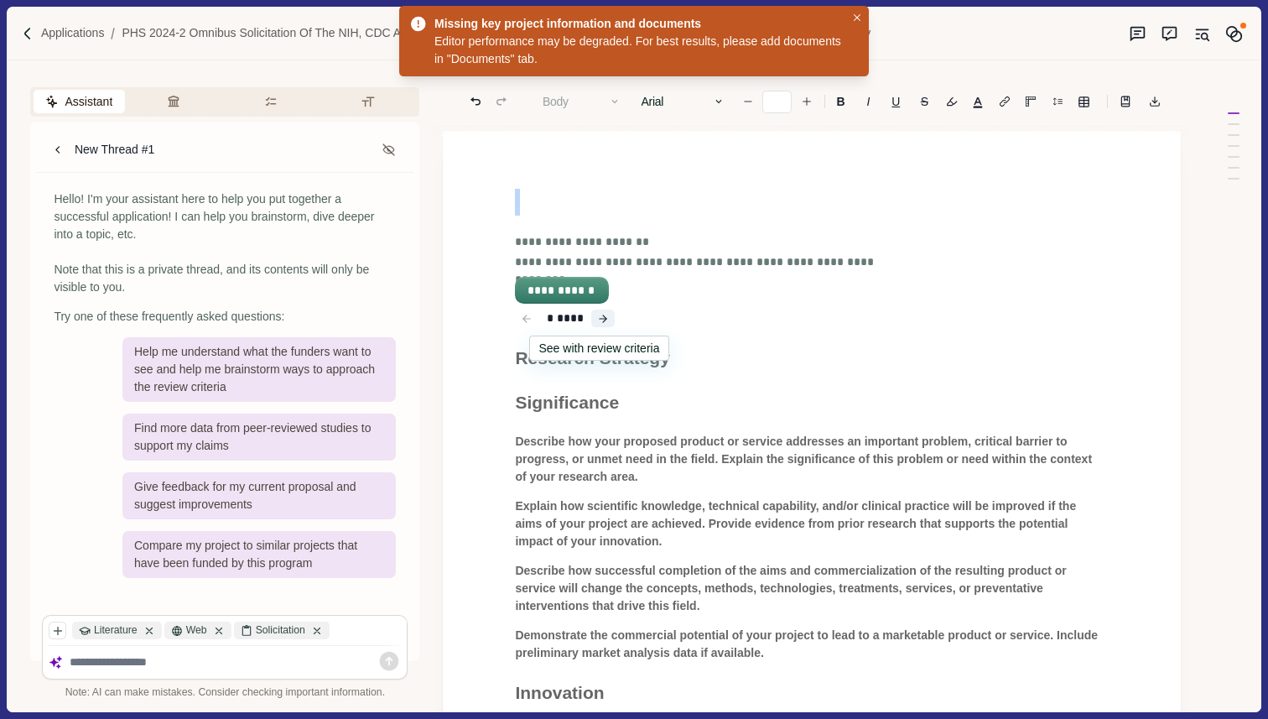
click at [602, 315] on icon "button" at bounding box center [603, 319] width 12 height 20
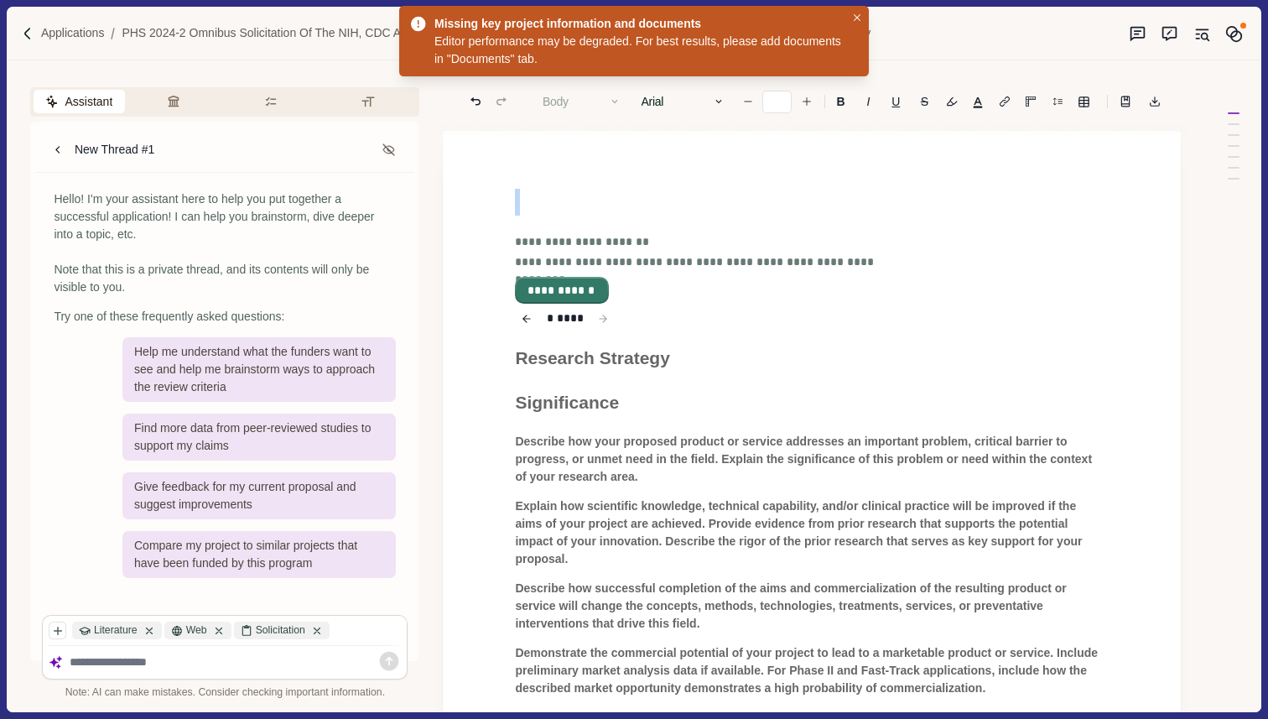
click at [581, 289] on button "**********" at bounding box center [562, 289] width 91 height 23
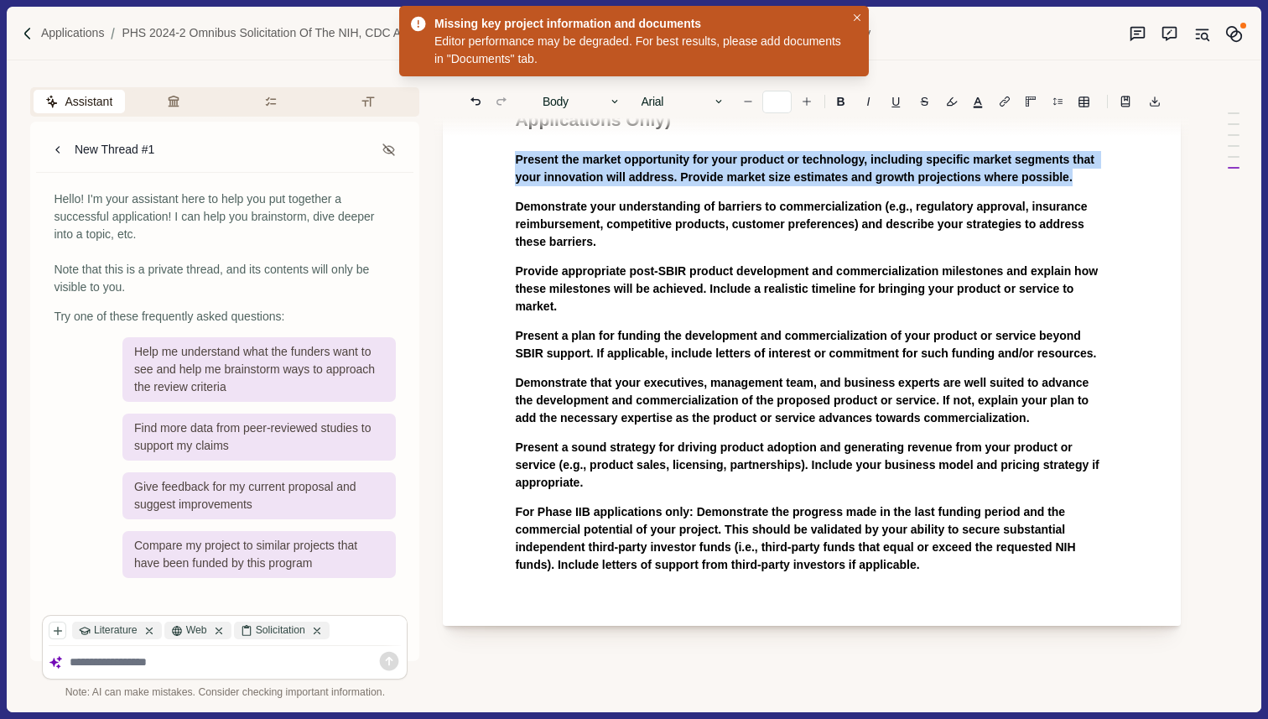
drag, startPoint x: 576, startPoint y: 276, endPoint x: 510, endPoint y: 226, distance: 82.7
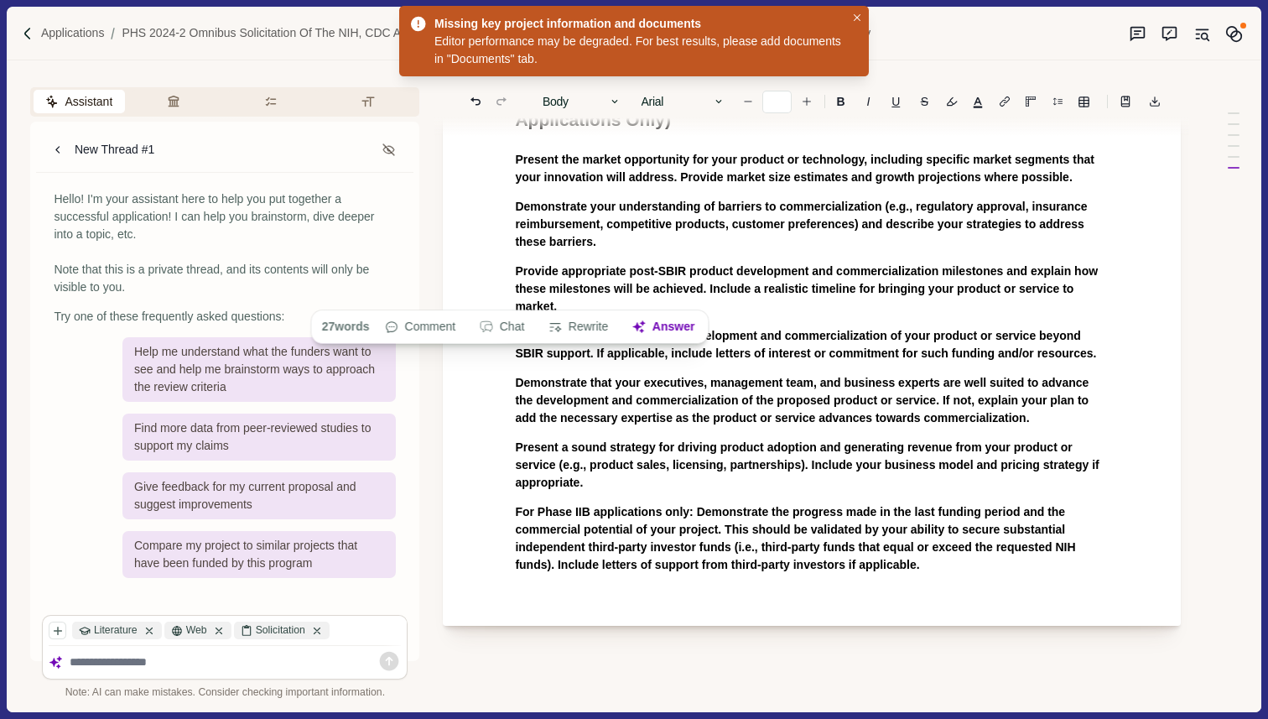
click at [817, 248] on span "Demonstrate your understanding of barriers to commercialization (e.g., regulato…" at bounding box center [802, 224] width 575 height 49
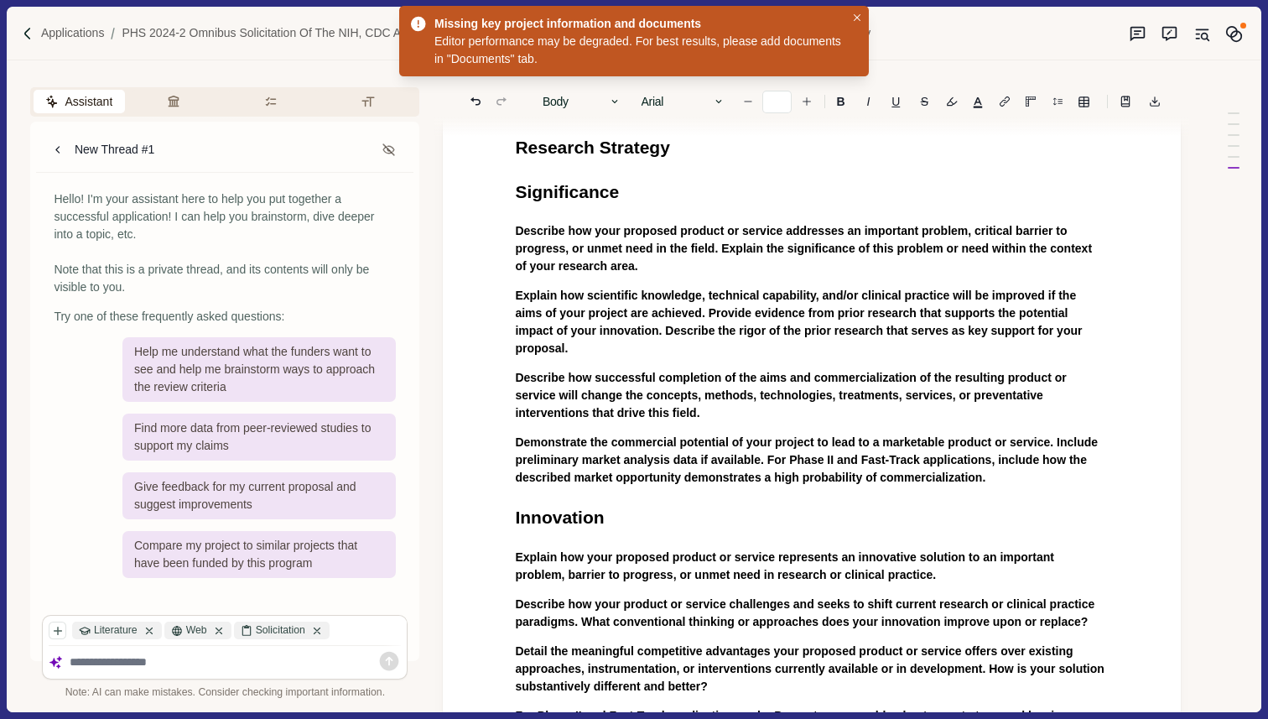
scroll to position [0, 0]
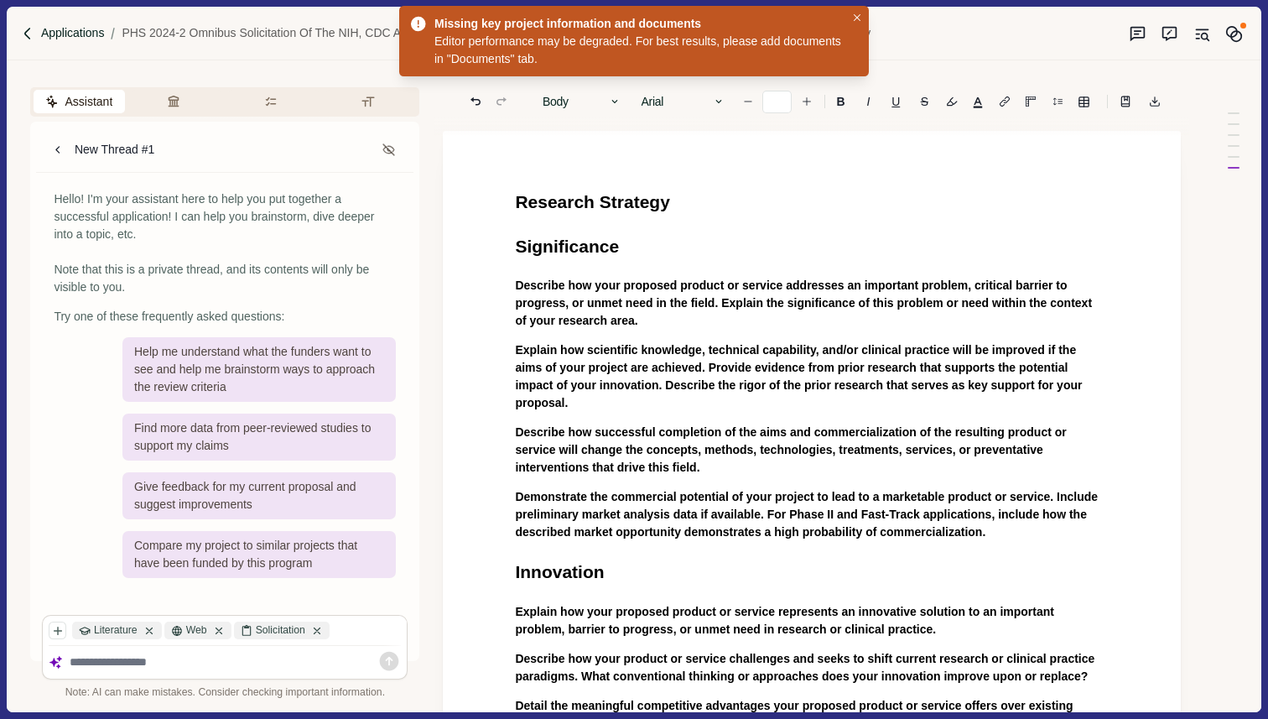
click at [71, 34] on p "Applications" at bounding box center [73, 33] width 64 height 18
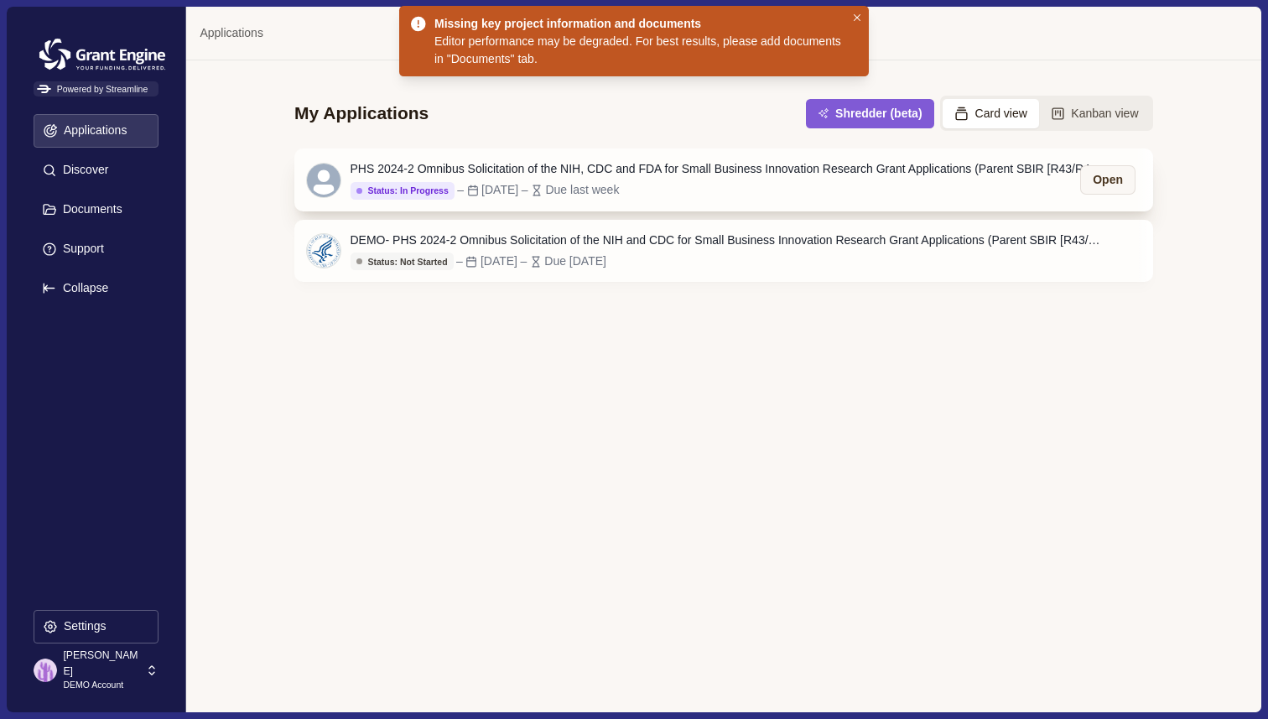
click at [619, 188] on div "Due last week" at bounding box center [582, 190] width 74 height 18
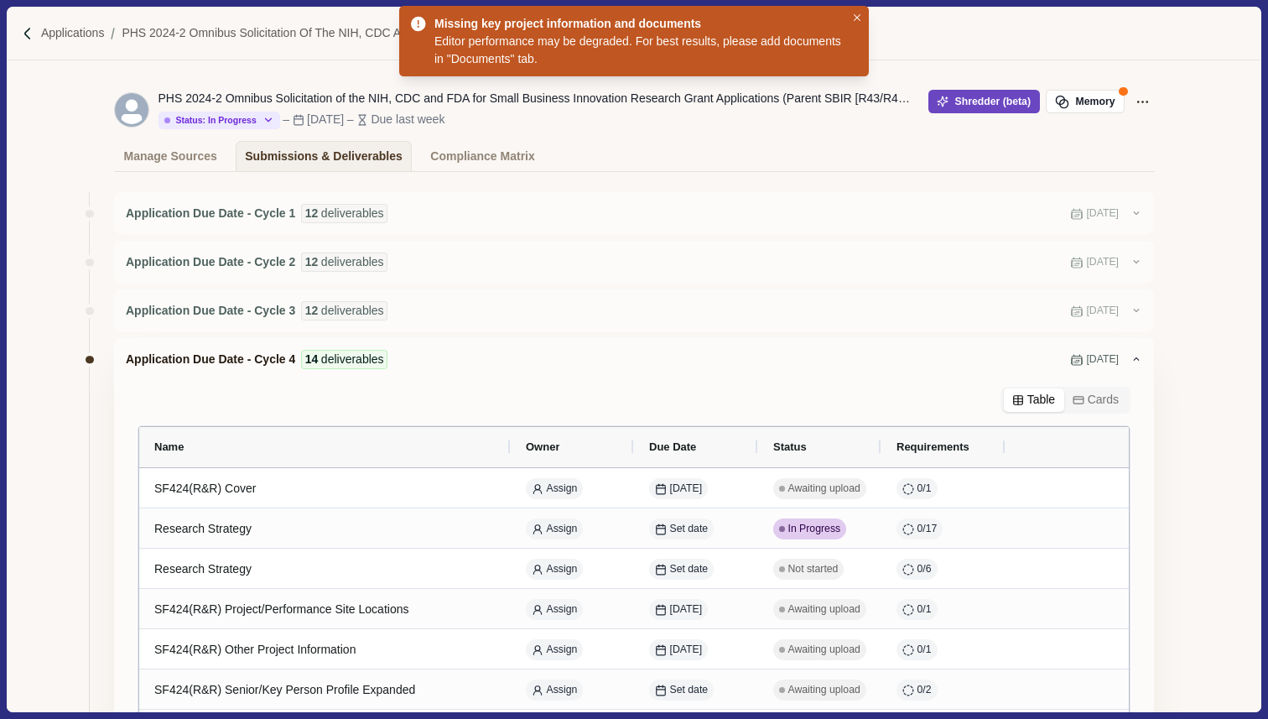
click at [980, 101] on button "Shredder (beta)" at bounding box center [984, 101] width 112 height 23
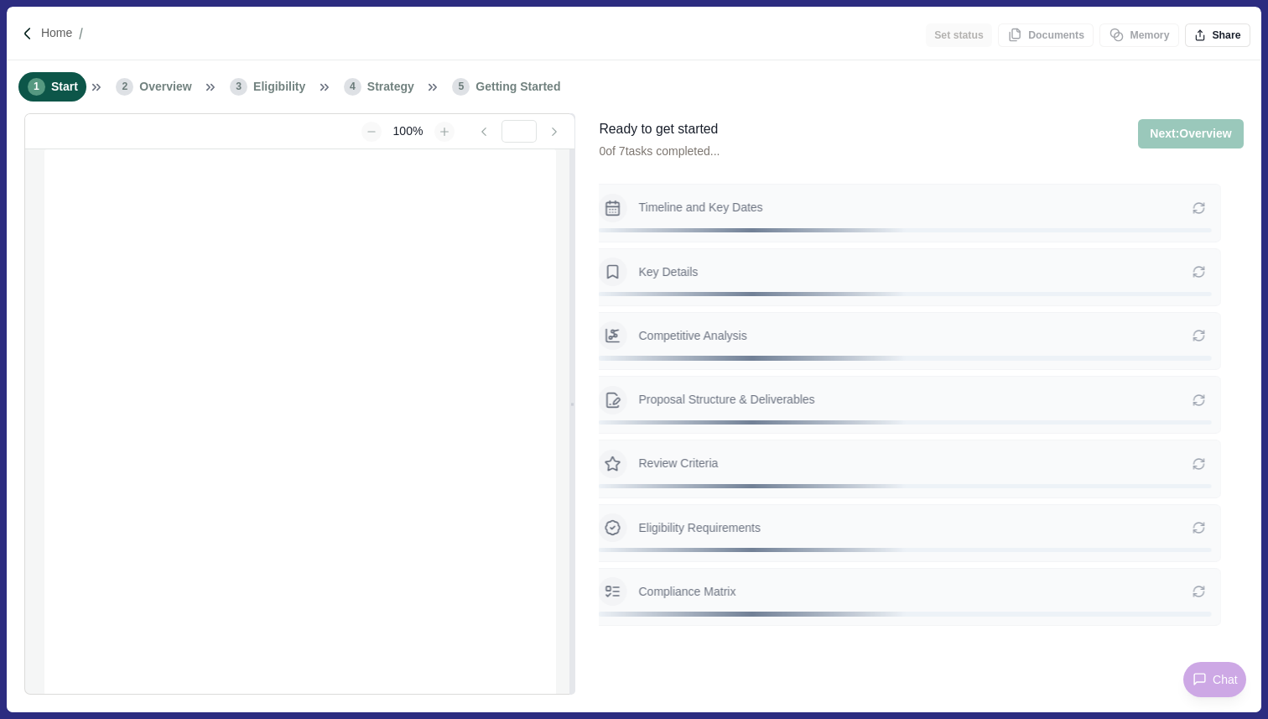
type input "**********"
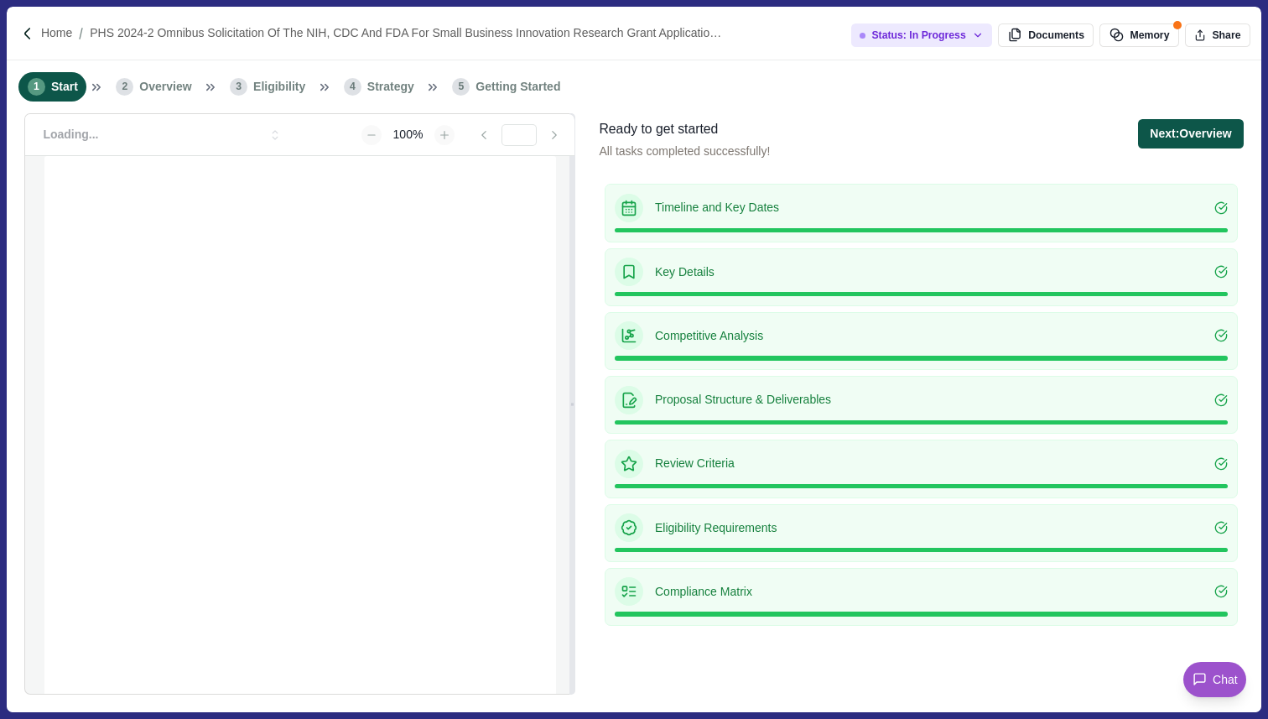
click at [1190, 133] on button "Next: Overview" at bounding box center [1190, 133] width 105 height 29
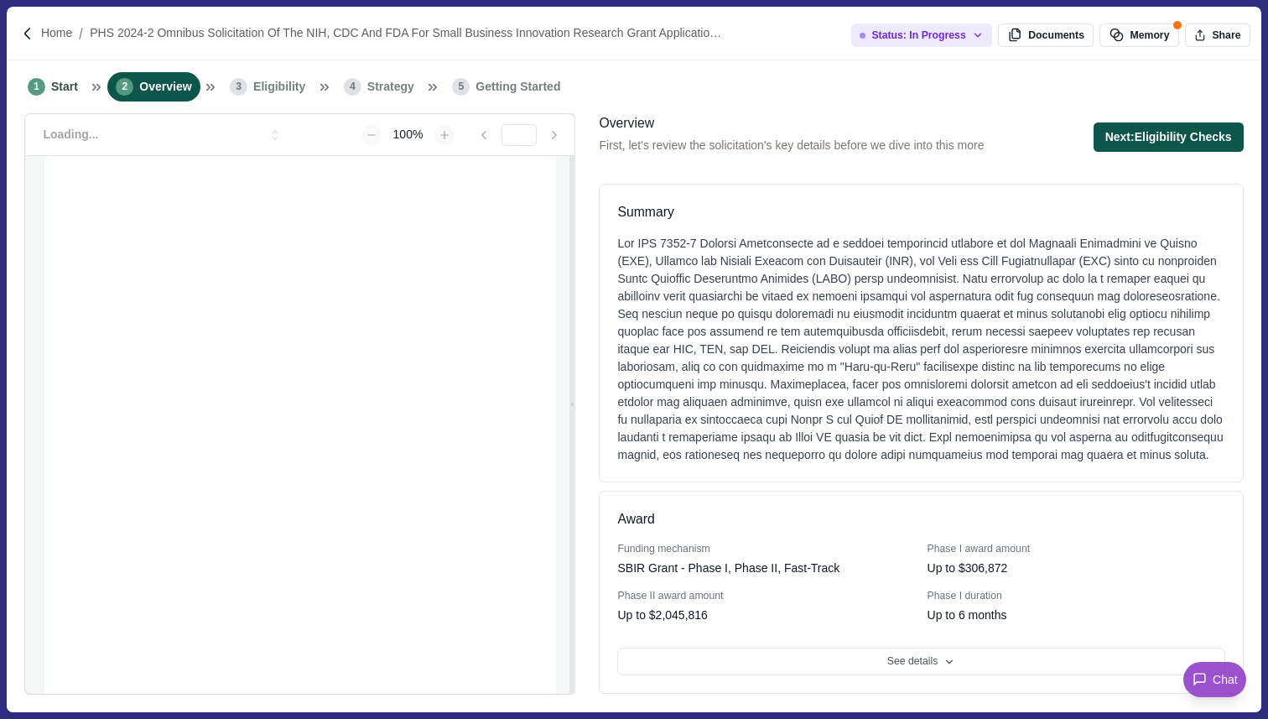
click at [1181, 145] on button "Next: Eligibility Checks" at bounding box center [1169, 136] width 150 height 29
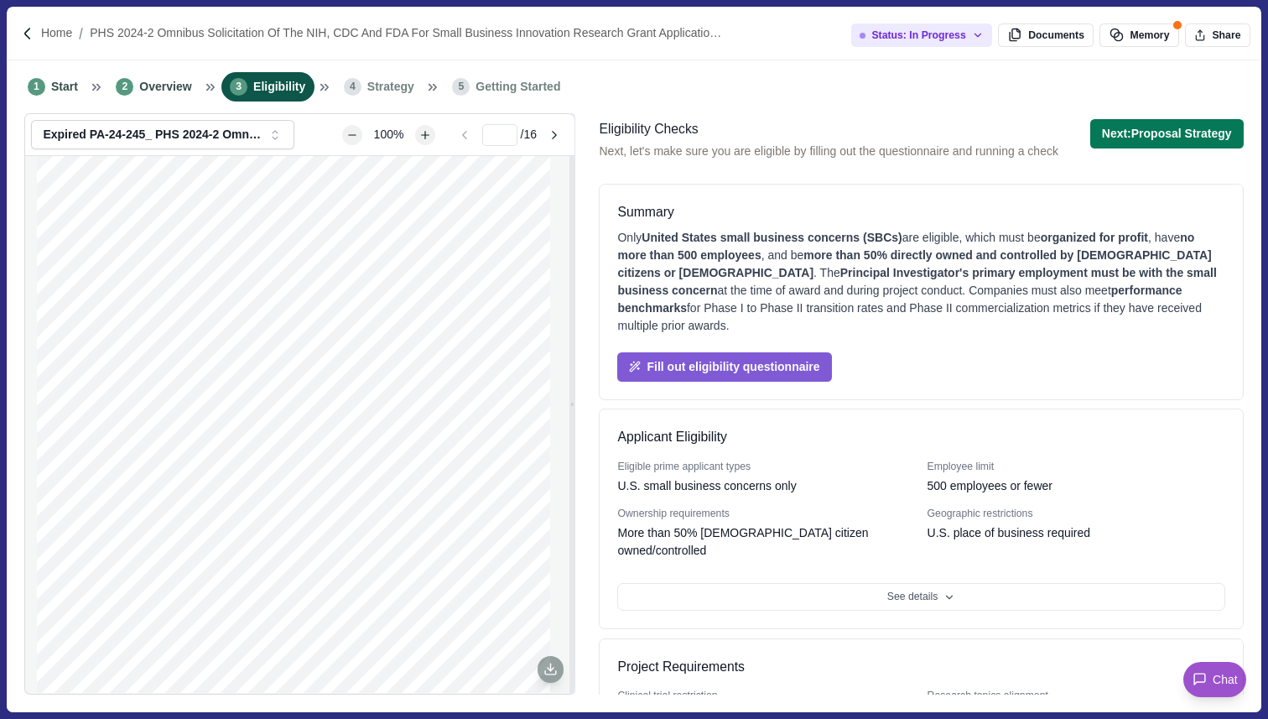
scroll to position [13, 0]
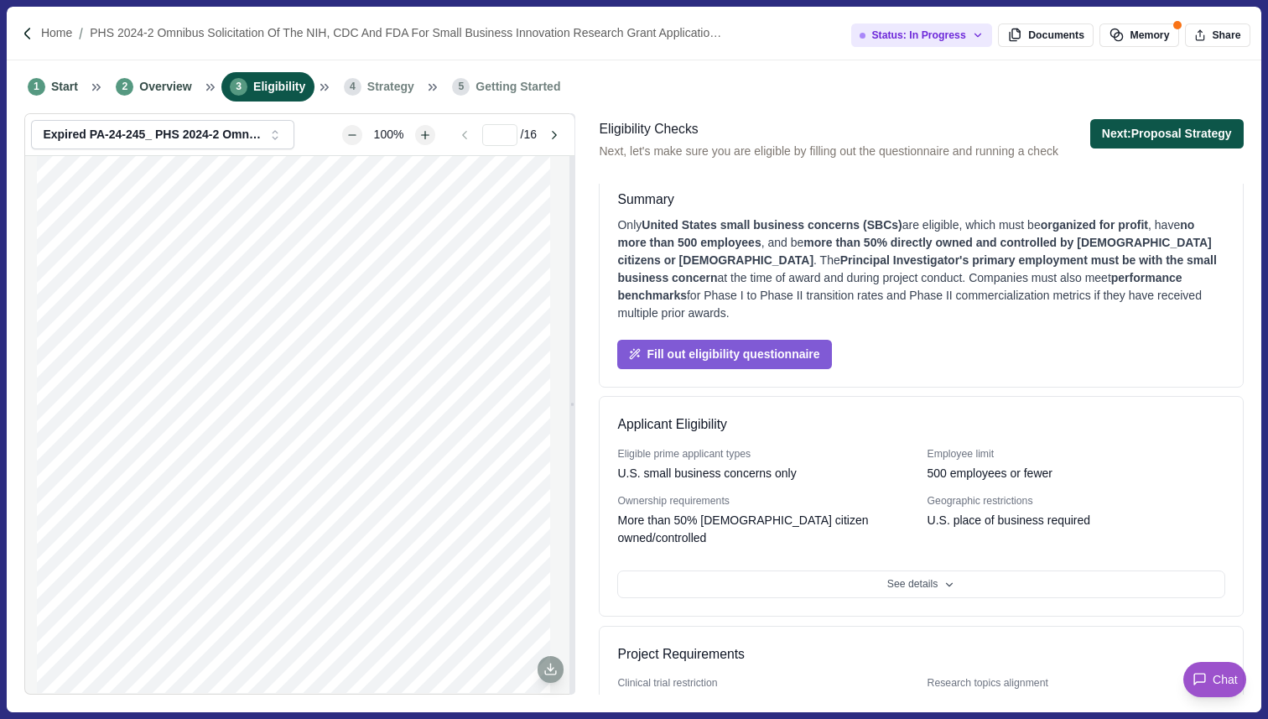
click at [1188, 126] on button "Next: Proposal Strategy" at bounding box center [1166, 133] width 153 height 29
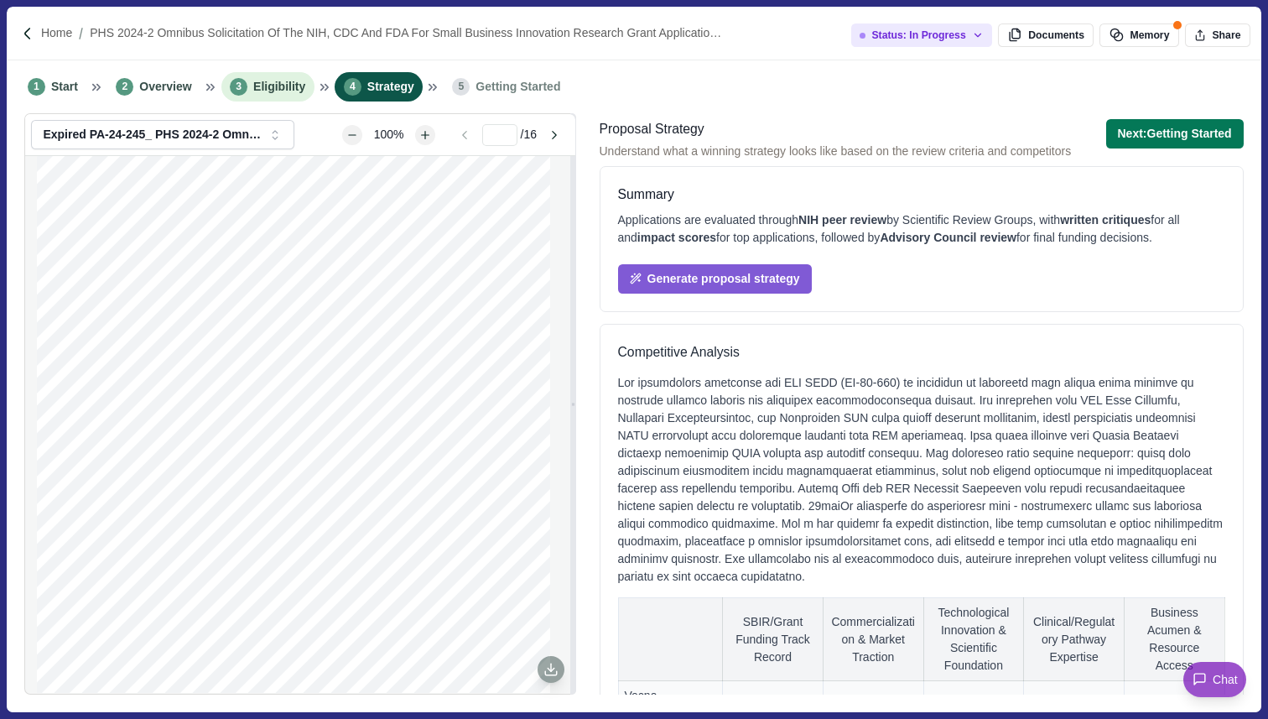
click at [277, 89] on span "Eligibility" at bounding box center [279, 87] width 52 height 18
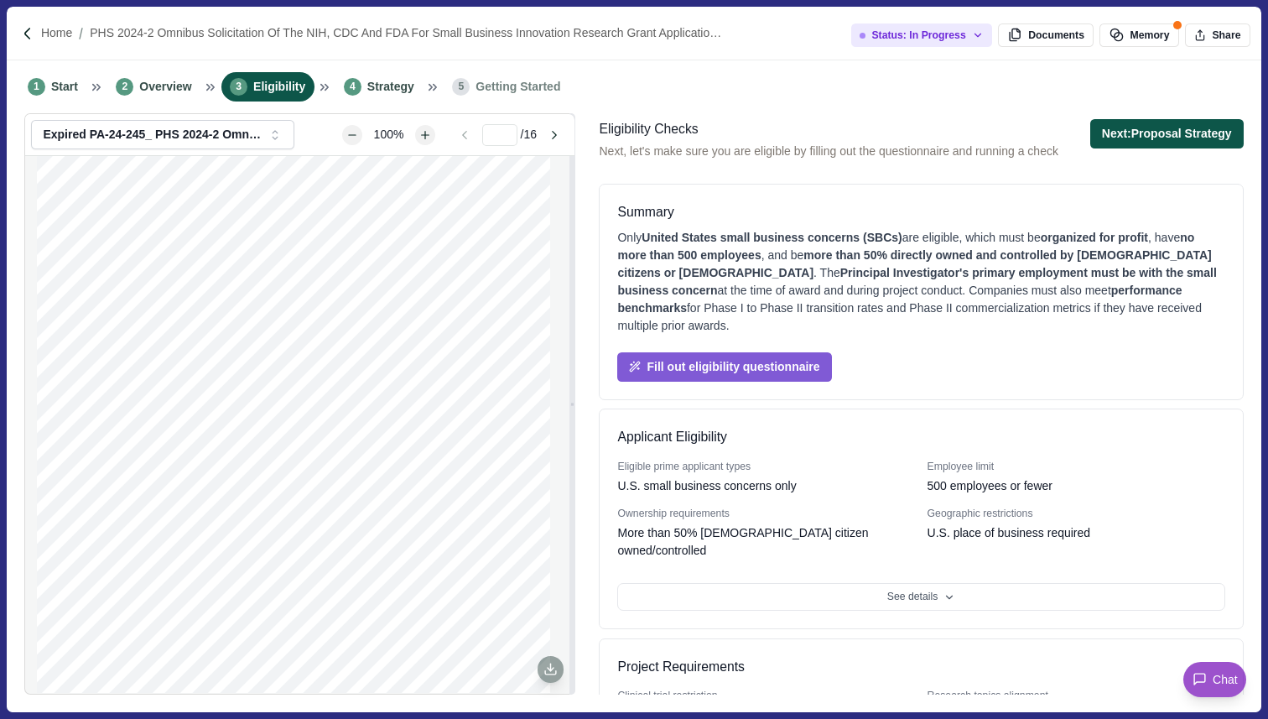
click at [1178, 138] on button "Next: Proposal Strategy" at bounding box center [1166, 133] width 153 height 29
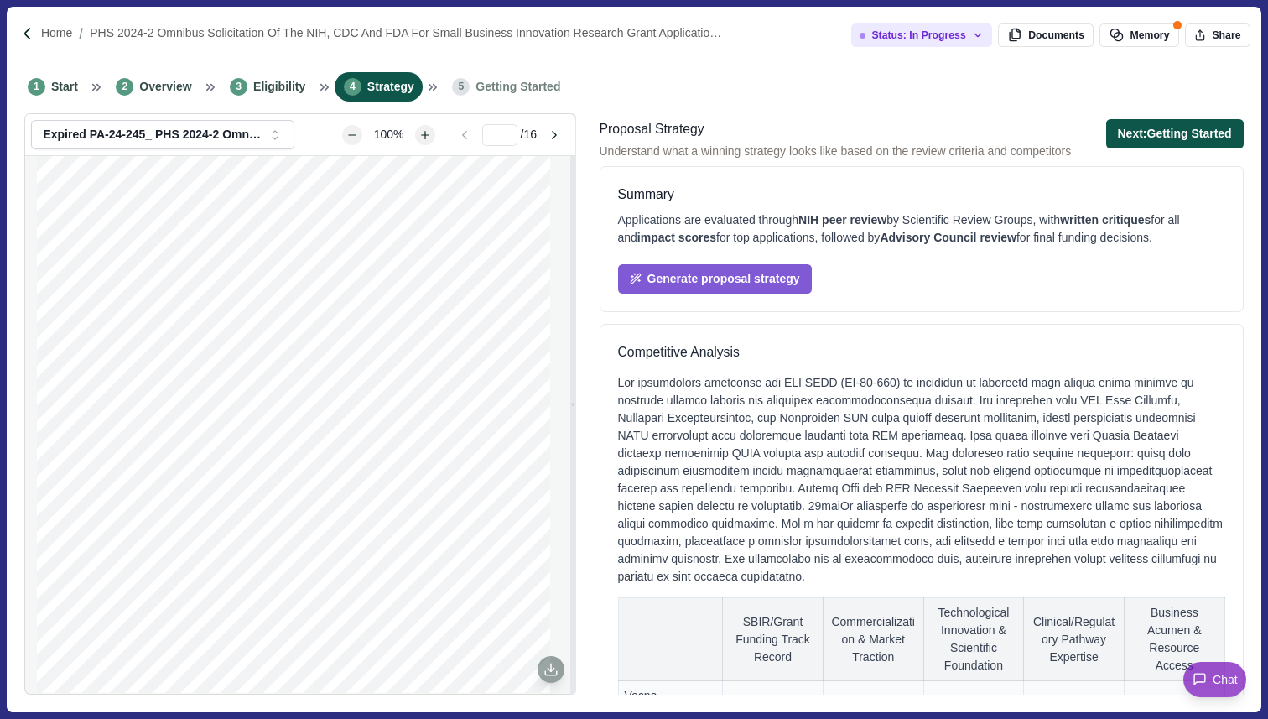
click at [1199, 127] on button "Next: Getting Started" at bounding box center [1175, 133] width 138 height 29
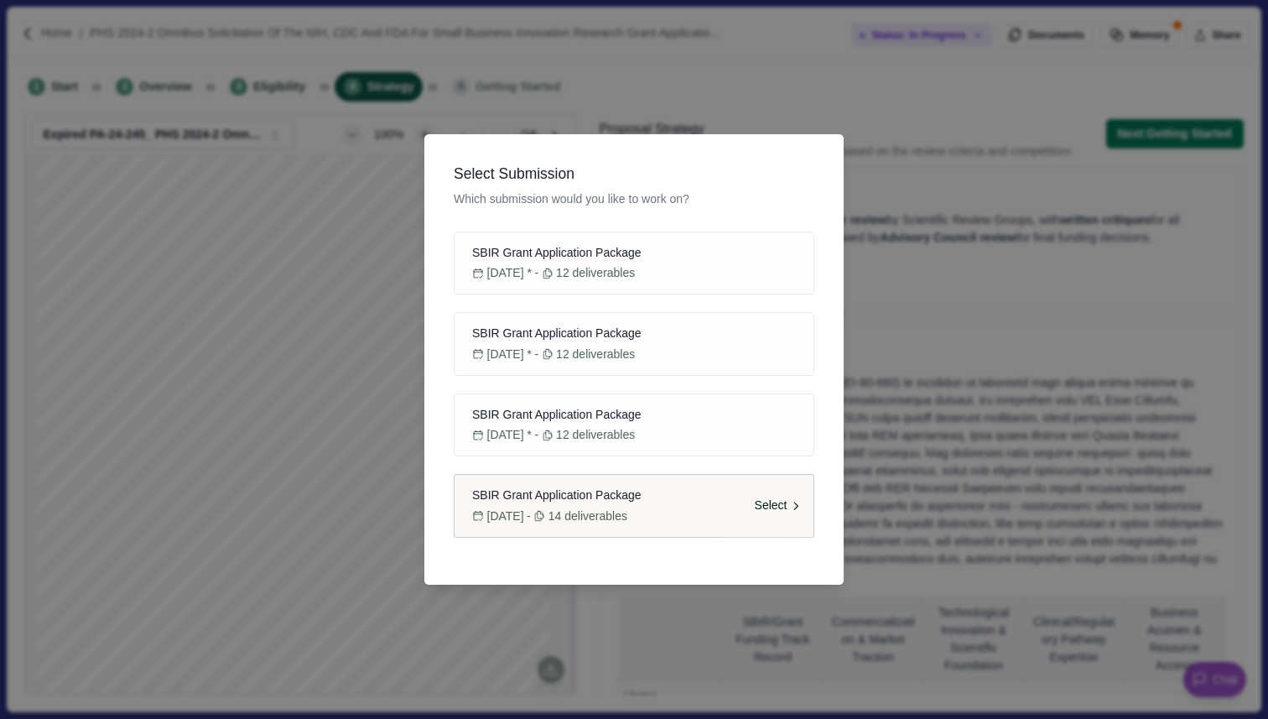
click at [683, 503] on div "SBIR Grant Application Package" at bounding box center [633, 495] width 335 height 18
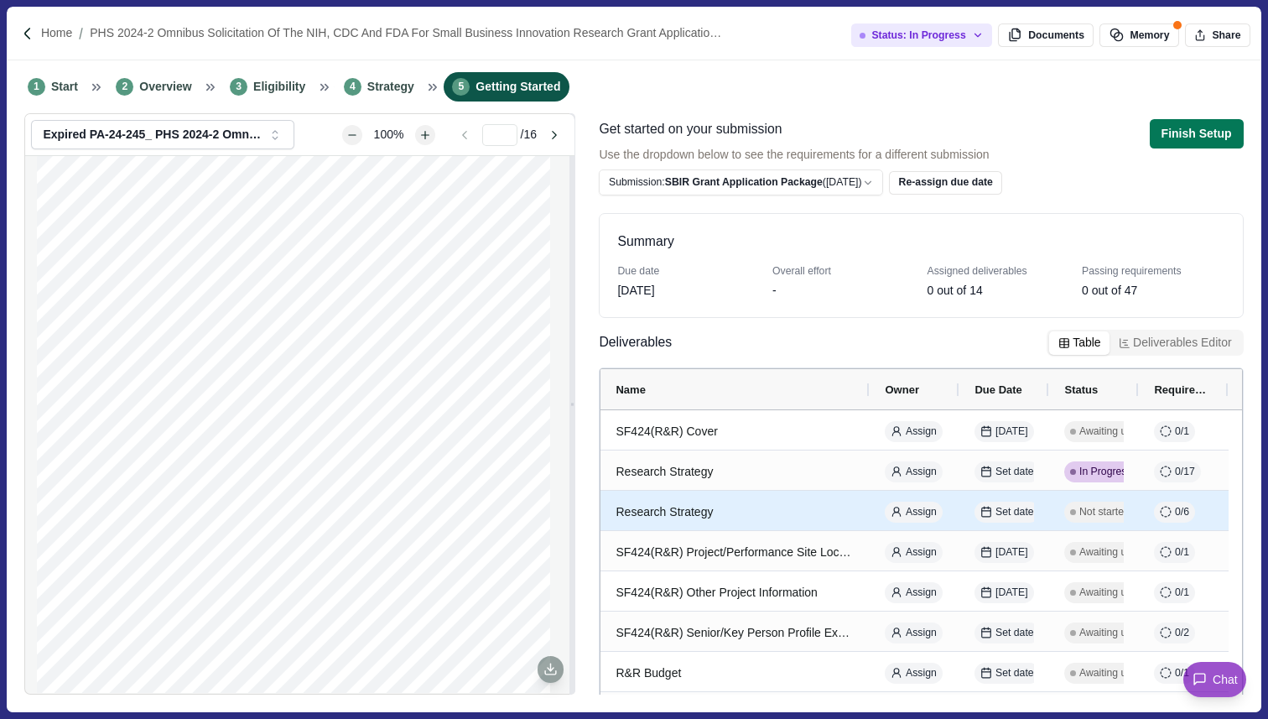
click at [815, 517] on div "Research Strategy" at bounding box center [735, 512] width 239 height 33
select select "********"
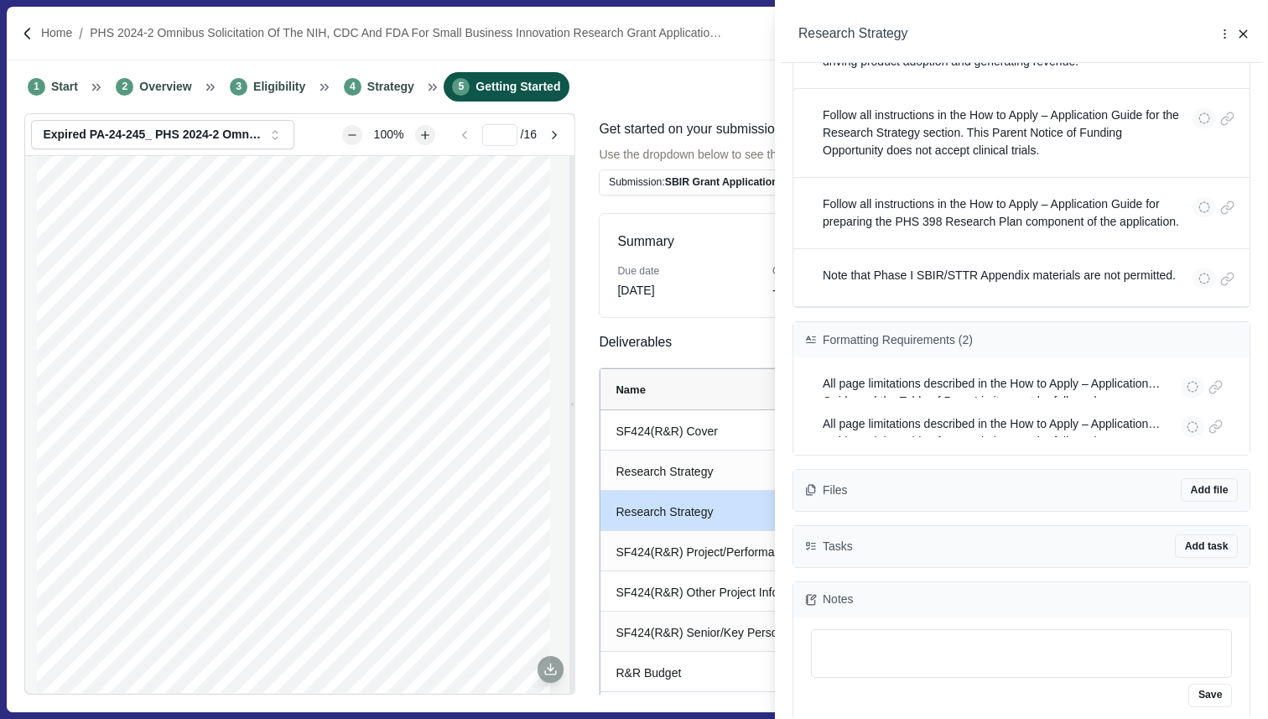
scroll to position [499, 0]
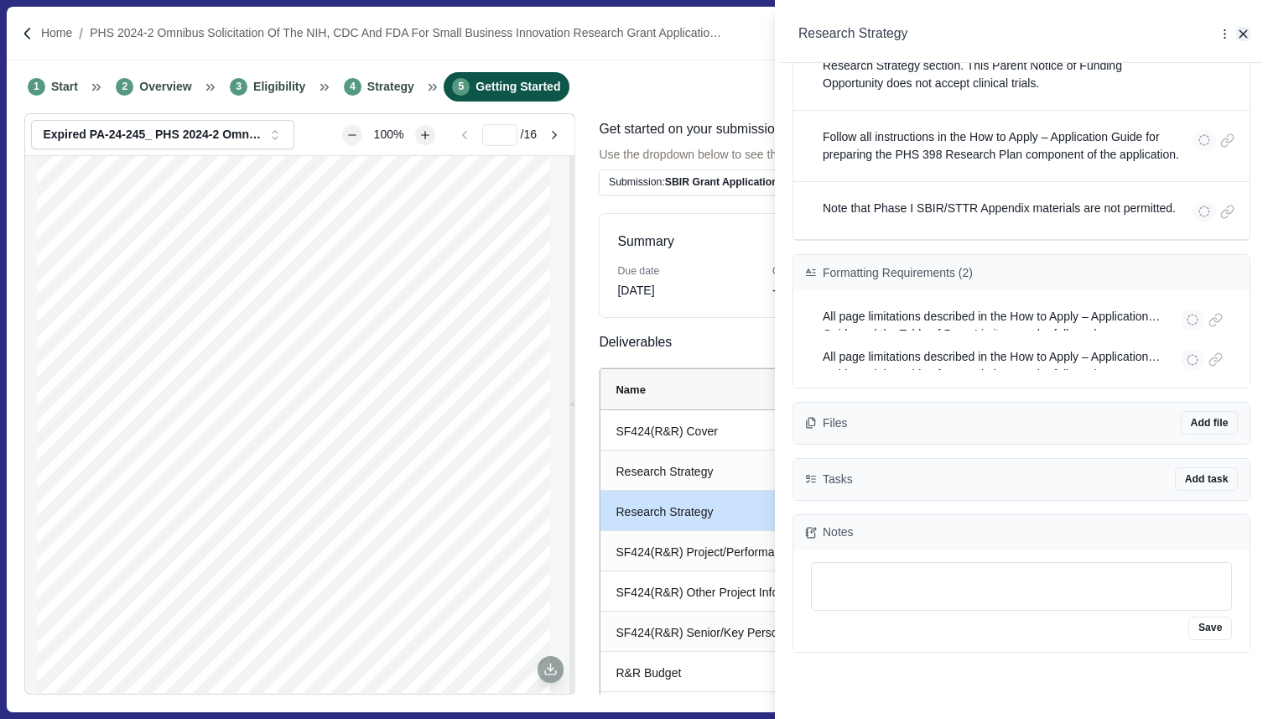
click at [1245, 34] on icon "button" at bounding box center [1244, 34] width 8 height 8
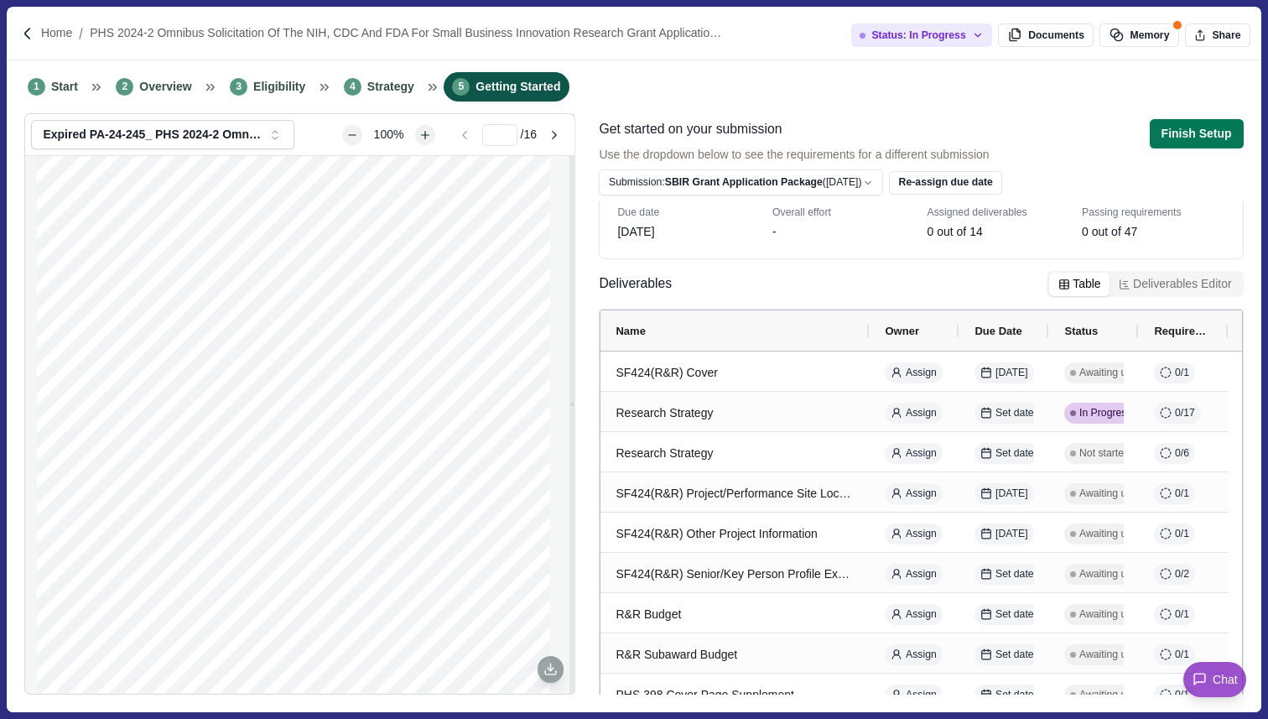
scroll to position [0, 0]
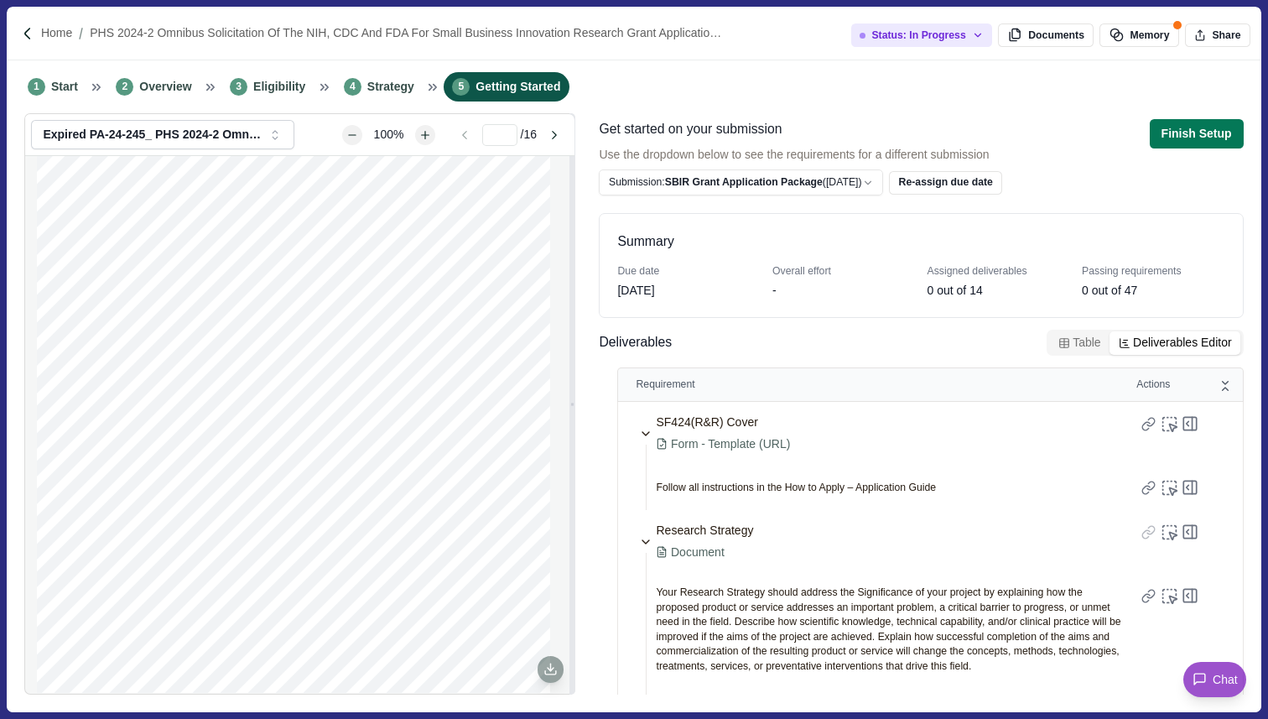
click at [1166, 340] on button "Deliverables Editor" at bounding box center [1175, 342] width 131 height 23
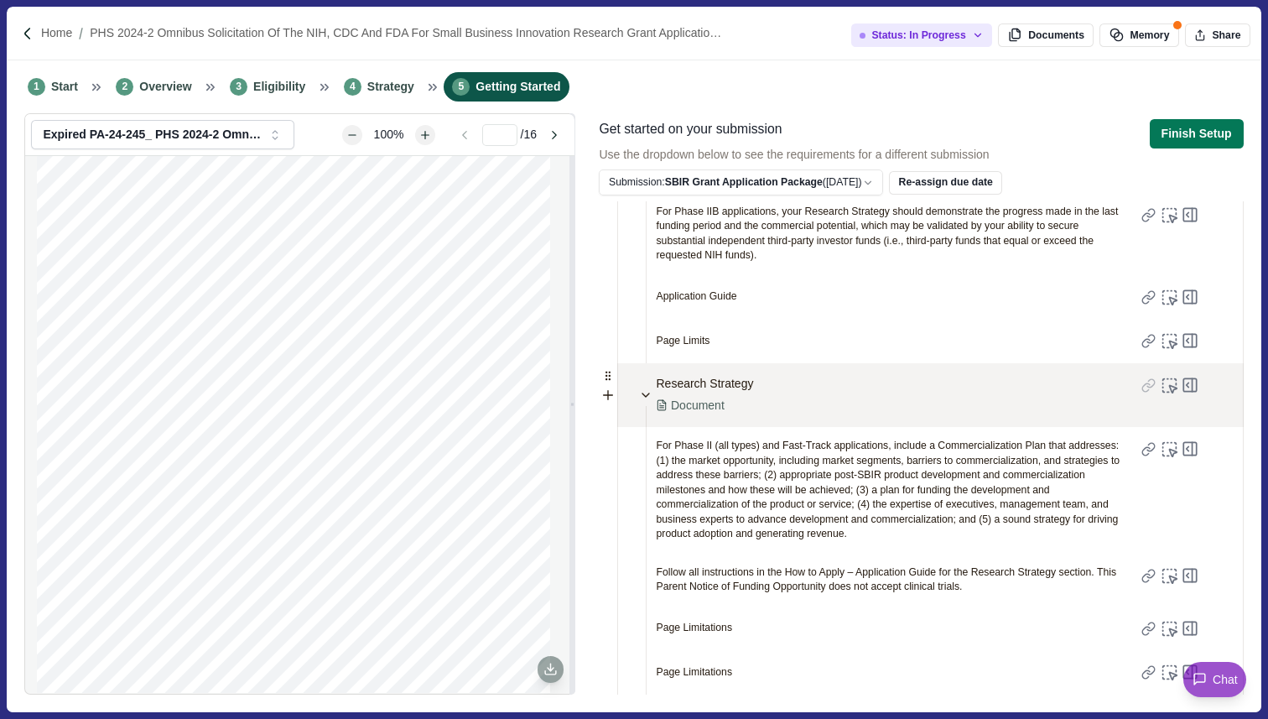
scroll to position [1636, 0]
click at [608, 382] on icon at bounding box center [607, 374] width 13 height 13
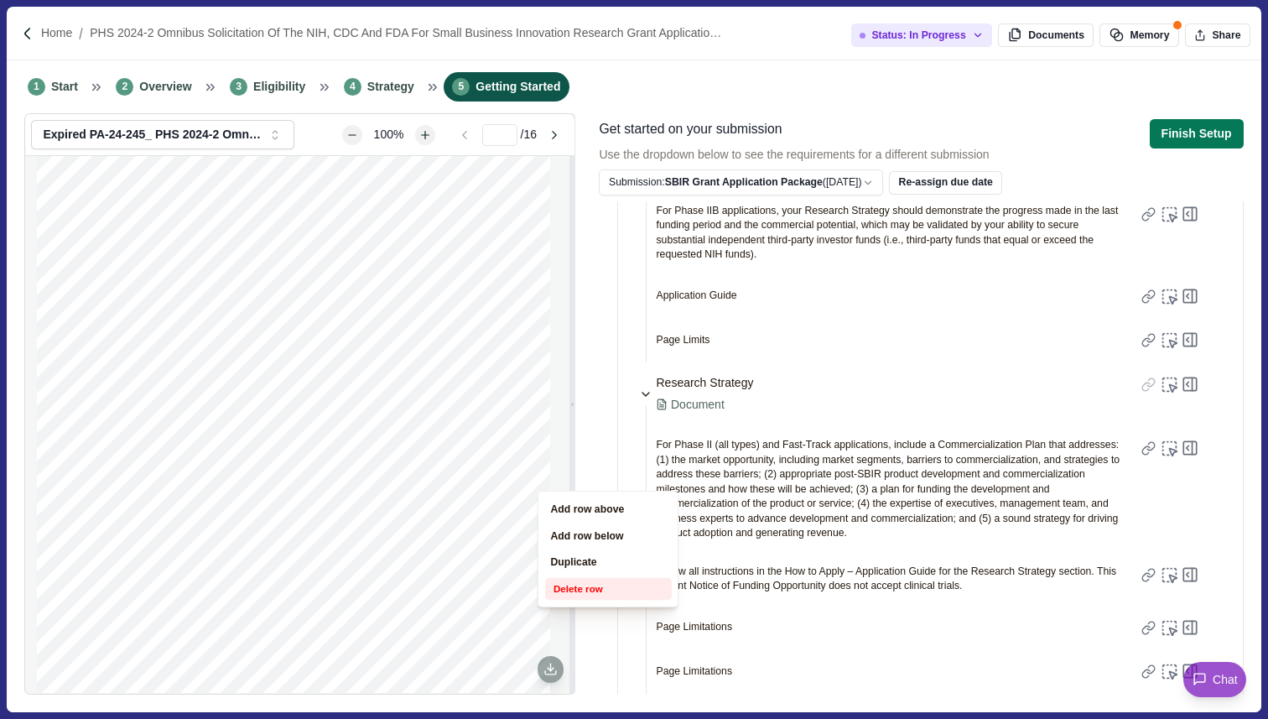
click at [598, 591] on button "Delete row" at bounding box center [608, 589] width 127 height 23
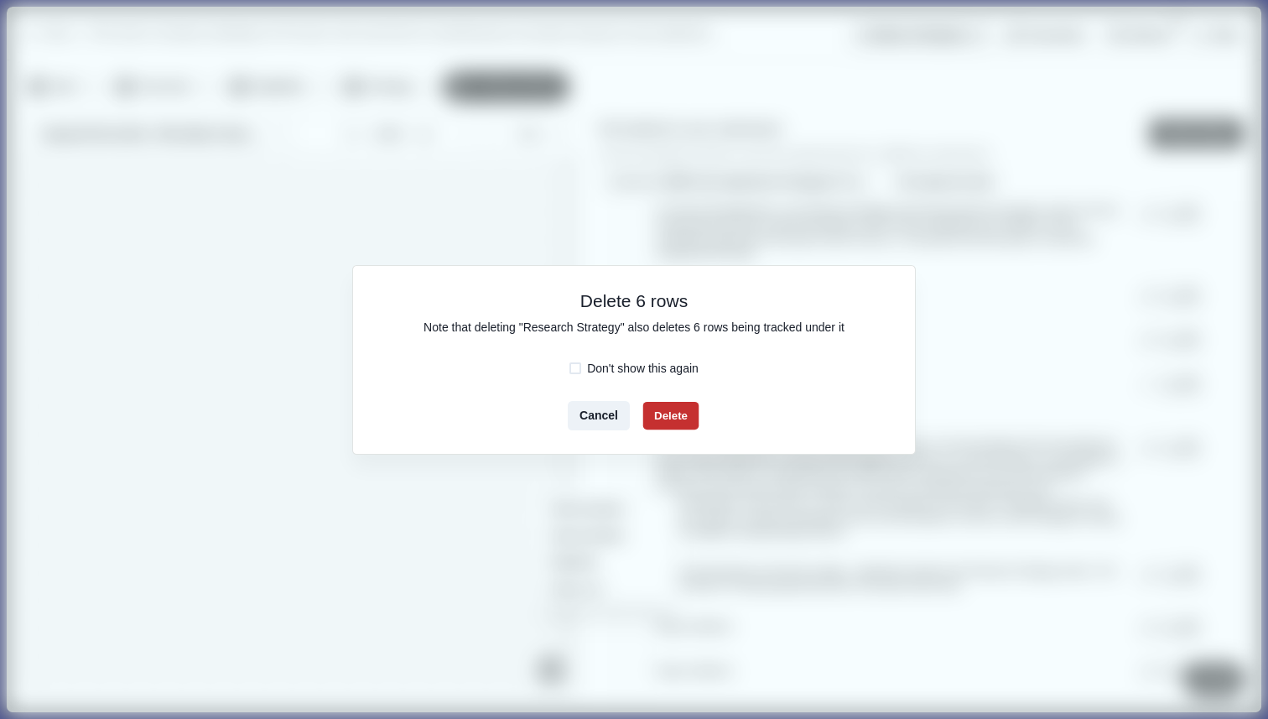
click at [684, 419] on button "Delete" at bounding box center [671, 415] width 56 height 28
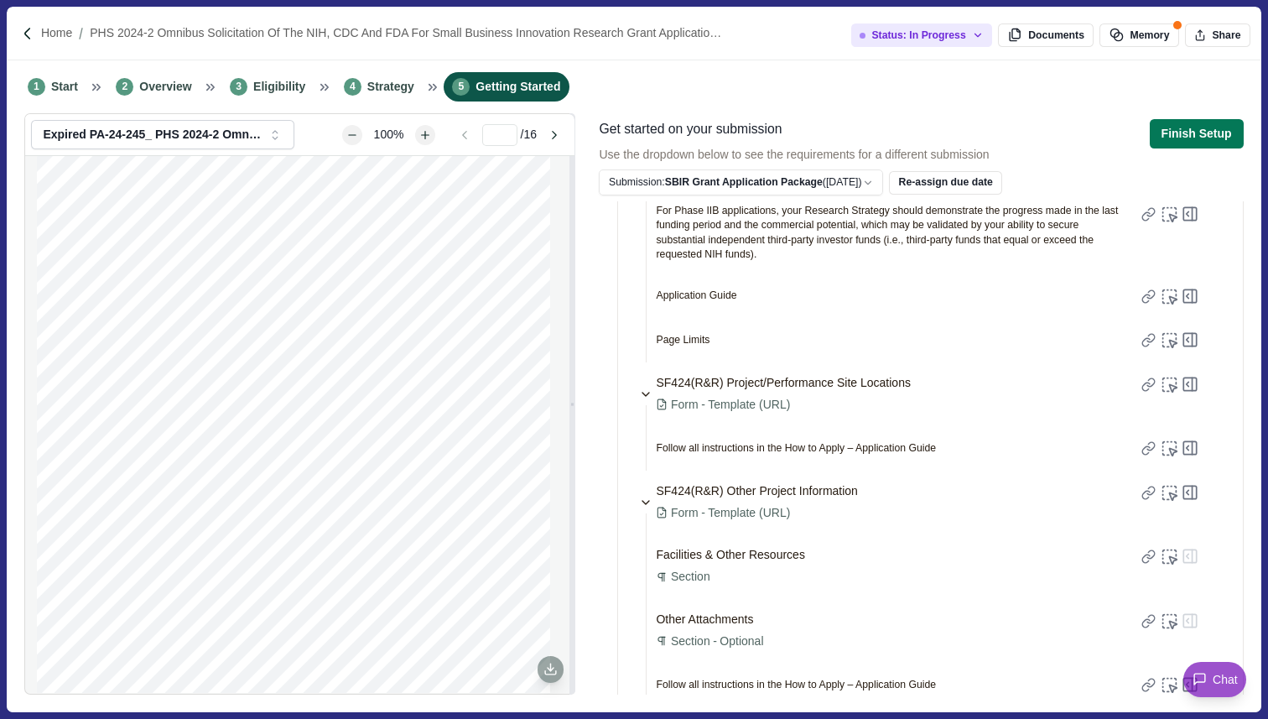
scroll to position [0, 0]
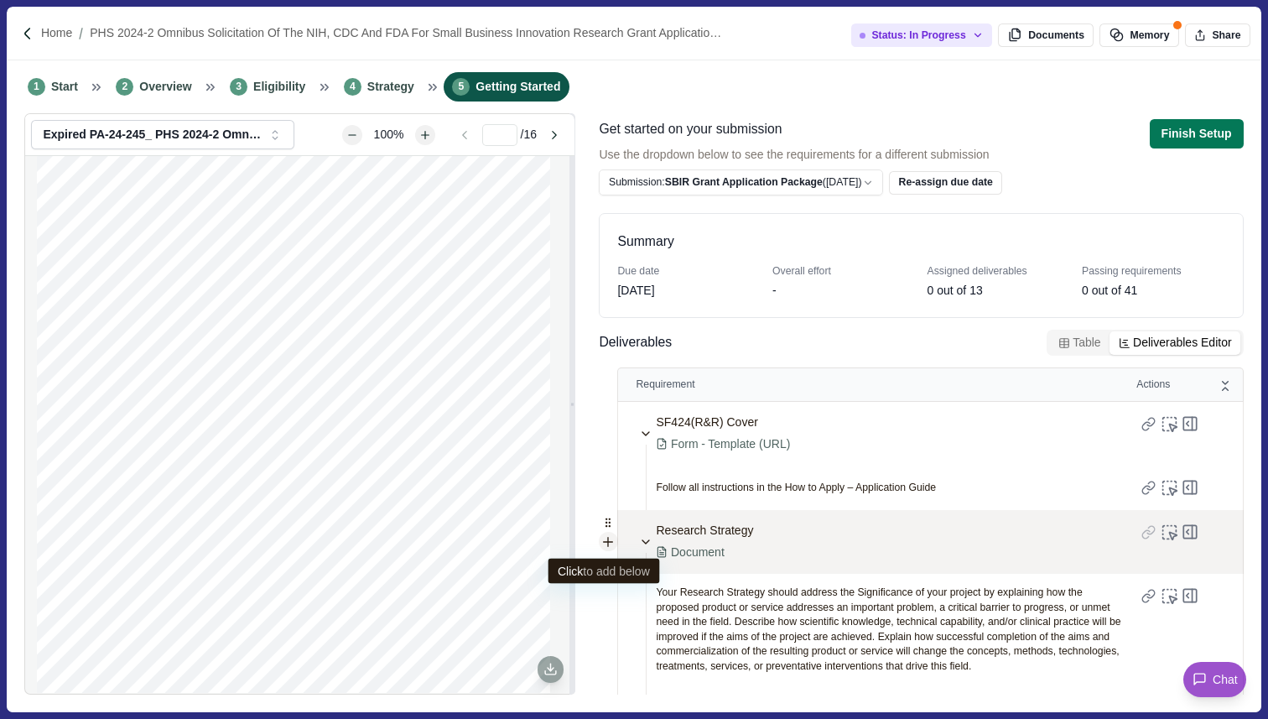
click at [610, 543] on icon at bounding box center [607, 541] width 13 height 13
click at [608, 543] on icon at bounding box center [608, 542] width 9 height 9
click at [602, 545] on icon at bounding box center [607, 541] width 13 height 13
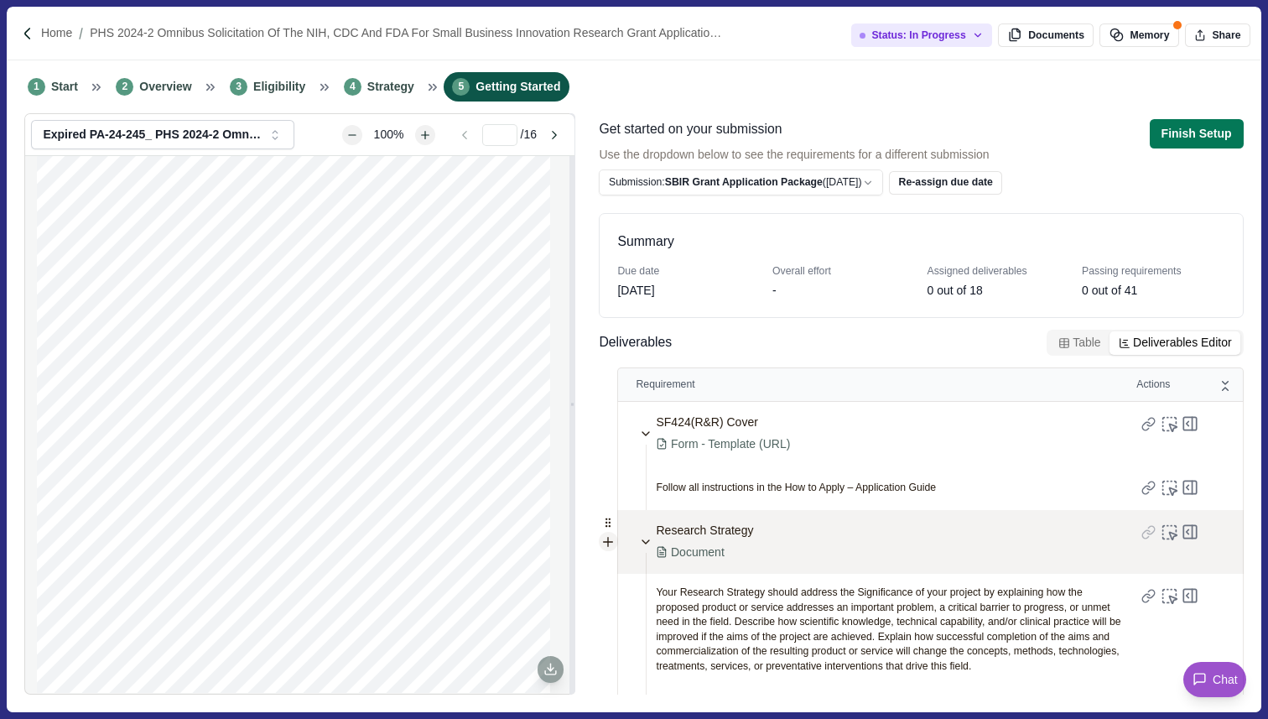
click at [606, 543] on icon at bounding box center [607, 541] width 13 height 13
click at [610, 544] on icon at bounding box center [607, 541] width 13 height 13
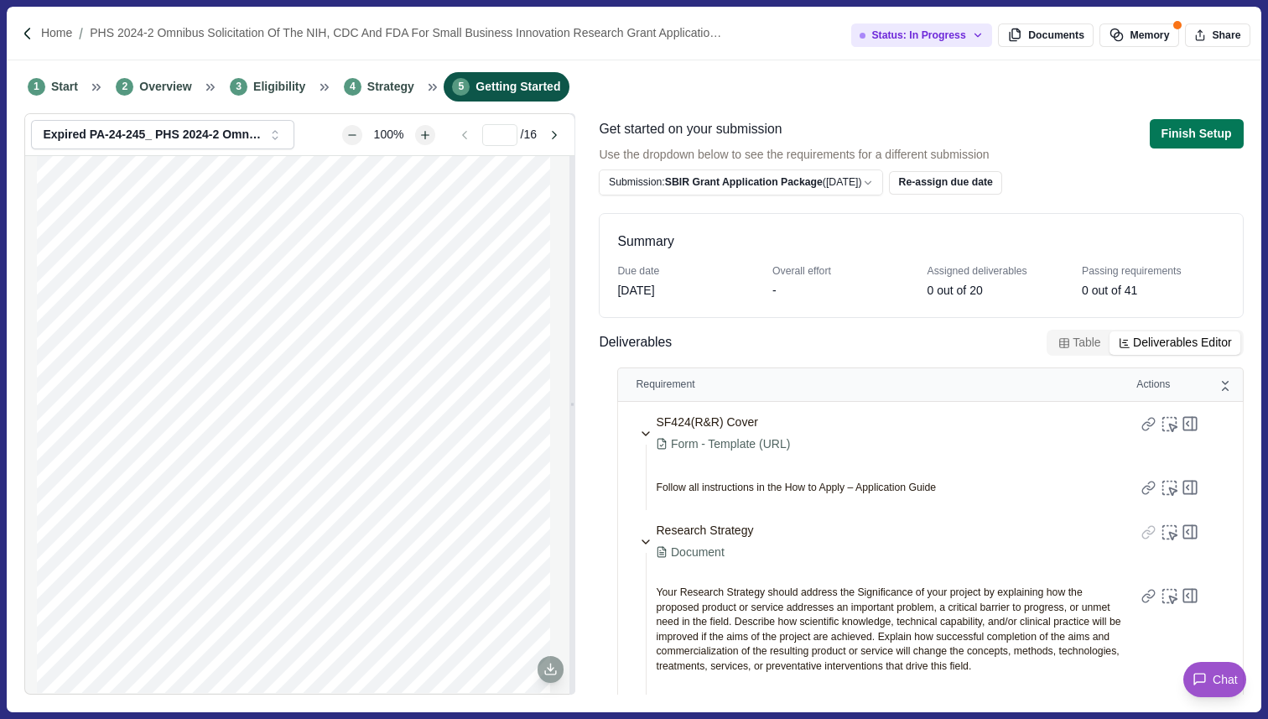
click at [1078, 337] on button "Table" at bounding box center [1079, 342] width 60 height 23
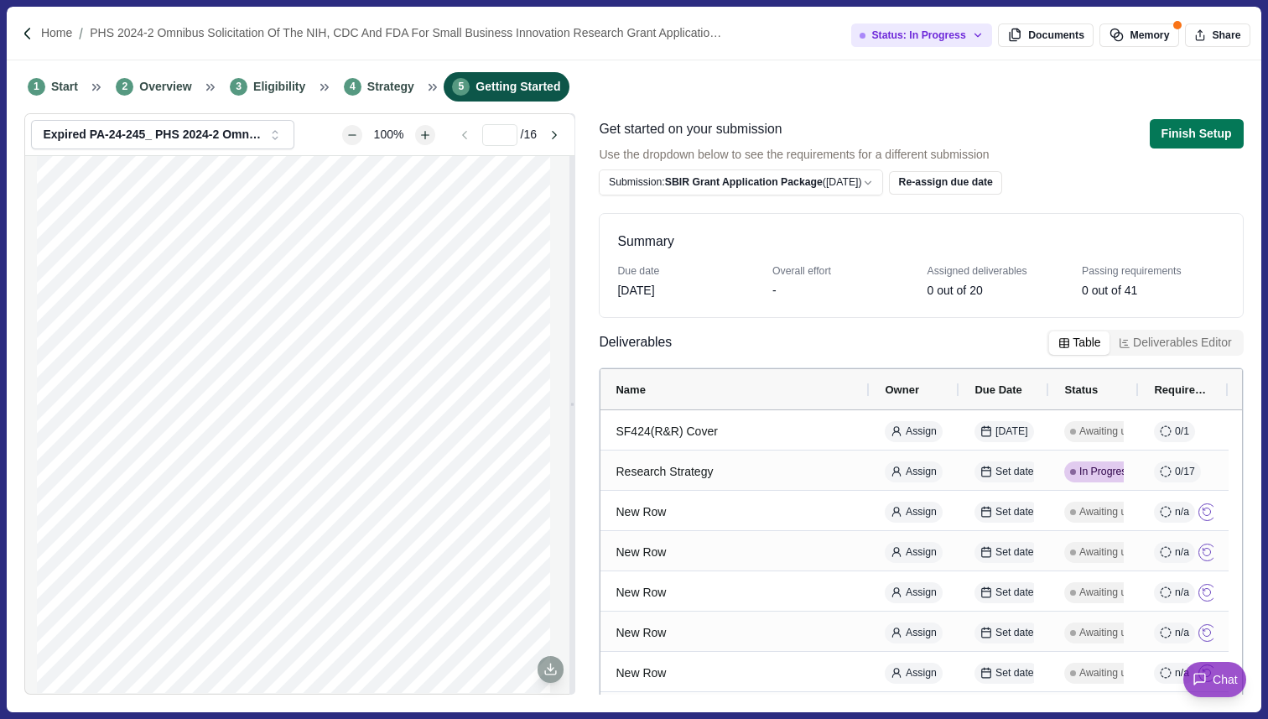
click at [1158, 345] on button "Deliverables Editor" at bounding box center [1175, 342] width 131 height 23
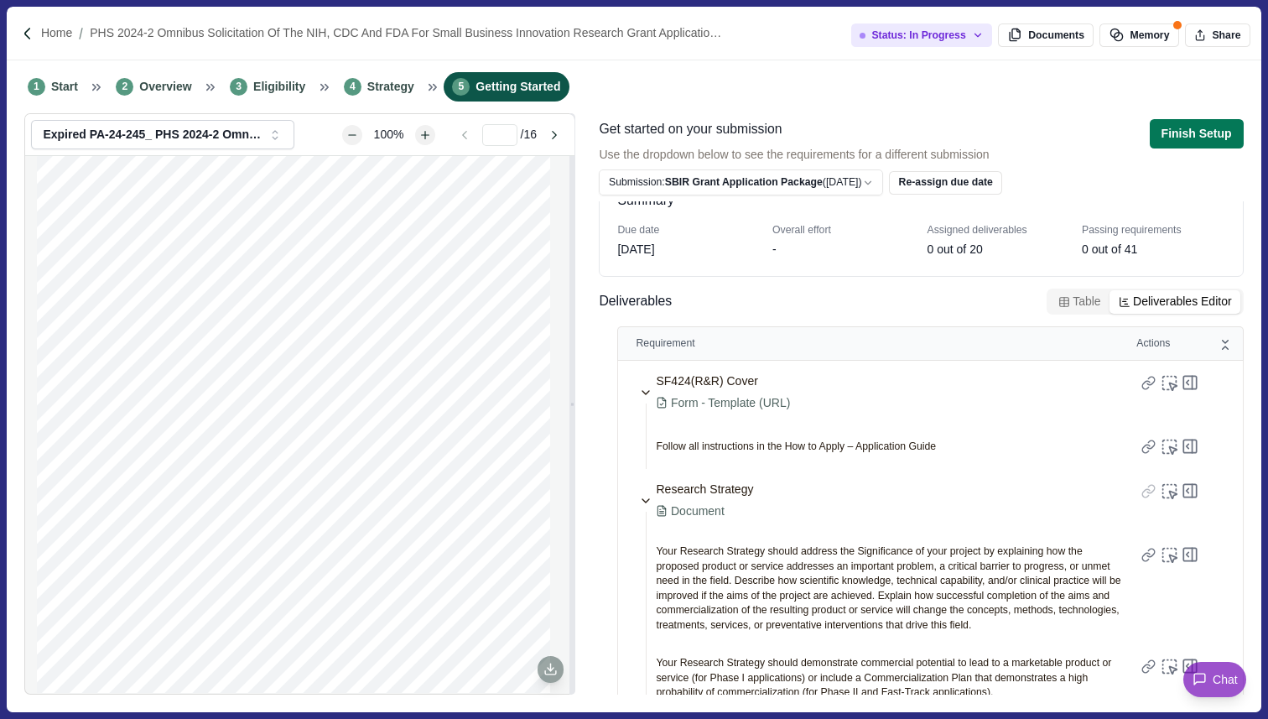
scroll to position [65, 0]
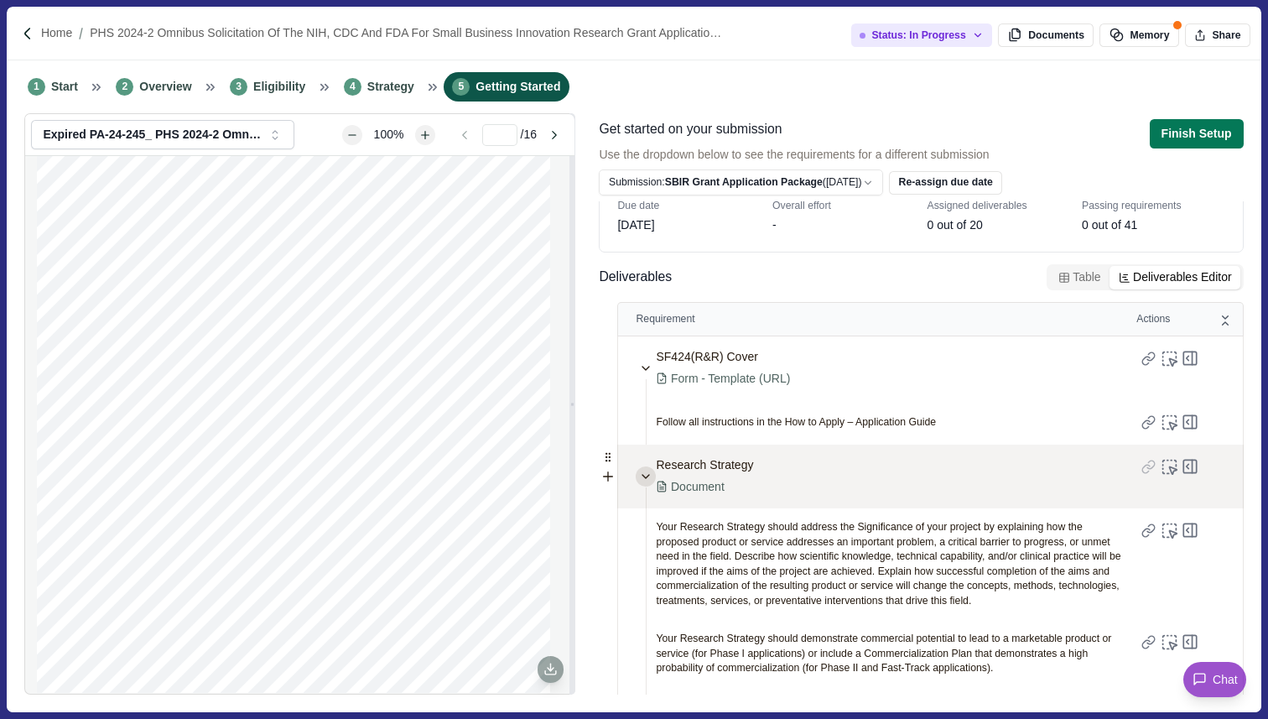
click at [648, 475] on icon at bounding box center [645, 476] width 7 height 3
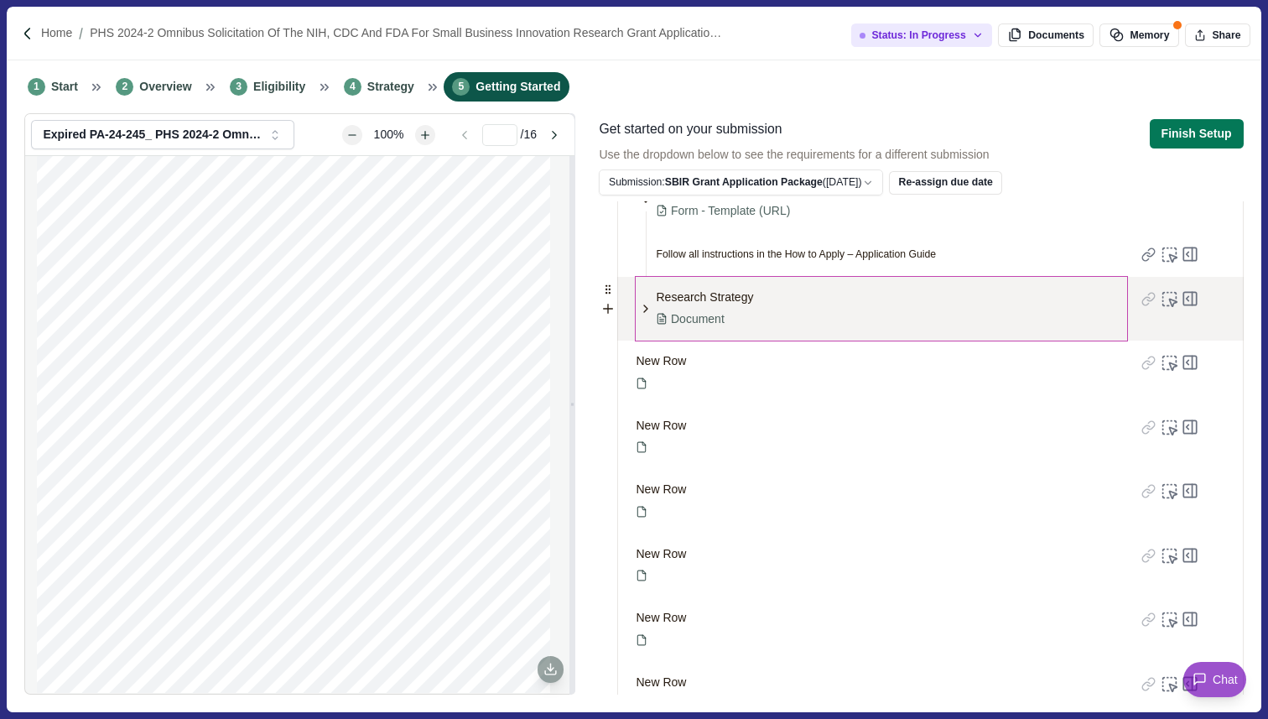
scroll to position [235, 0]
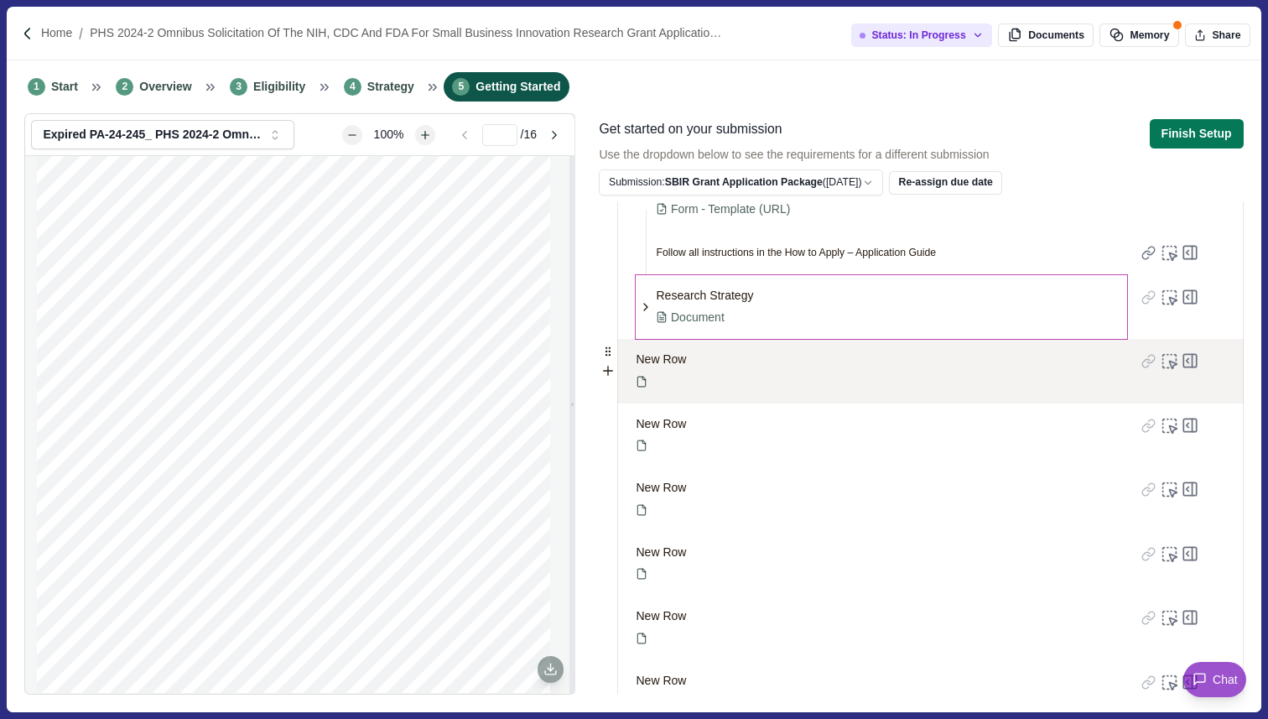
click at [689, 363] on div "New Row" at bounding box center [881, 371] width 491 height 65
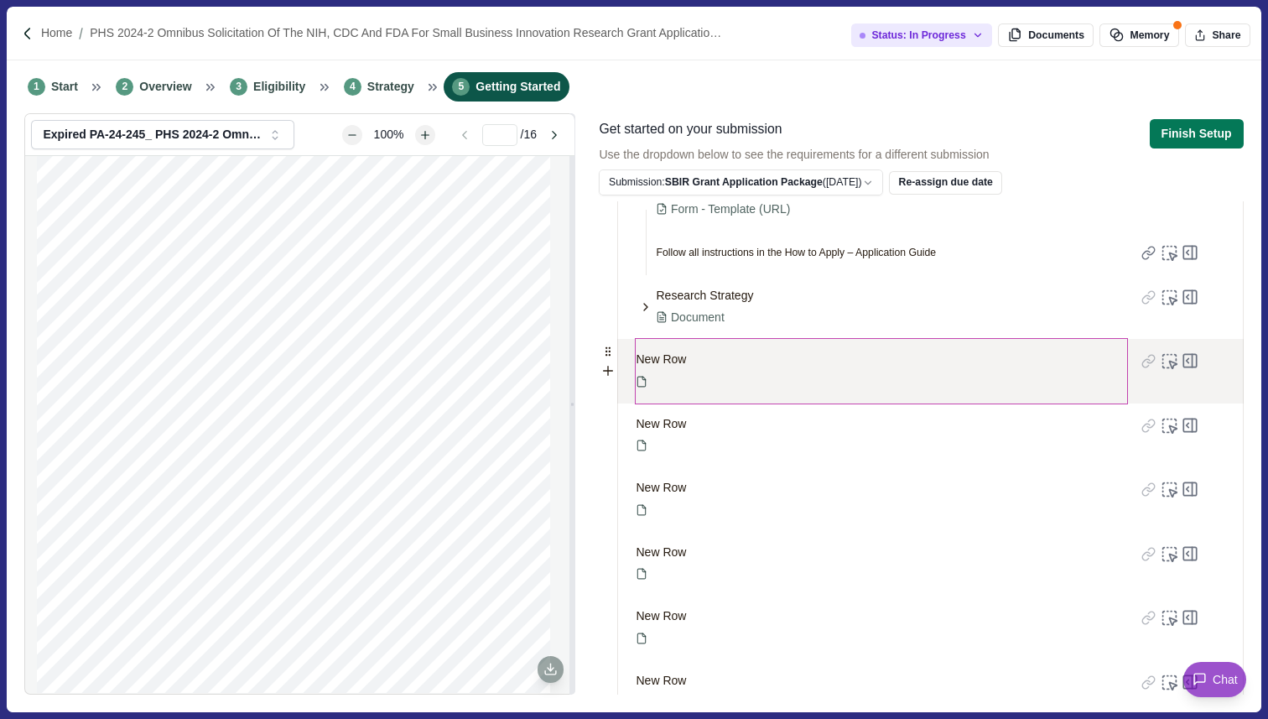
click at [685, 360] on span "New Row" at bounding box center [661, 360] width 50 height 18
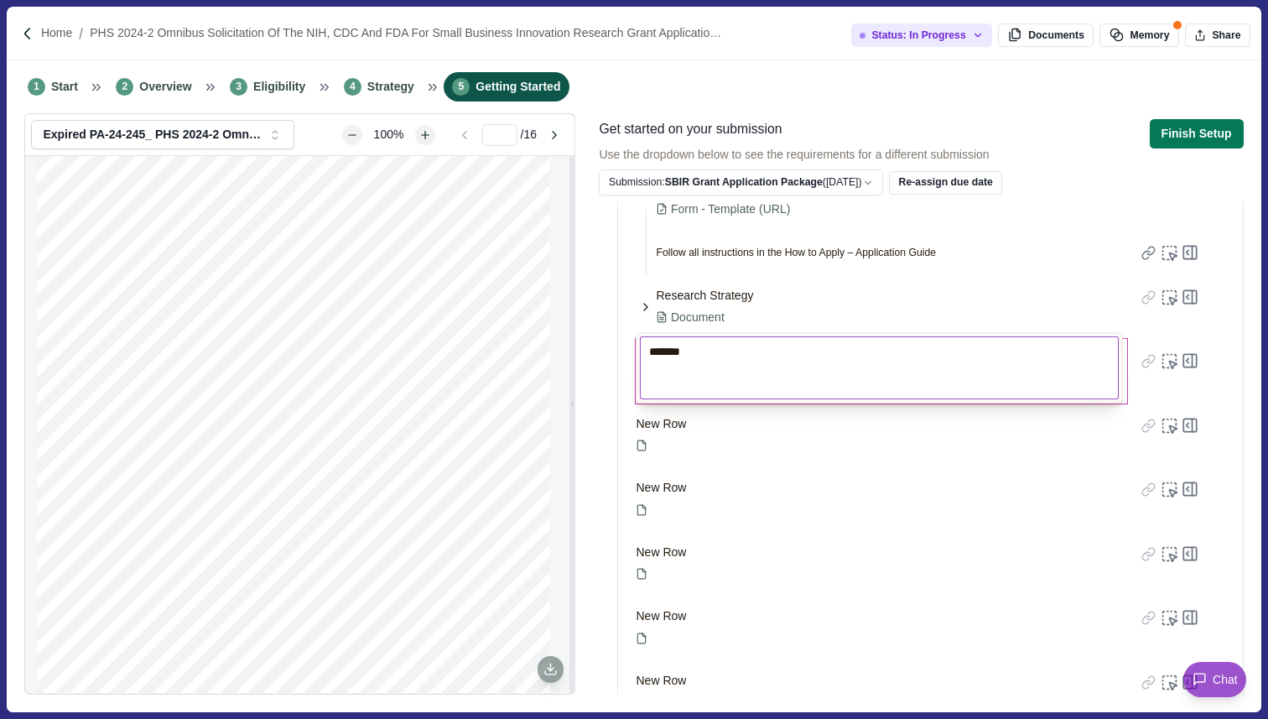
drag, startPoint x: 706, startPoint y: 360, endPoint x: 642, endPoint y: 352, distance: 64.2
click at [642, 352] on textarea "*******" at bounding box center [880, 368] width 480 height 64
type textarea "**********"
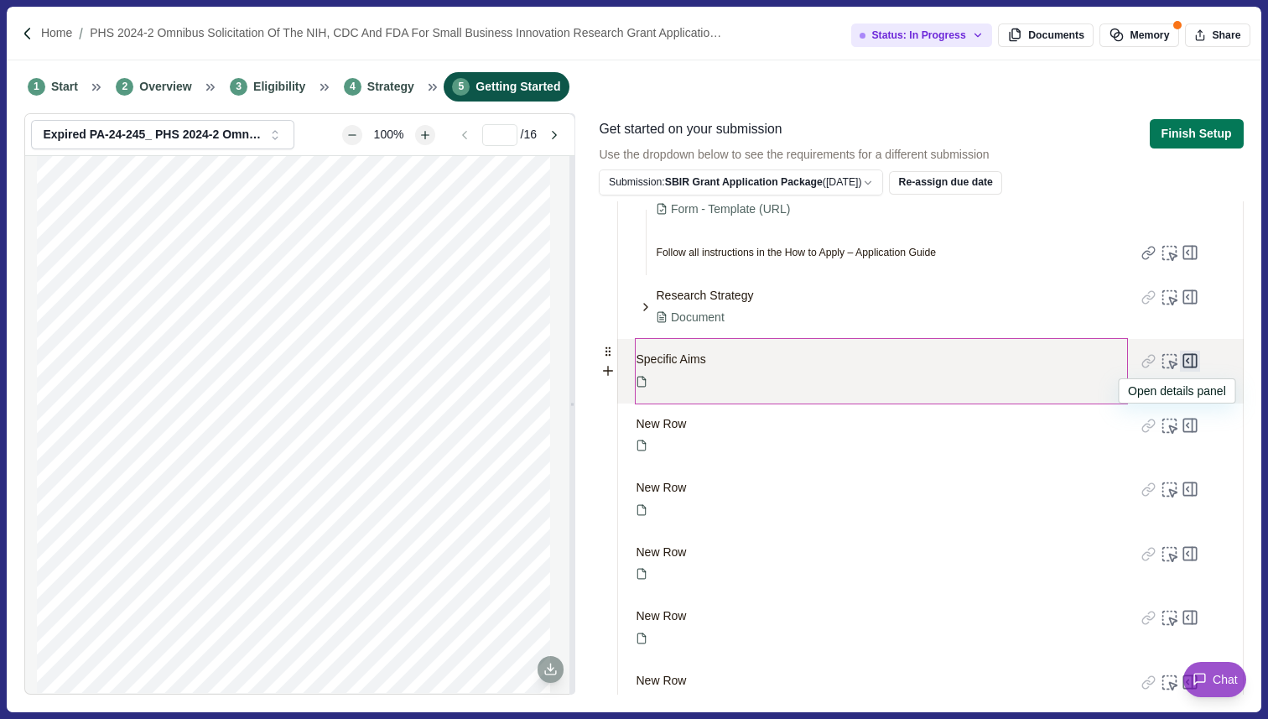
click at [1180, 361] on icon at bounding box center [1190, 361] width 21 height 21
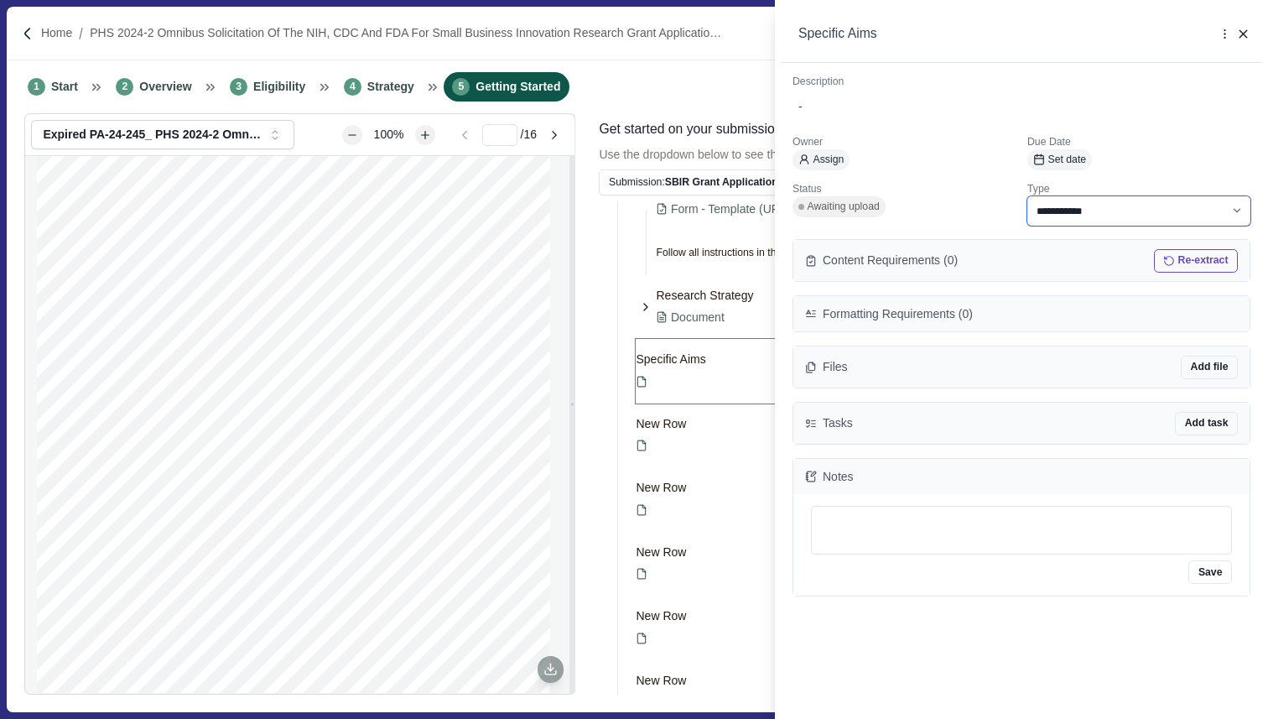
click at [1064, 210] on select "**********" at bounding box center [1138, 210] width 223 height 29
select select "********"
click at [1027, 196] on select "**********" at bounding box center [1138, 210] width 223 height 29
click at [1207, 261] on button "Re-extract" at bounding box center [1196, 260] width 84 height 23
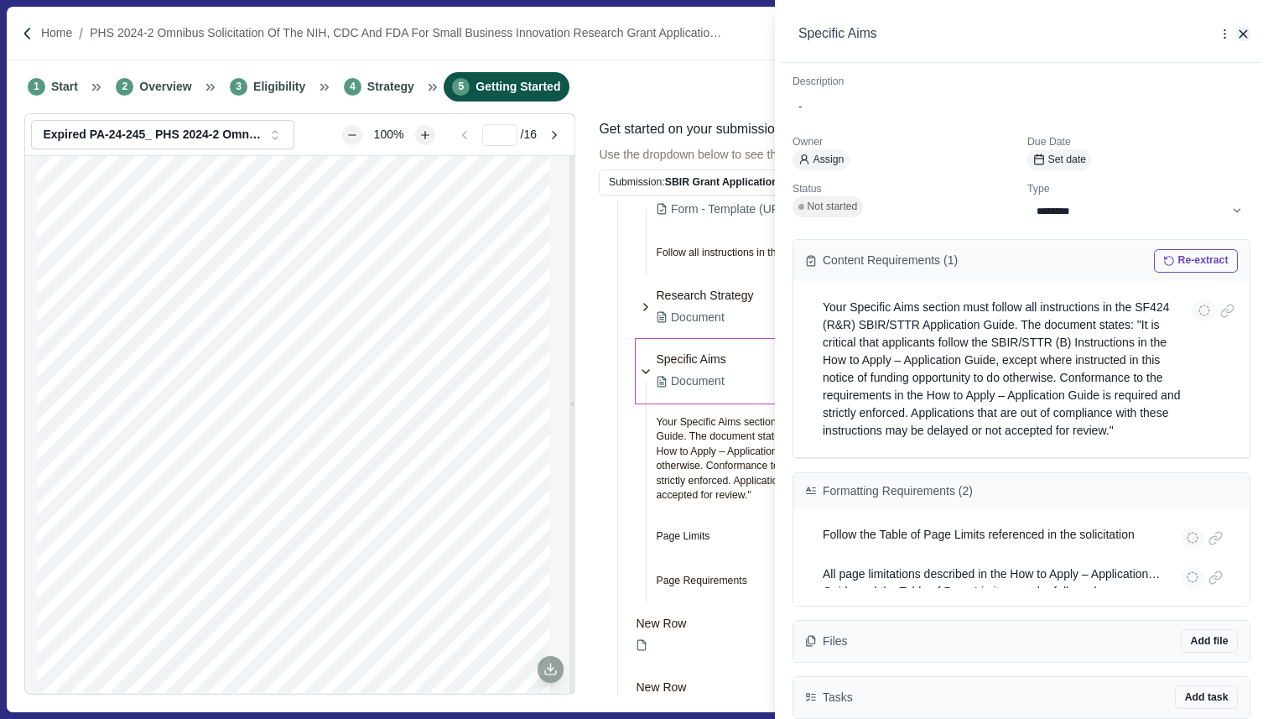
click at [1245, 32] on icon "button" at bounding box center [1243, 34] width 15 height 15
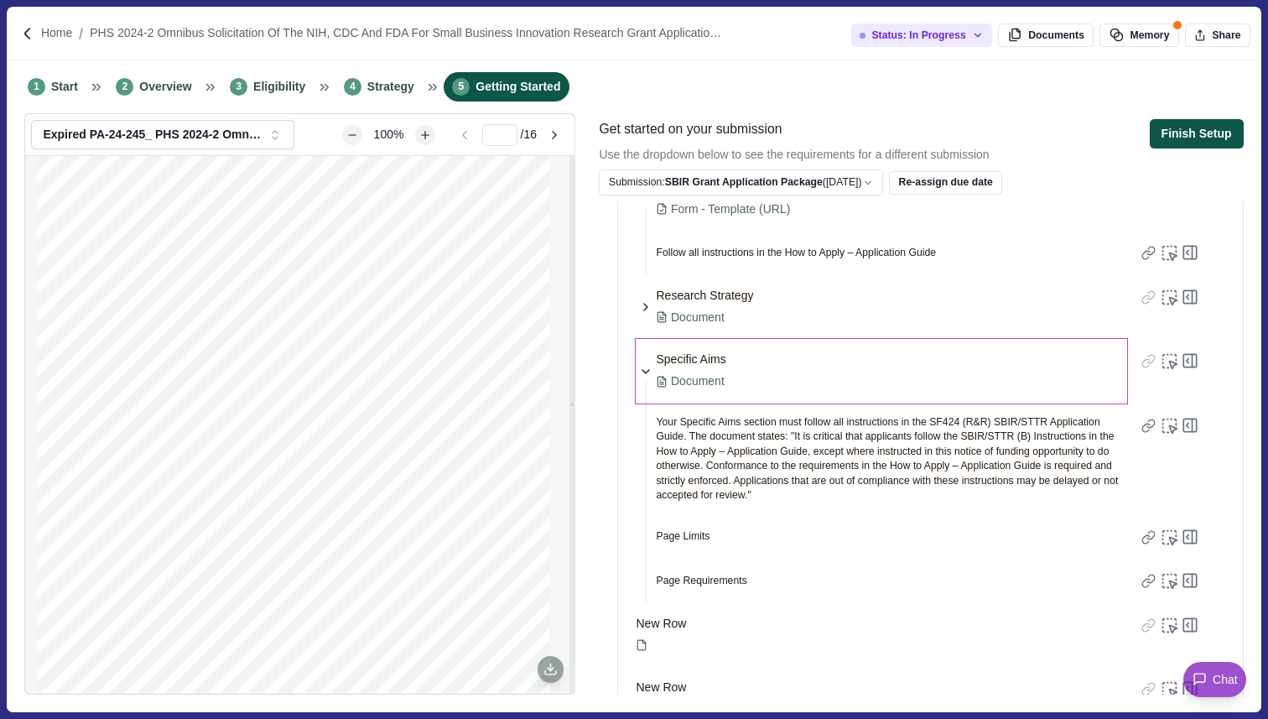
click at [1220, 135] on button "Finish Setup" at bounding box center [1197, 133] width 94 height 29
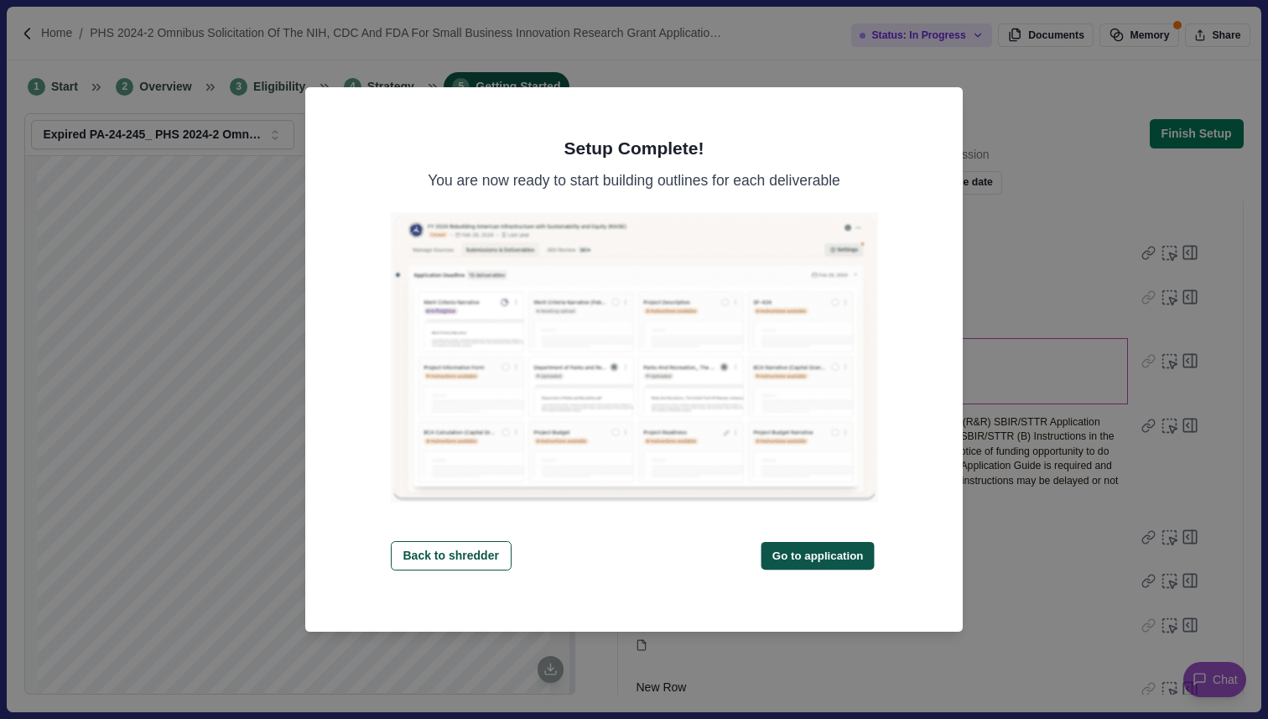
click at [812, 563] on button "Go to application" at bounding box center [818, 555] width 113 height 28
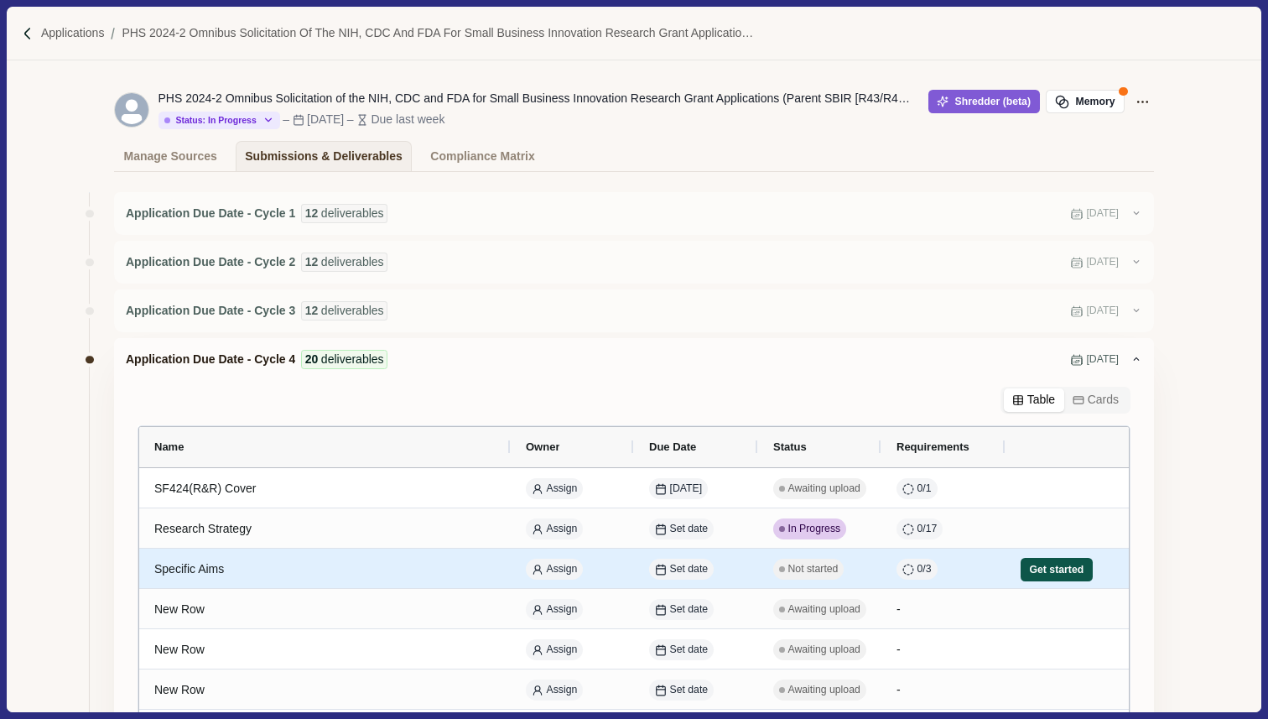
click at [1067, 573] on button "Get started" at bounding box center [1057, 569] width 72 height 23
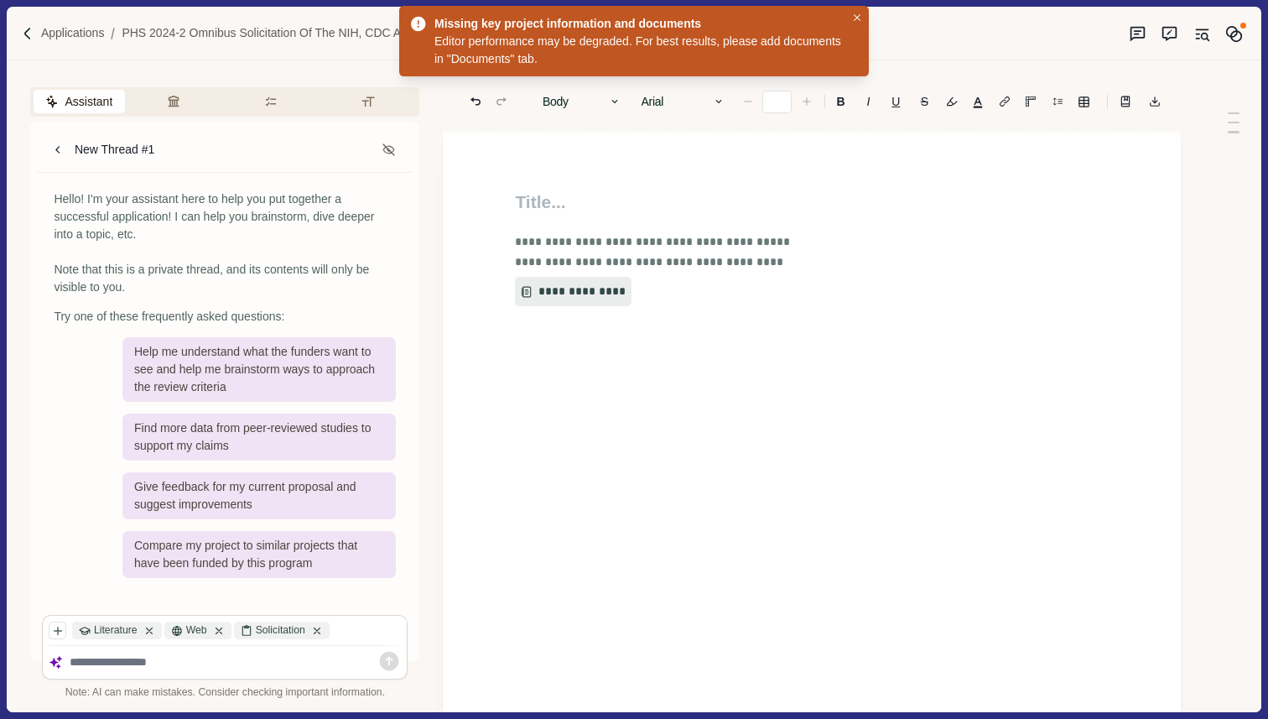
type input "**"
click at [591, 298] on button "**********" at bounding box center [569, 292] width 111 height 30
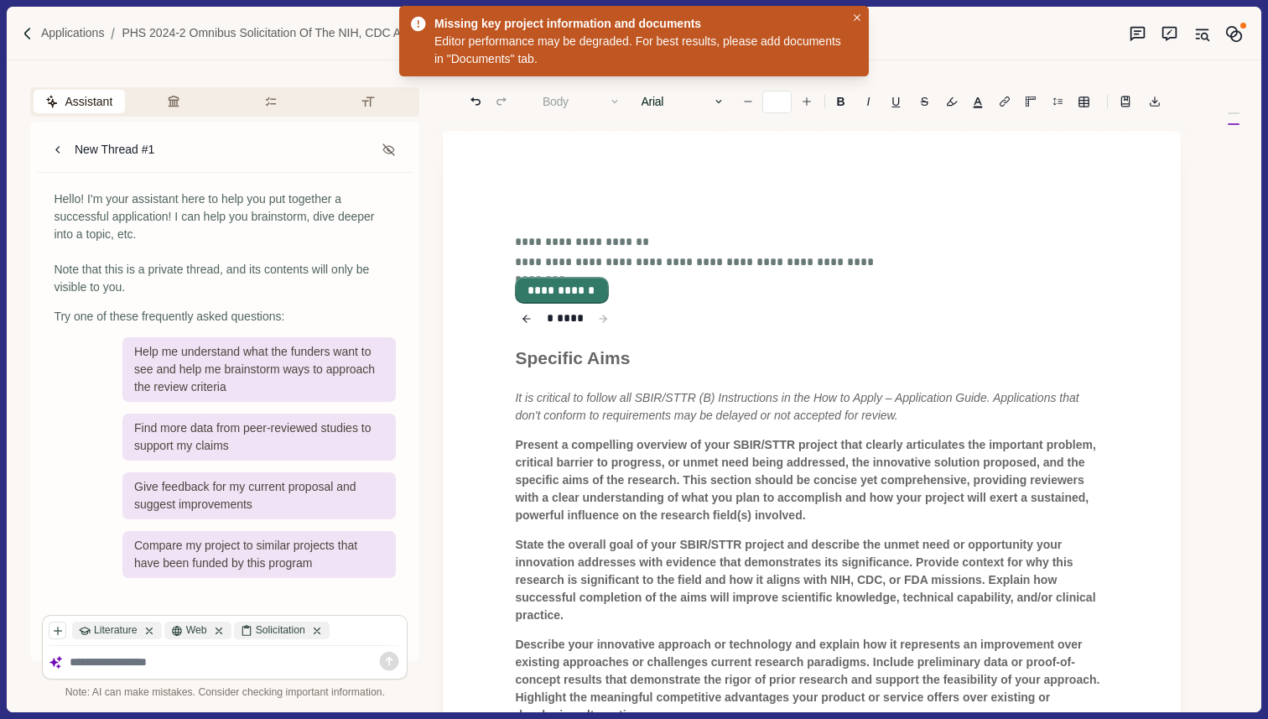
click at [583, 292] on button "**********" at bounding box center [562, 289] width 91 height 23
